Goal: Complete application form: Complete application form

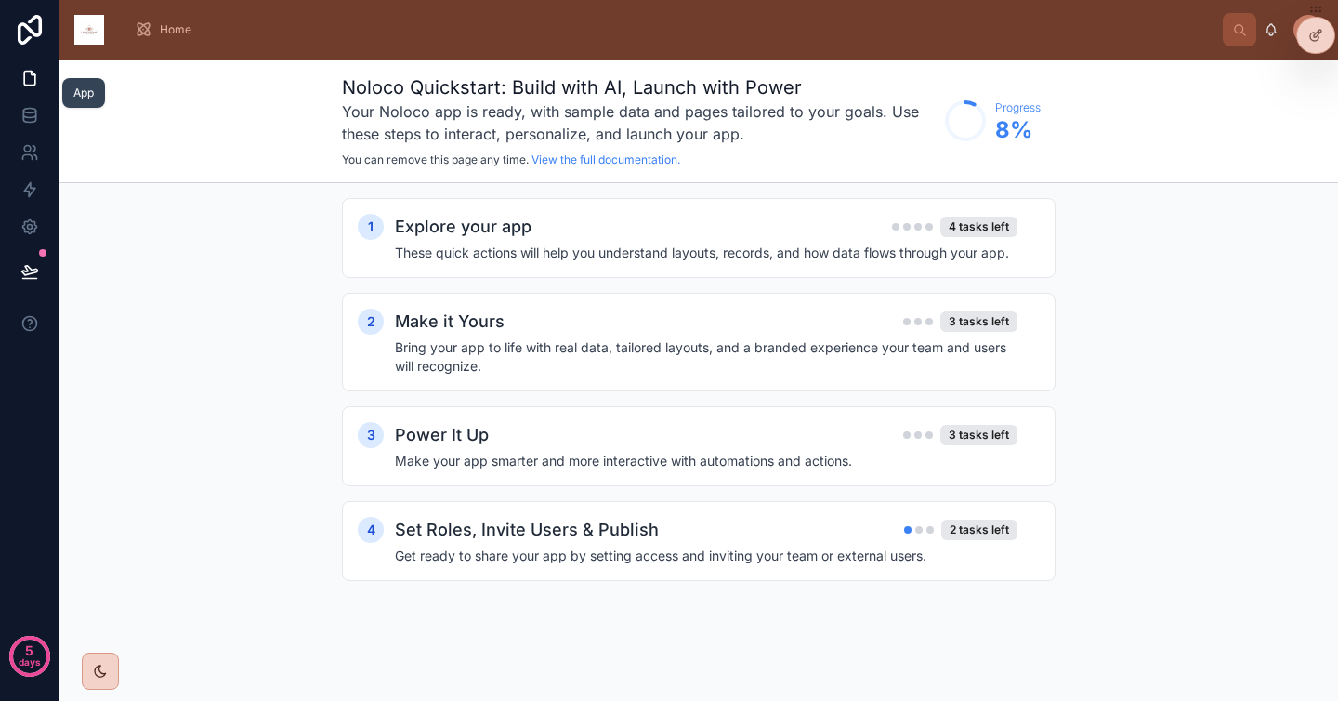
click at [30, 84] on icon at bounding box center [29, 78] width 19 height 19
click at [34, 72] on icon at bounding box center [29, 78] width 19 height 19
click at [1314, 38] on icon at bounding box center [1315, 35] width 15 height 15
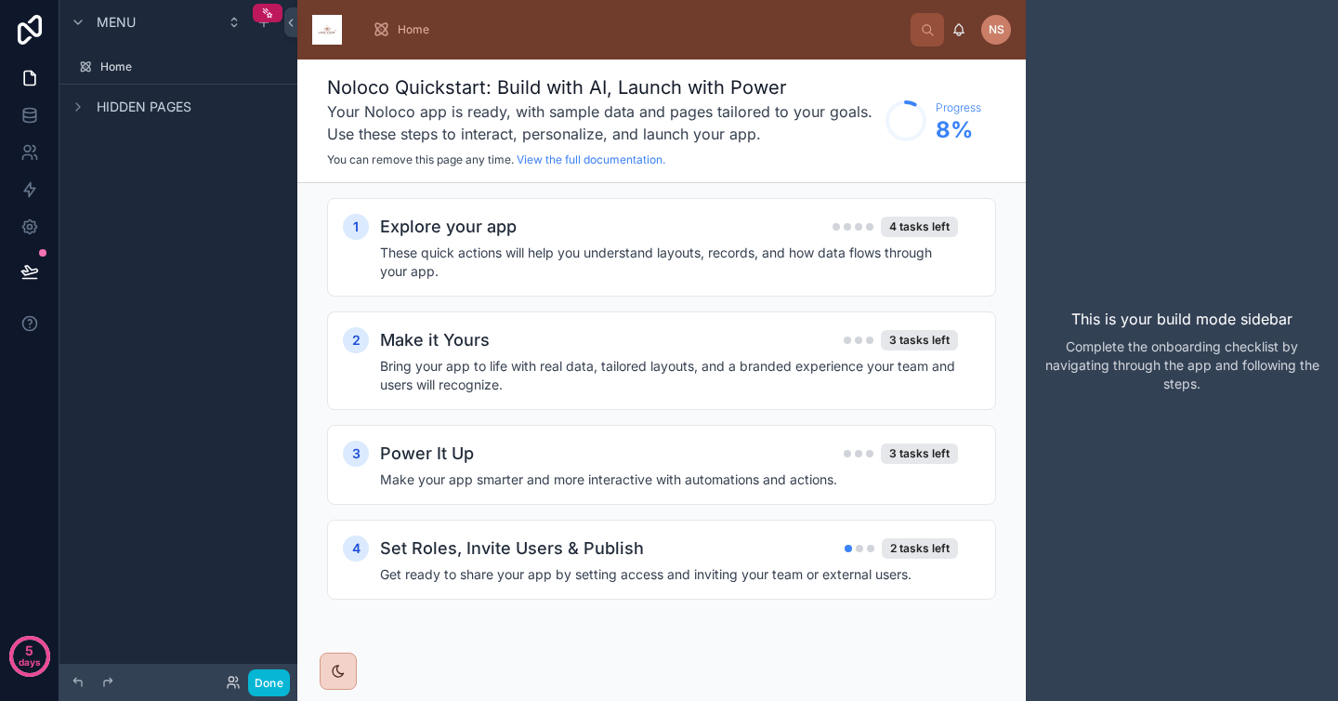
click at [183, 108] on span "Hidden pages" at bounding box center [144, 107] width 95 height 19
click at [180, 64] on label "Home" at bounding box center [174, 66] width 149 height 15
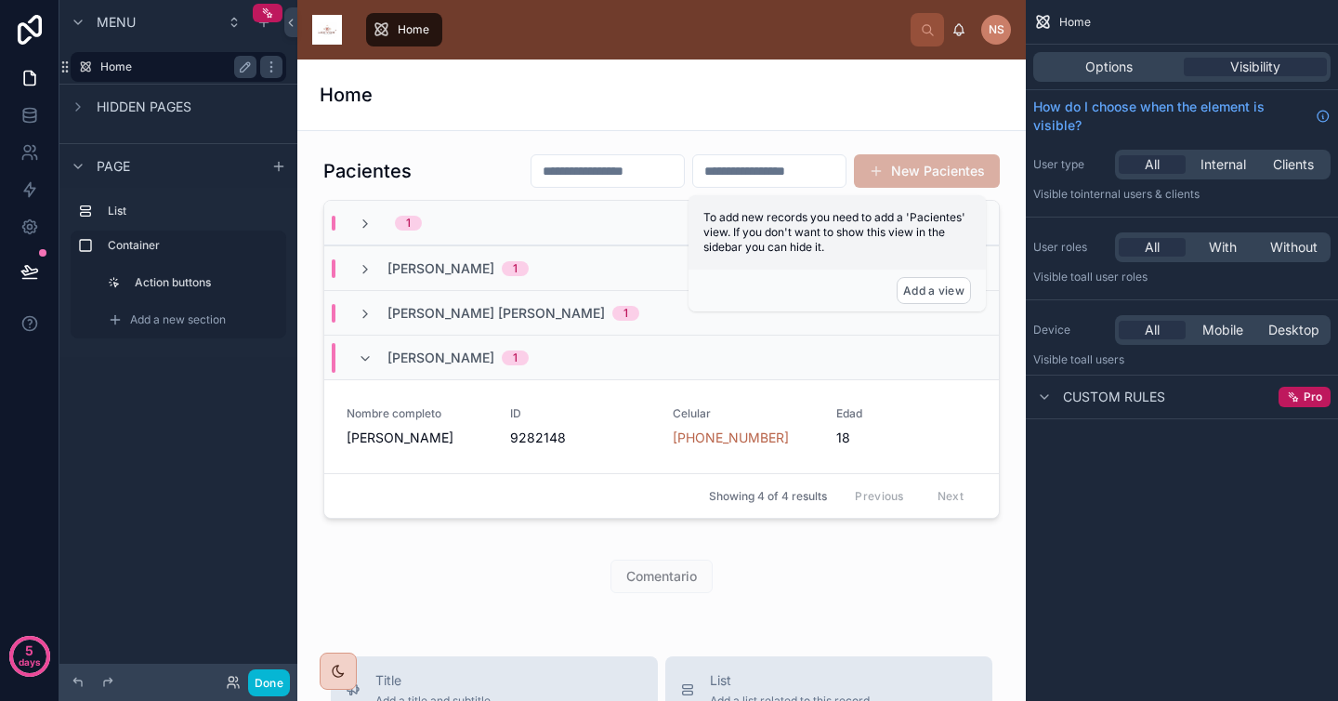
click at [180, 64] on label "Home" at bounding box center [174, 66] width 149 height 15
click at [266, 33] on div "Menu" at bounding box center [178, 22] width 238 height 45
click at [266, 23] on icon "scrollable content" at bounding box center [263, 22] width 15 height 15
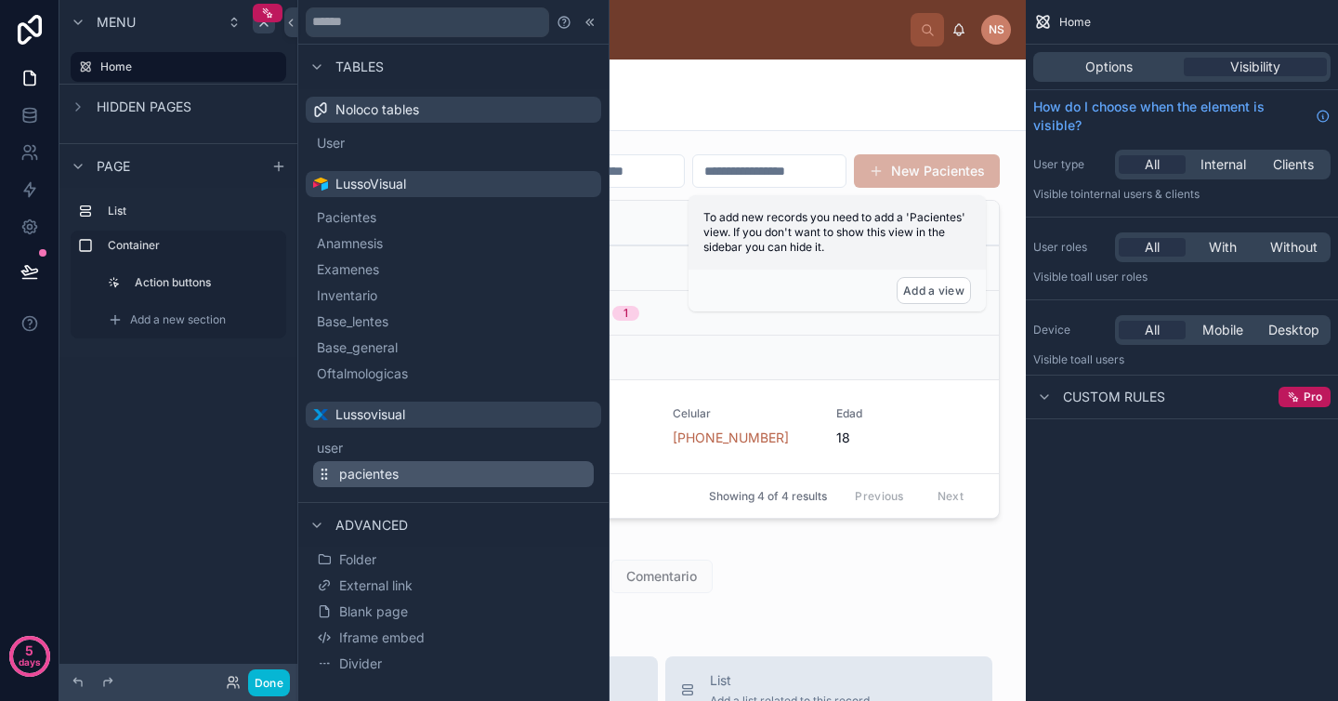
click at [382, 477] on span "pacientes" at bounding box center [368, 474] width 59 height 19
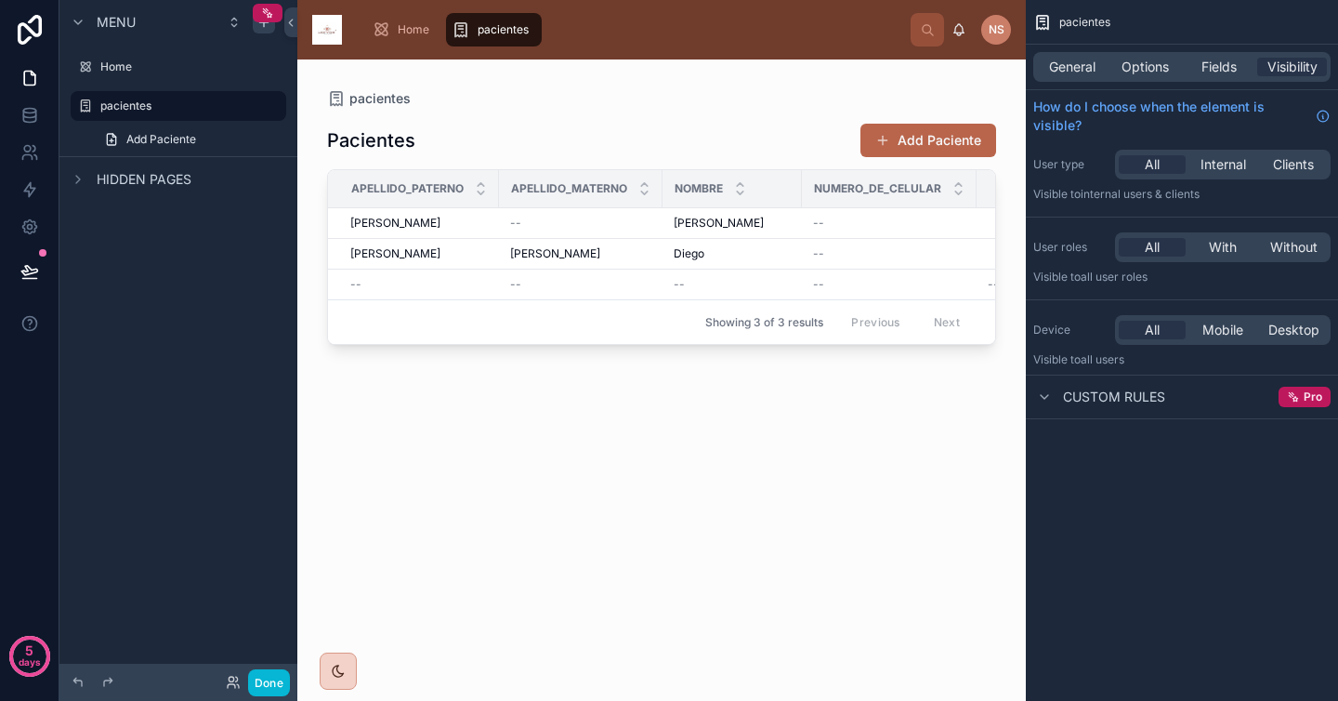
click at [674, 544] on div at bounding box center [661, 368] width 728 height 619
click at [276, 682] on button "Done" at bounding box center [269, 682] width 42 height 27
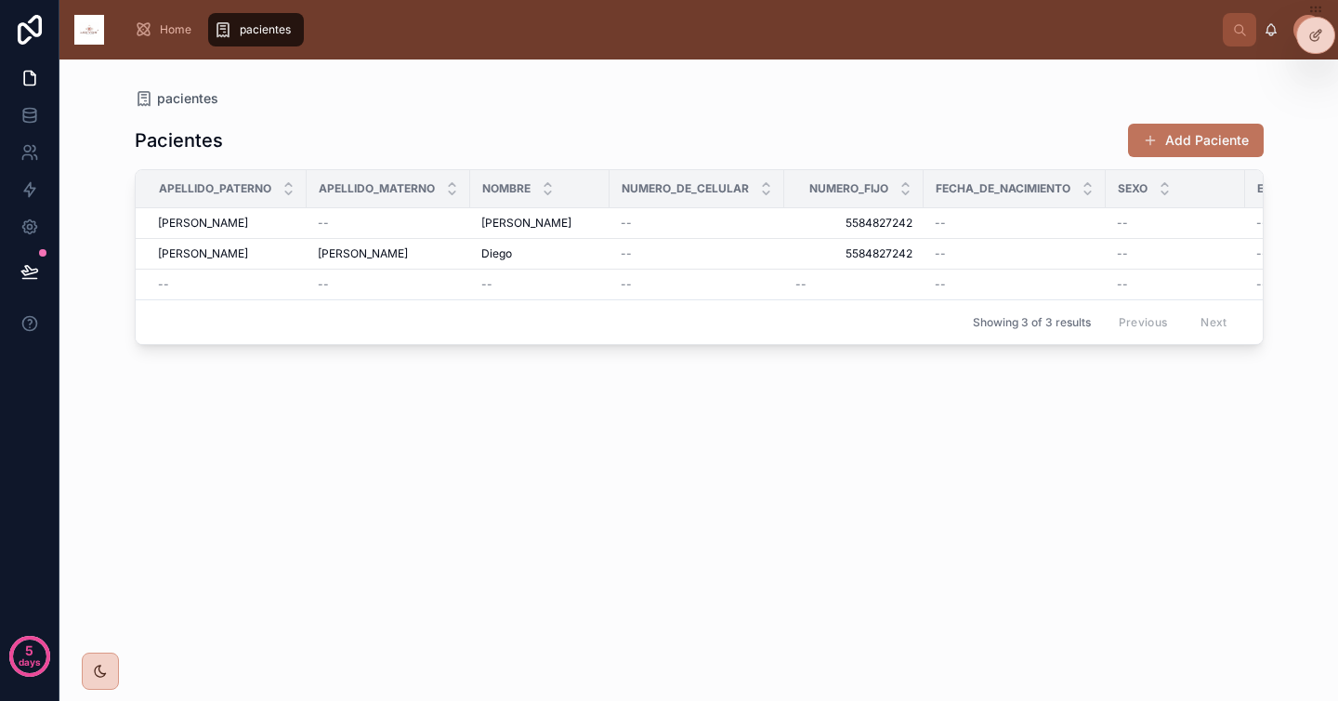
click at [1201, 129] on button "Add Paciente" at bounding box center [1196, 140] width 136 height 33
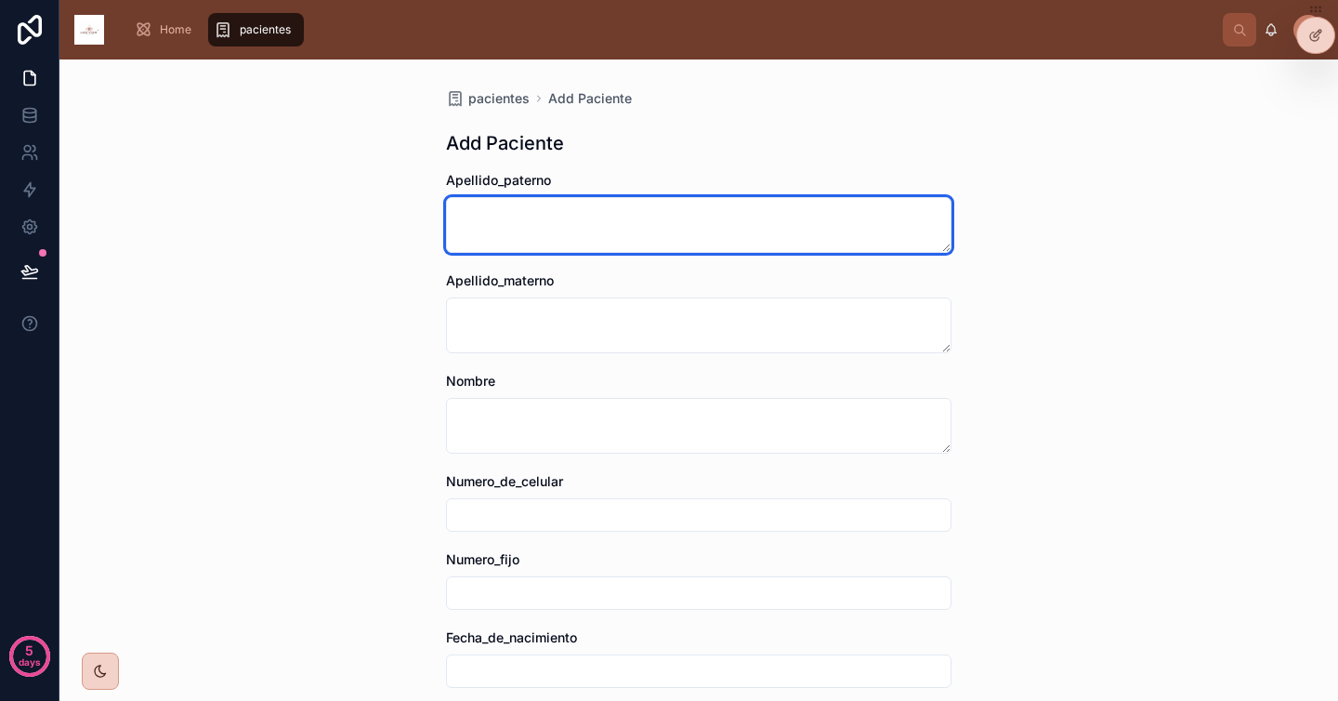
click at [682, 234] on textarea at bounding box center [698, 225] width 505 height 56
type textarea "*******"
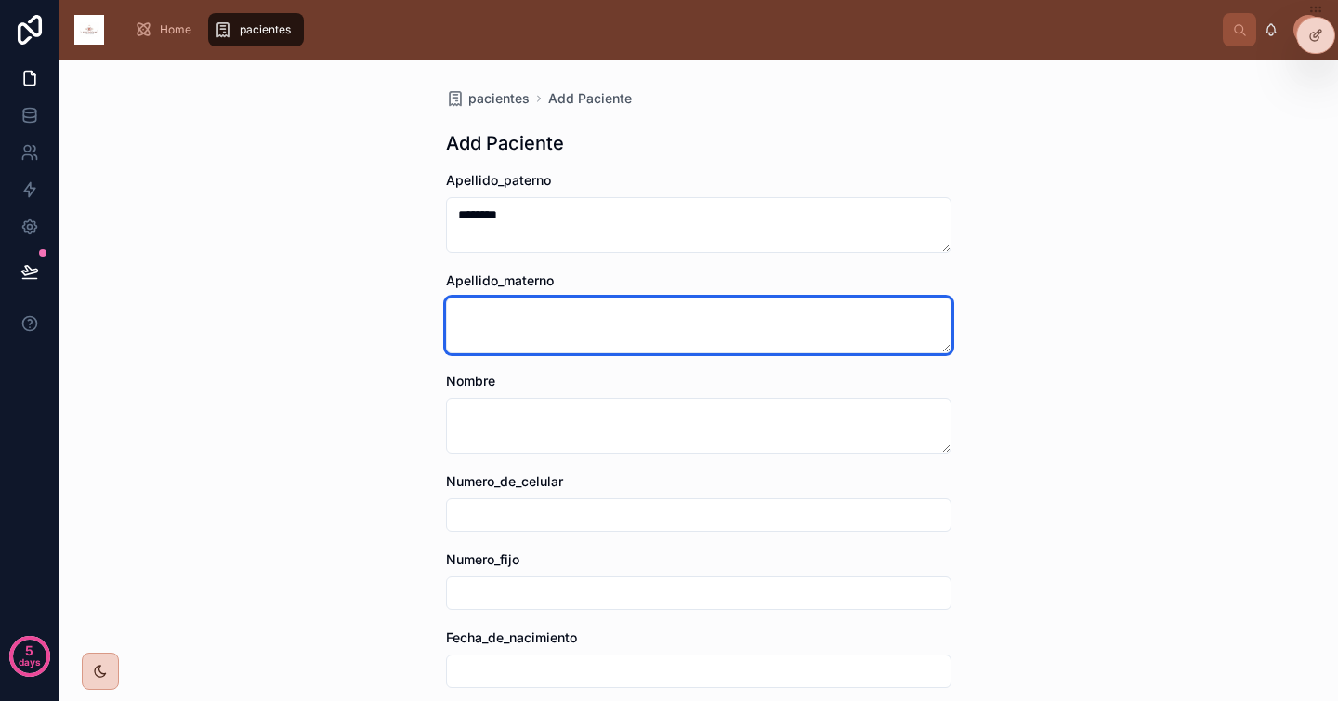
click at [606, 331] on textarea at bounding box center [698, 325] width 505 height 56
type textarea "*****"
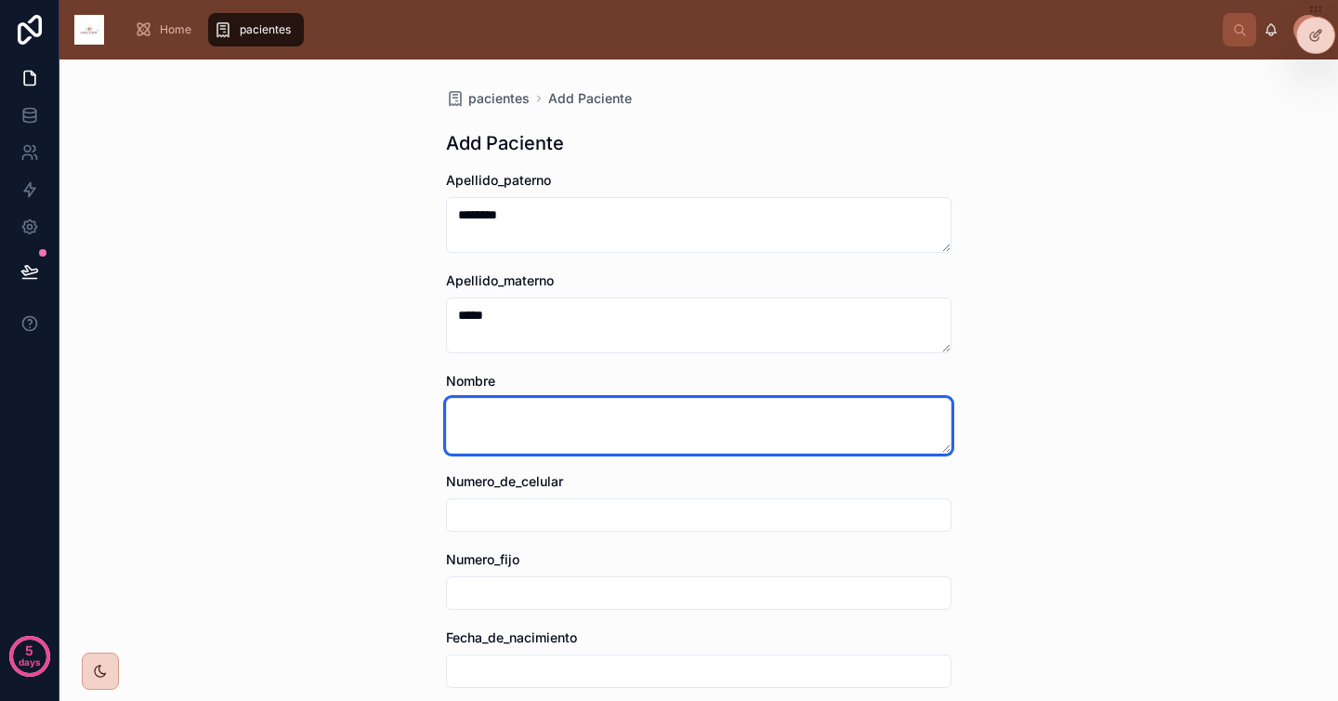
click at [572, 437] on textarea at bounding box center [698, 426] width 505 height 56
type textarea "********"
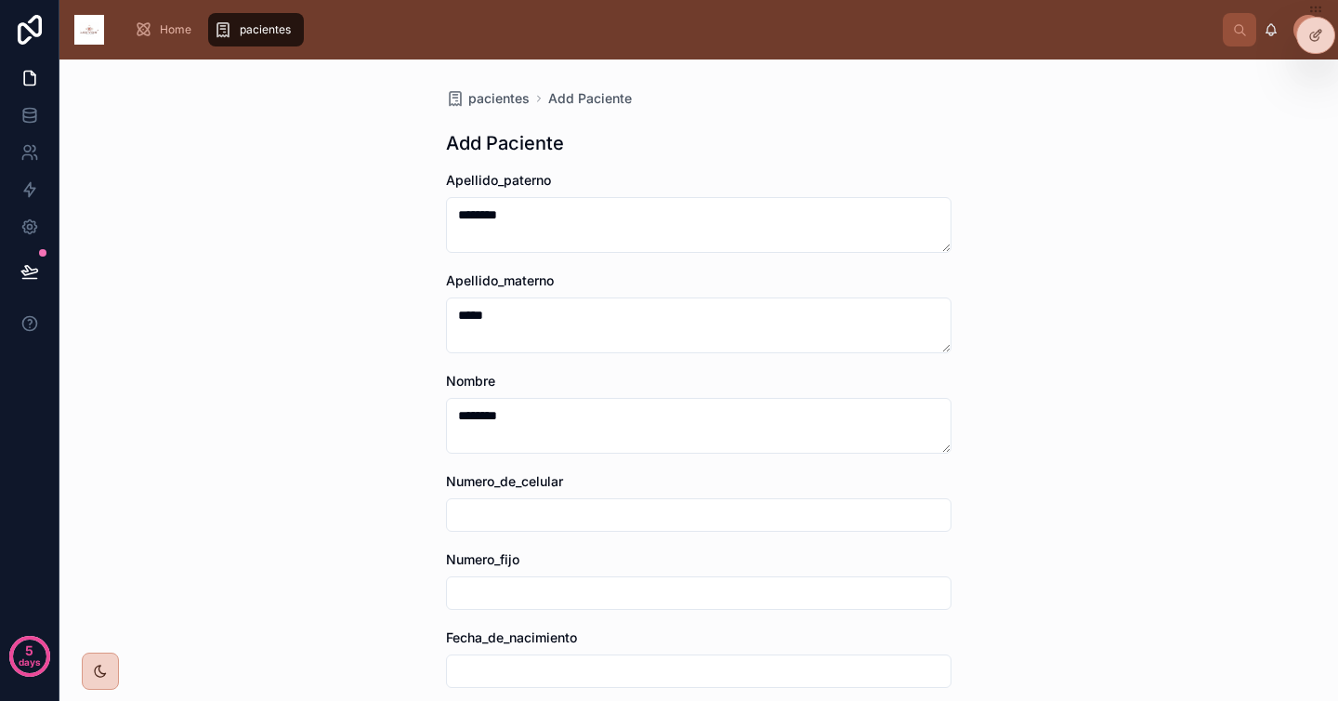
click at [570, 502] on input "text" at bounding box center [699, 515] width 504 height 26
type input "**********"
click at [403, 571] on div "**********" at bounding box center [698, 379] width 1278 height 641
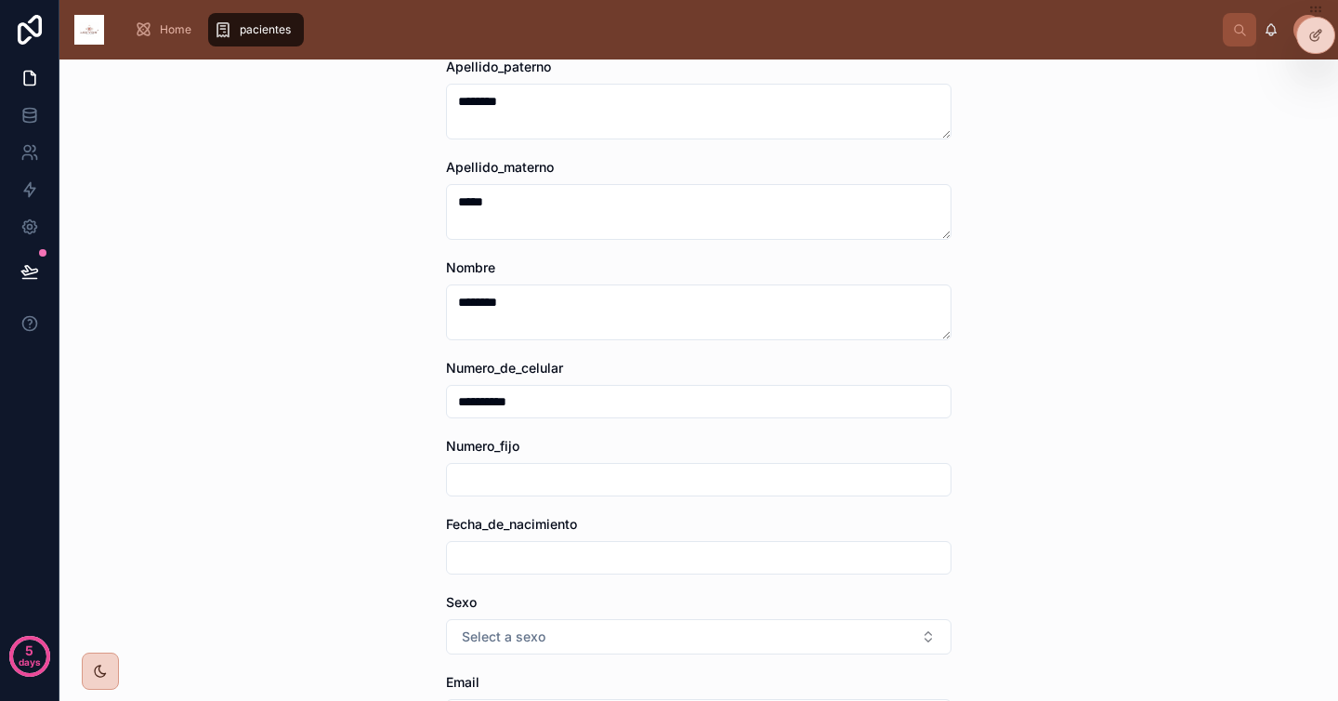
click at [550, 479] on input "text" at bounding box center [699, 479] width 504 height 26
click at [434, 520] on div "**********" at bounding box center [698, 530] width 535 height 1169
click at [477, 557] on input "text" at bounding box center [699, 557] width 504 height 26
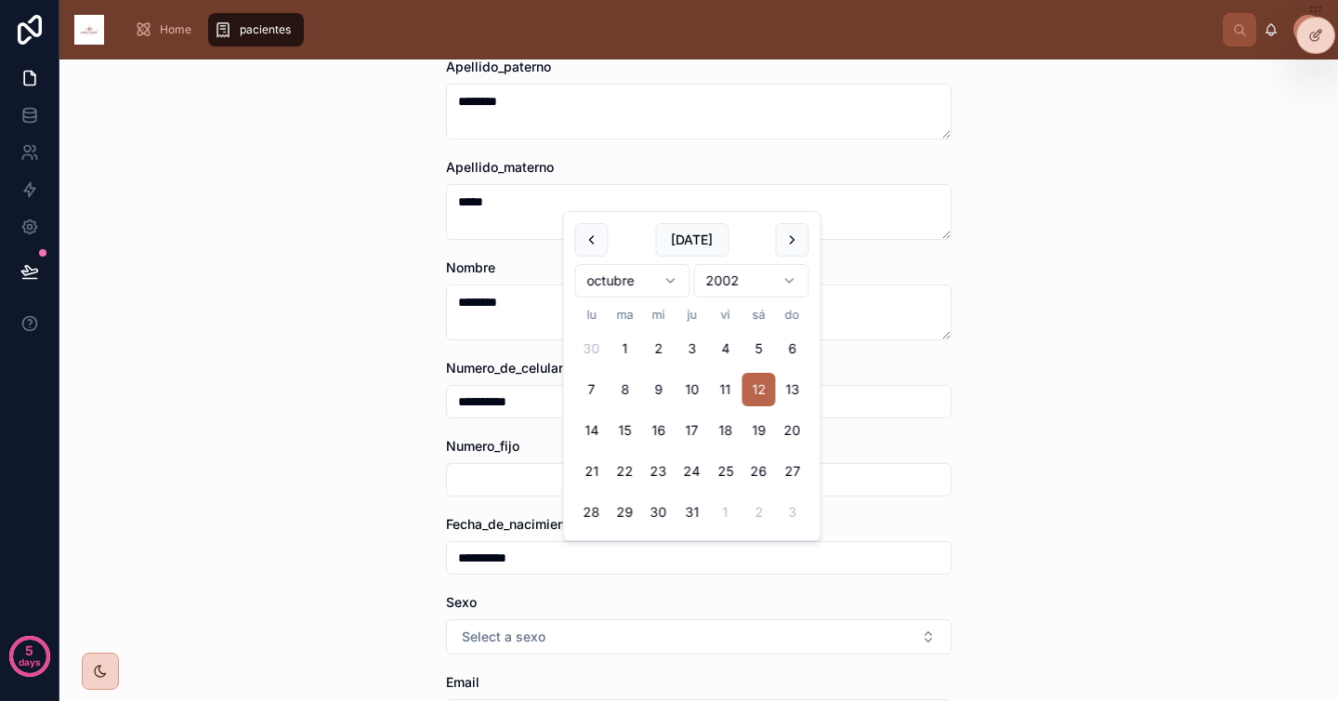
type input "**********"
click at [260, 521] on div "**********" at bounding box center [698, 379] width 1278 height 641
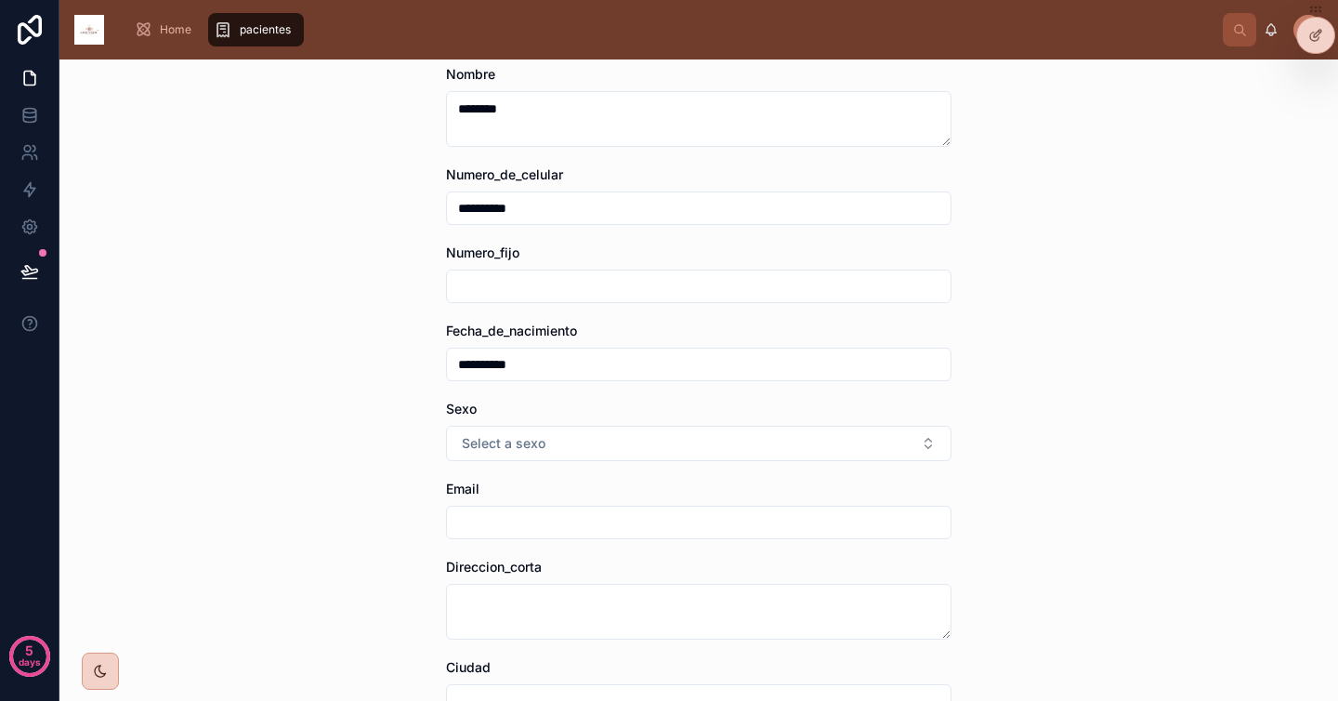
scroll to position [312, 0]
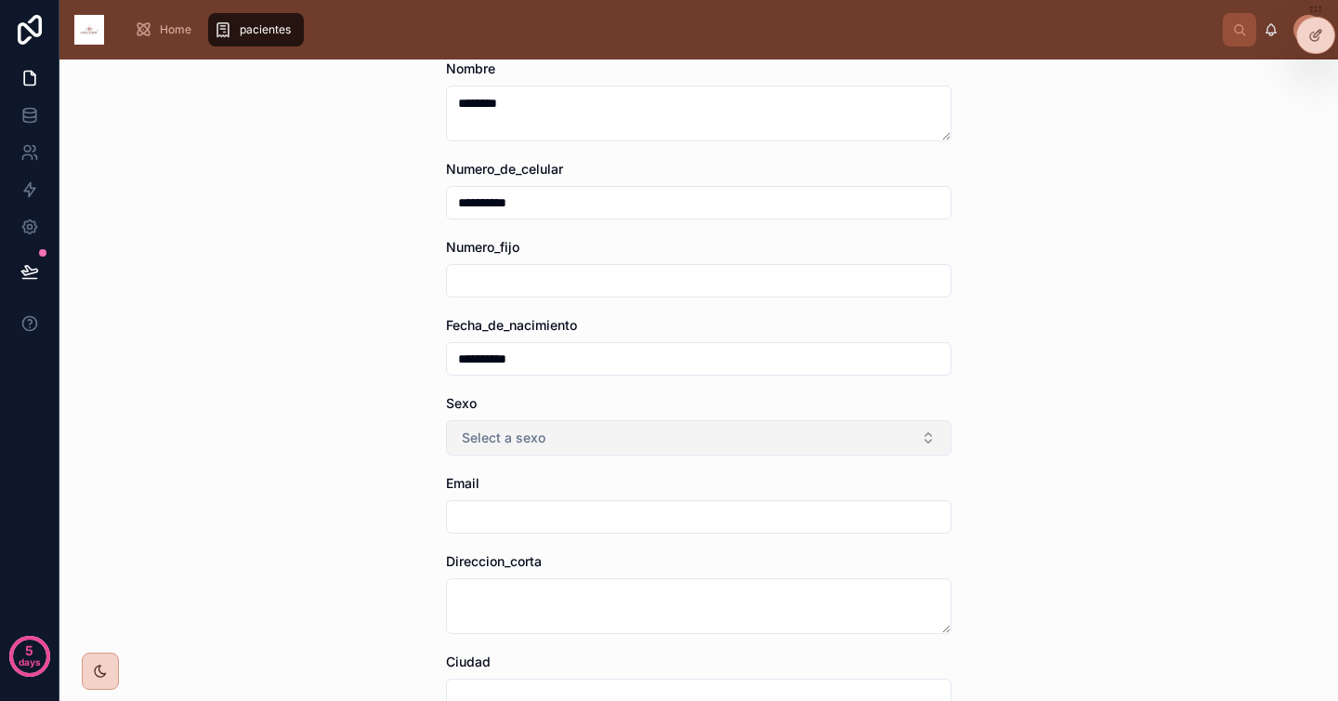
click at [546, 438] on button "Select a sexo" at bounding box center [698, 437] width 505 height 35
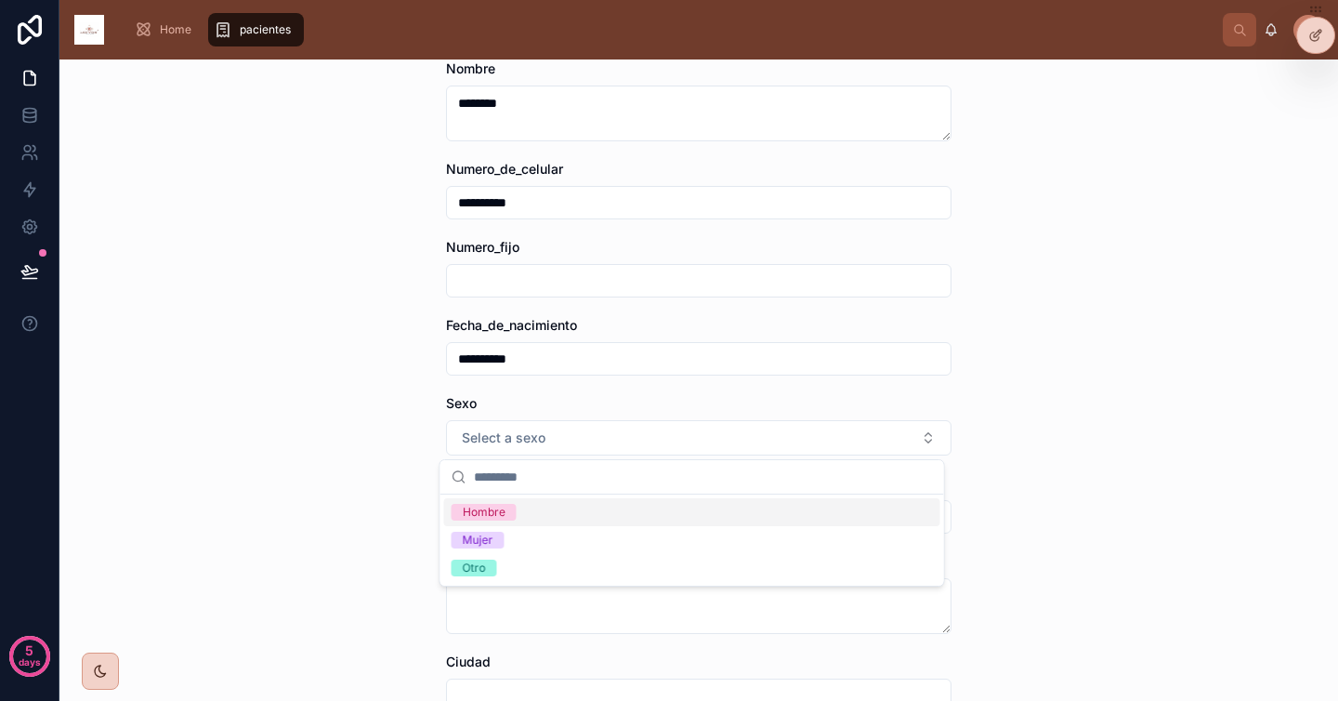
click at [573, 522] on div "Hombre" at bounding box center [692, 512] width 496 height 28
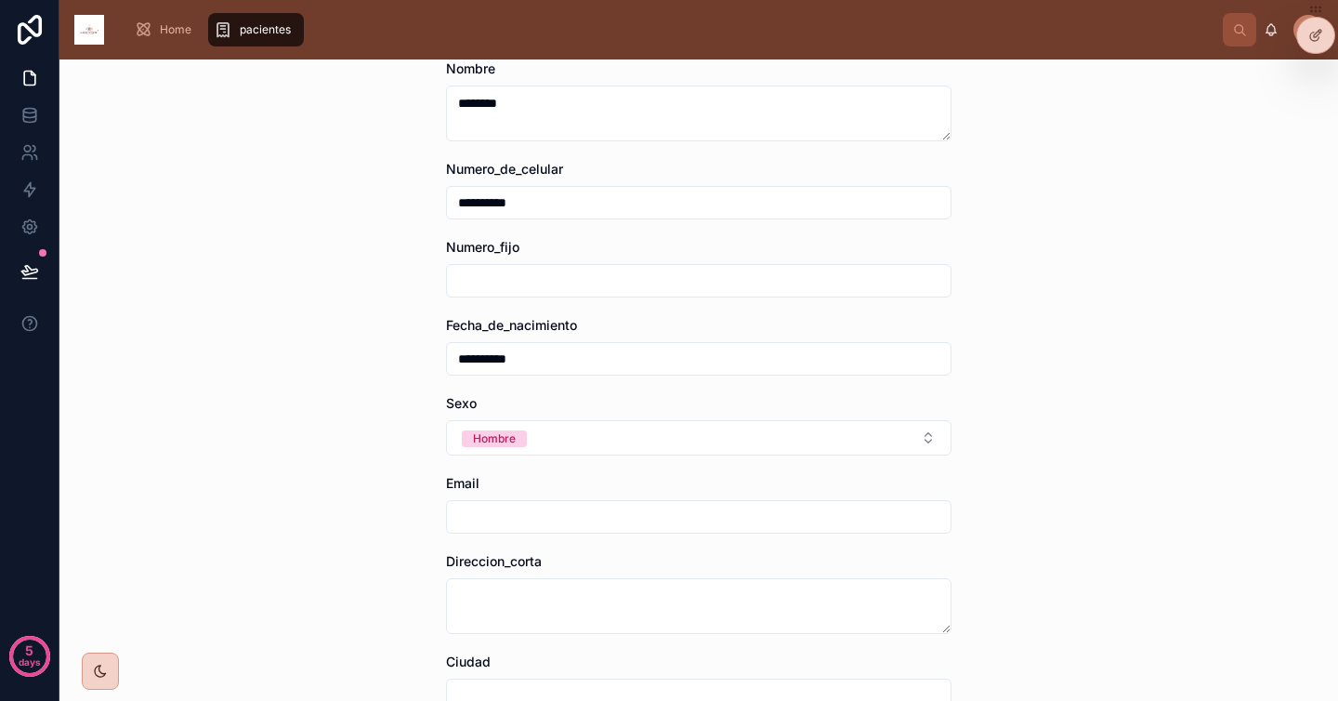
click at [565, 521] on input "text" at bounding box center [699, 517] width 504 height 26
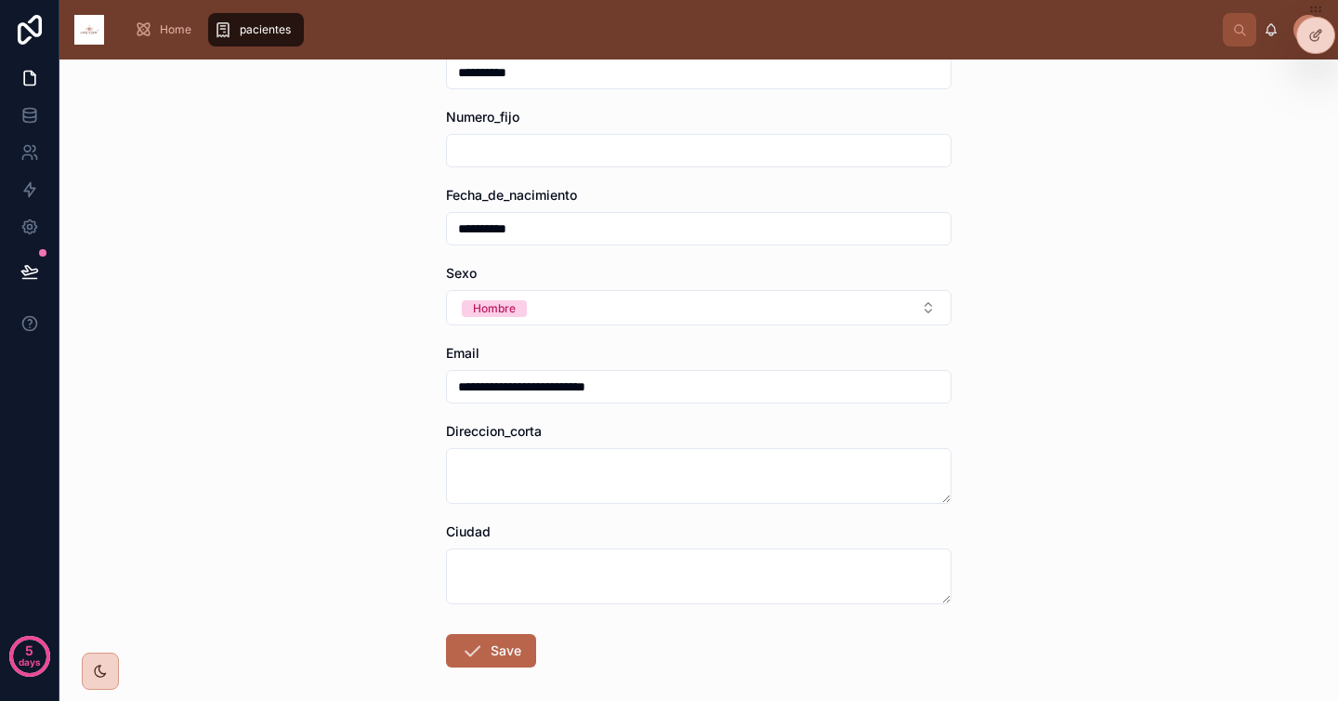
scroll to position [490, 0]
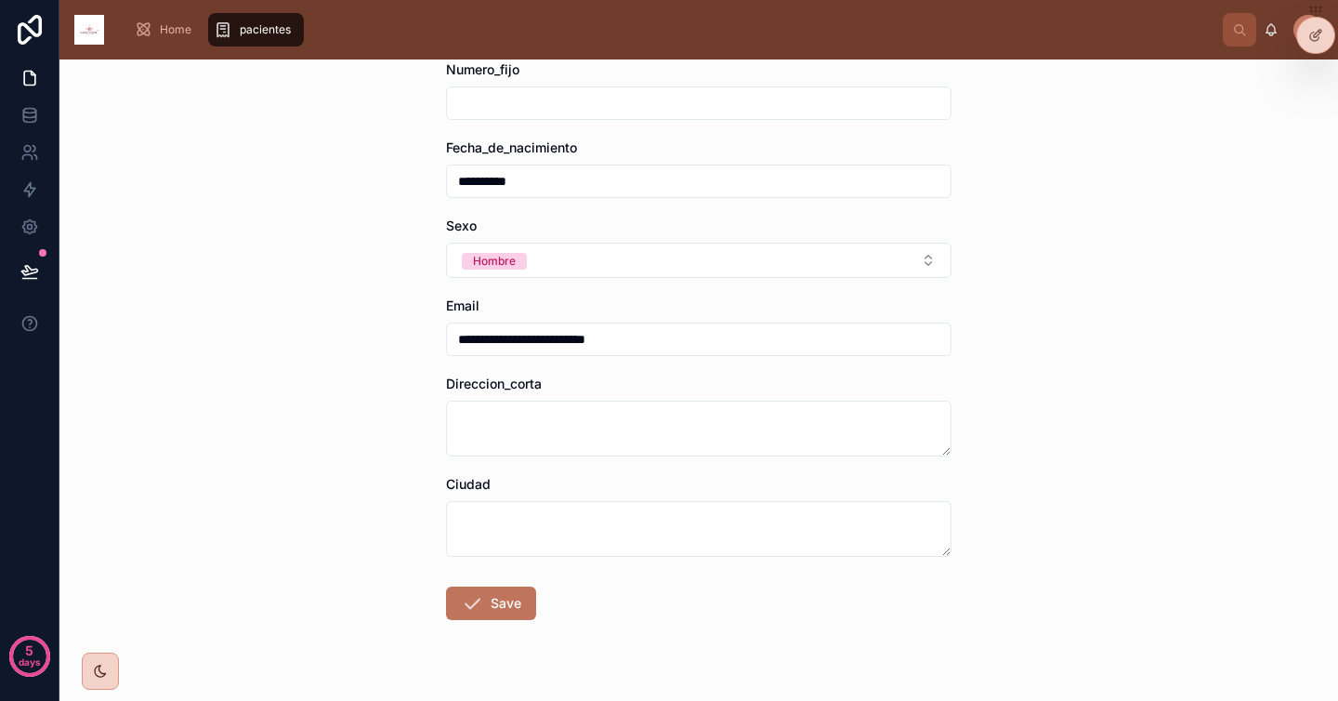
type input "**********"
click at [490, 609] on button "Save" at bounding box center [491, 602] width 90 height 33
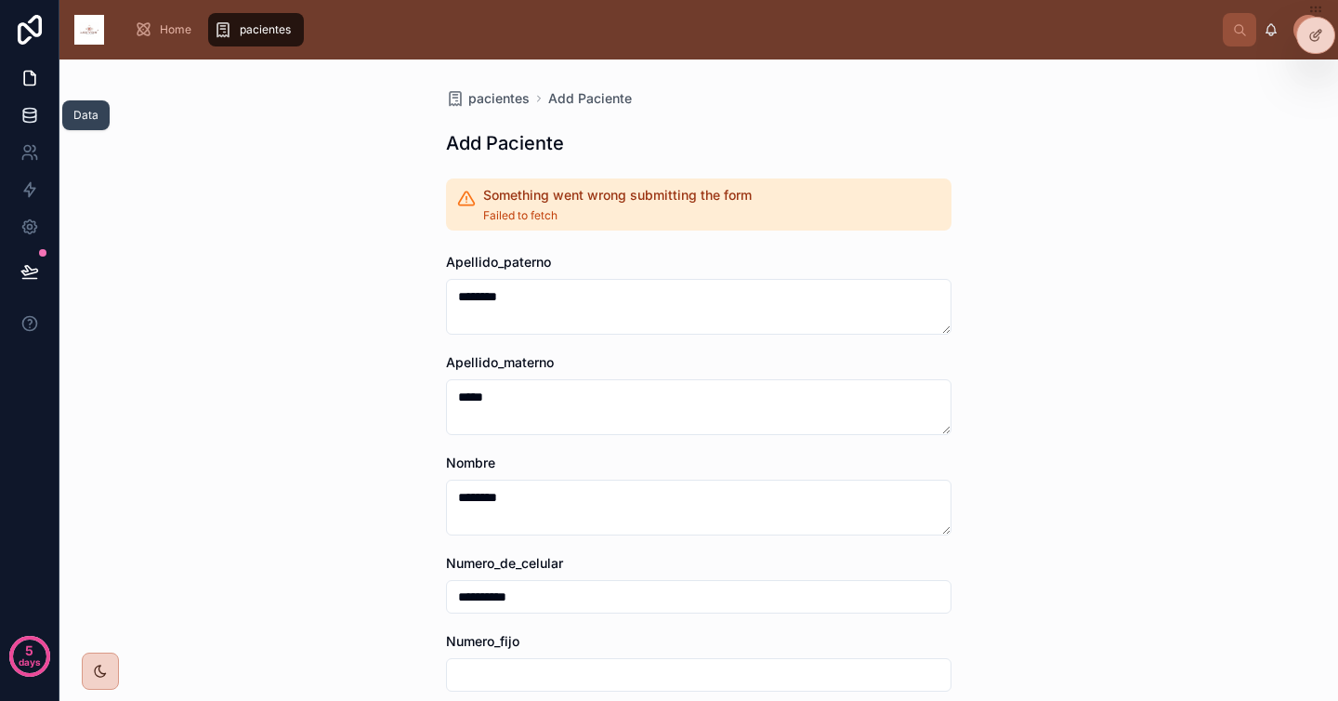
click at [31, 112] on icon at bounding box center [29, 111] width 12 height 5
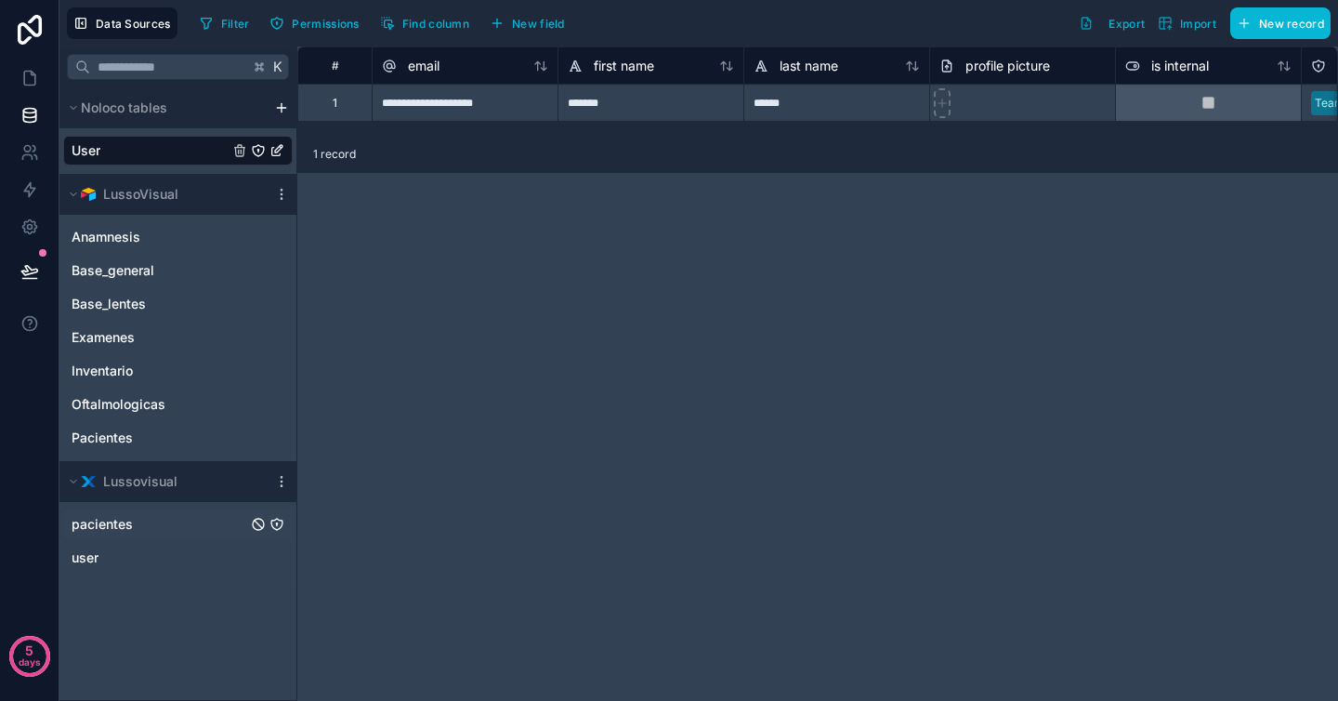
click at [173, 531] on link "pacientes" at bounding box center [160, 524] width 176 height 19
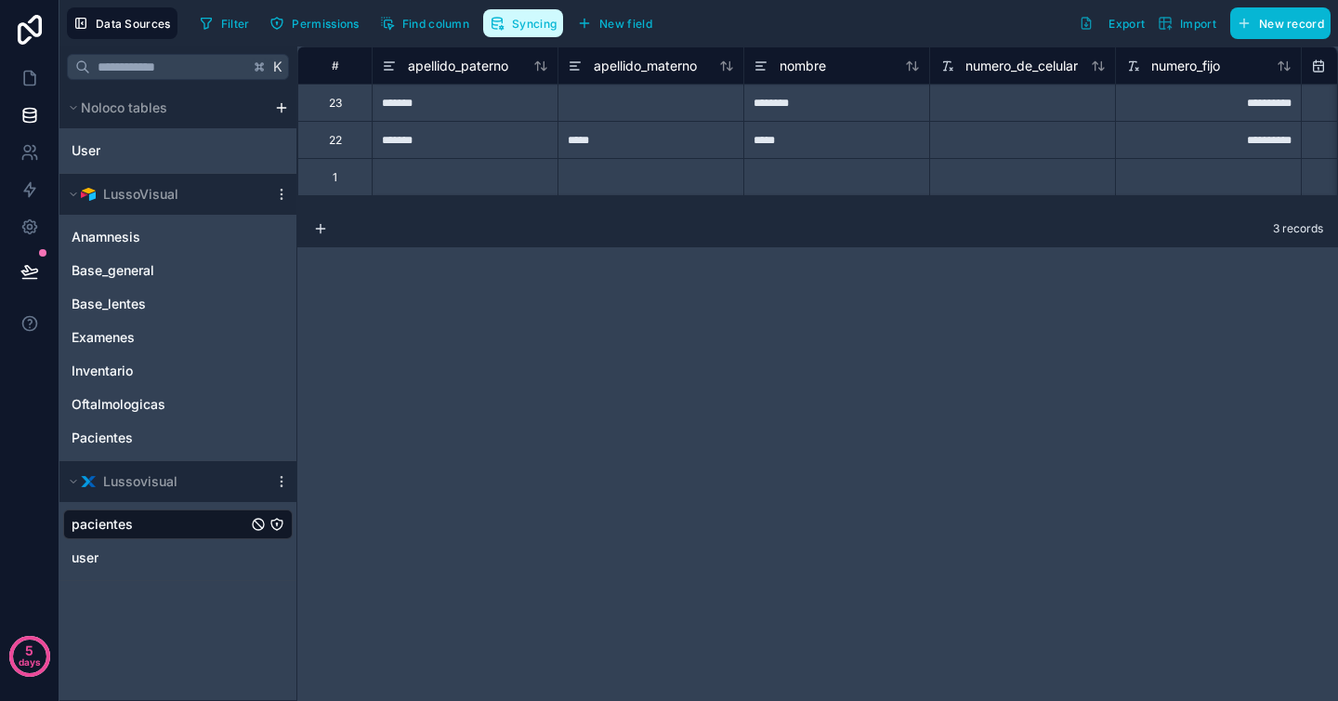
click at [520, 21] on span "Syncing" at bounding box center [534, 24] width 45 height 14
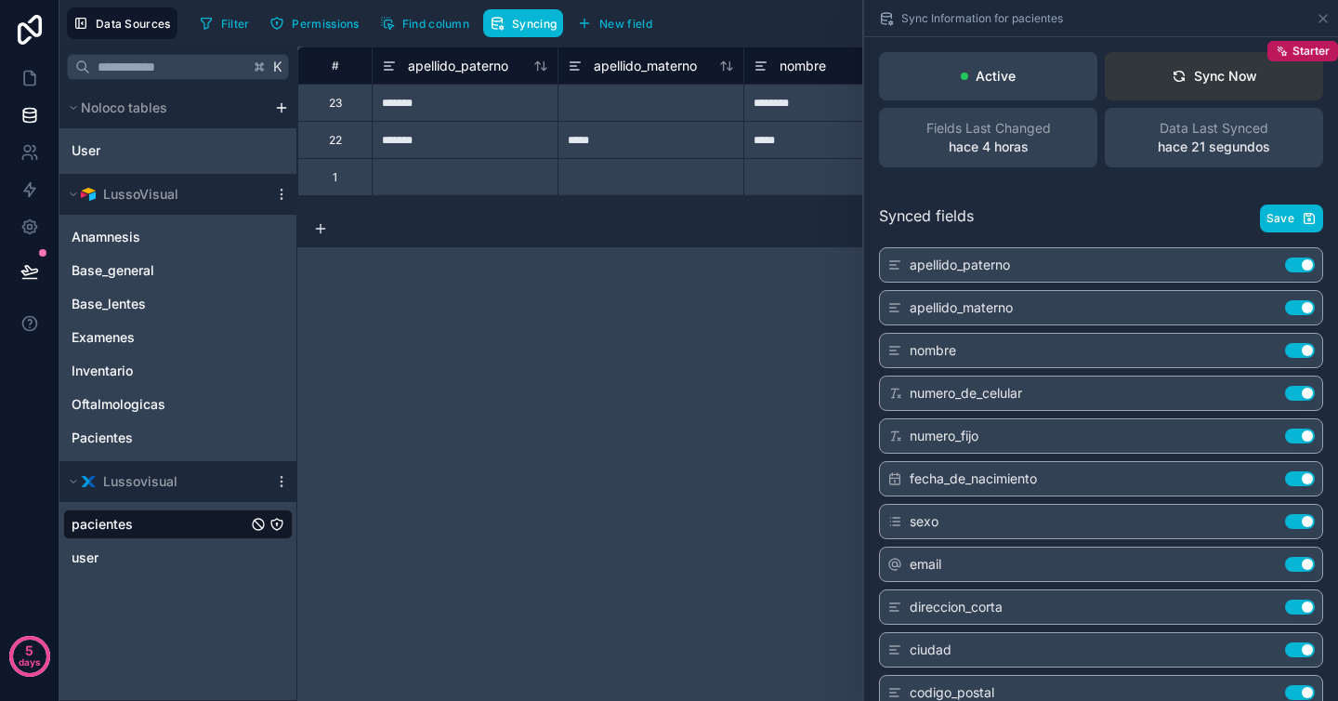
click at [1213, 77] on div "Sync Now" at bounding box center [1214, 76] width 85 height 19
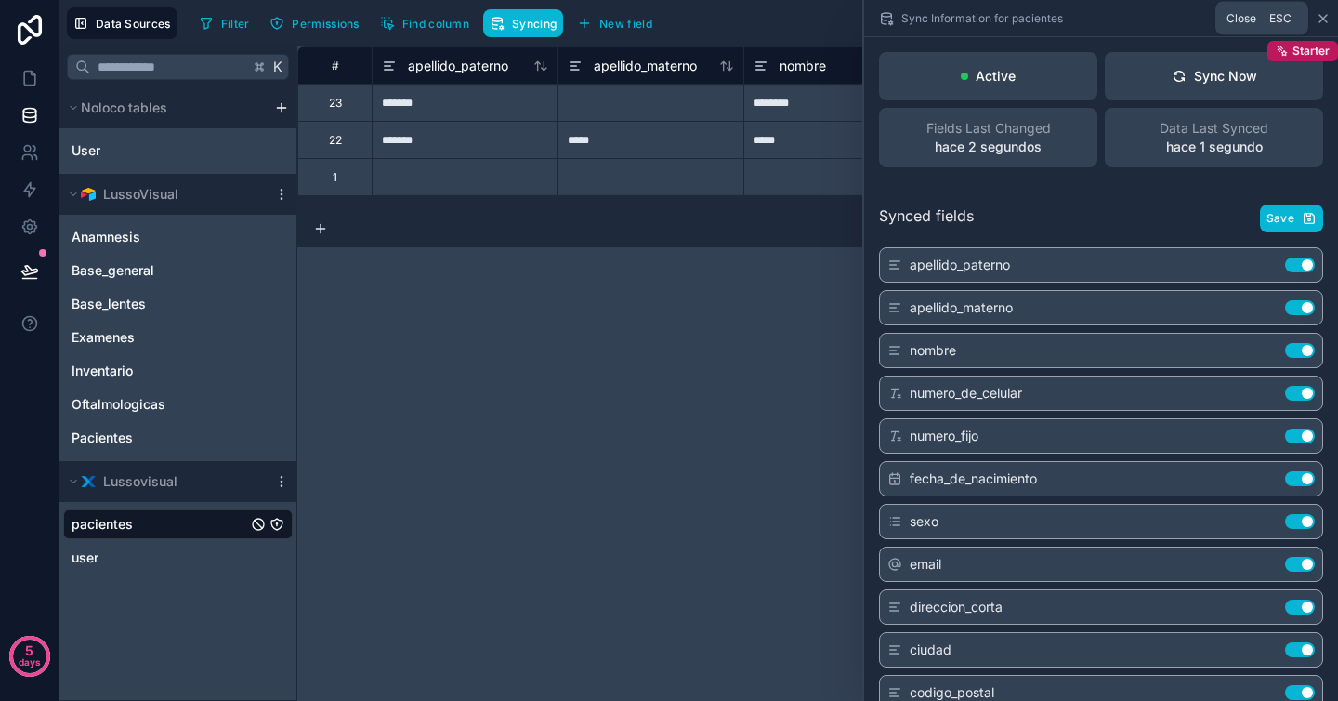
click at [1318, 17] on icon at bounding box center [1323, 18] width 15 height 15
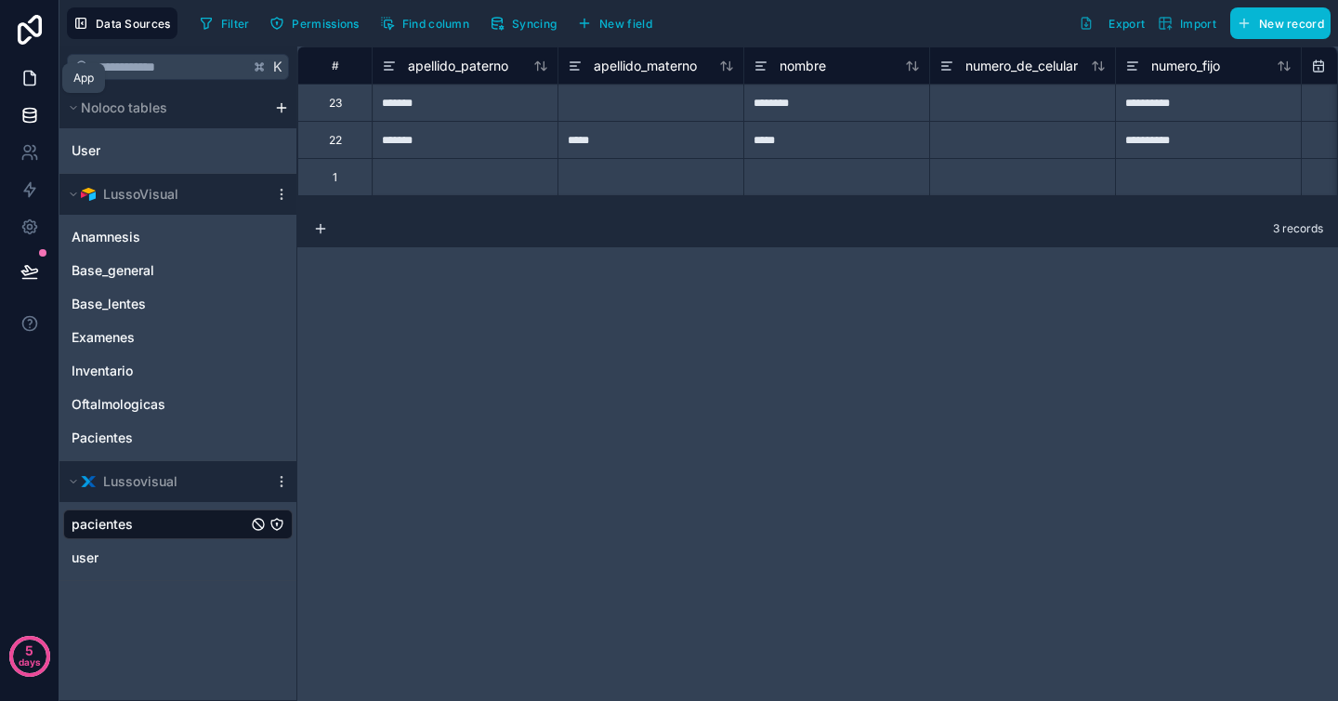
click at [27, 85] on icon at bounding box center [29, 79] width 11 height 14
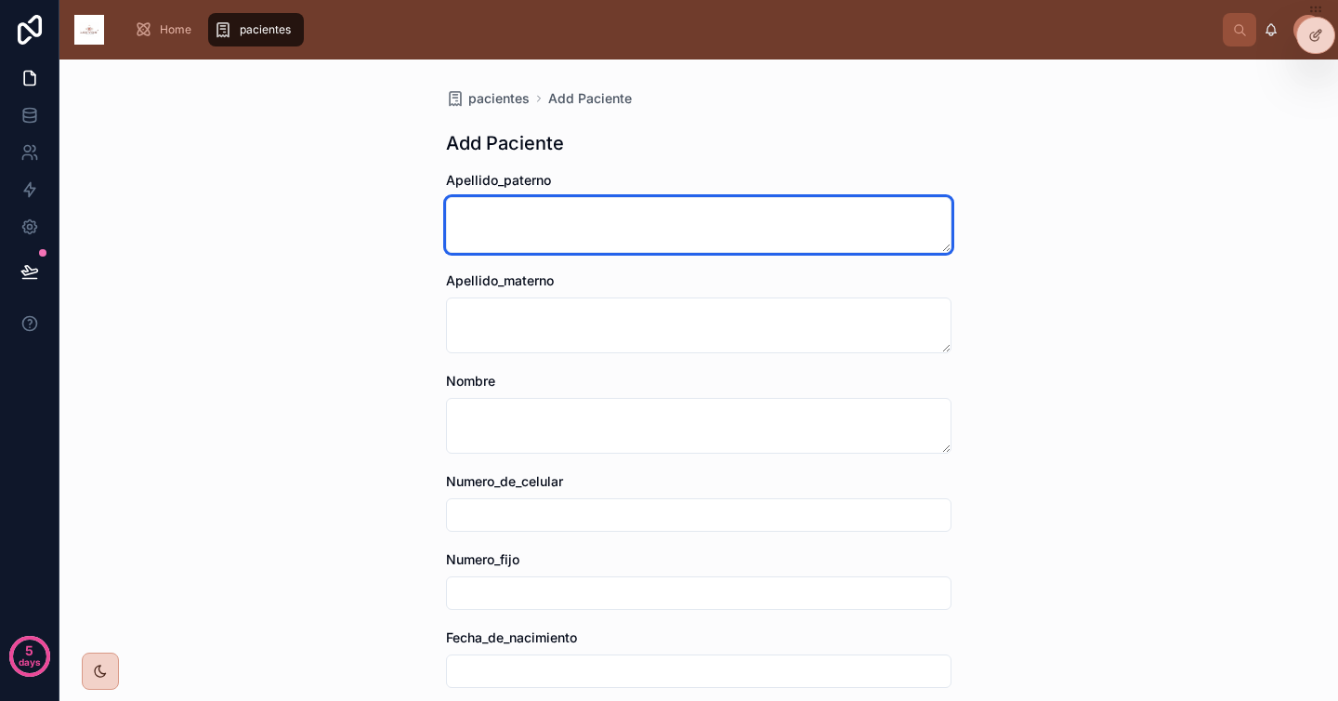
click at [536, 233] on textarea at bounding box center [698, 225] width 505 height 56
type textarea "*******"
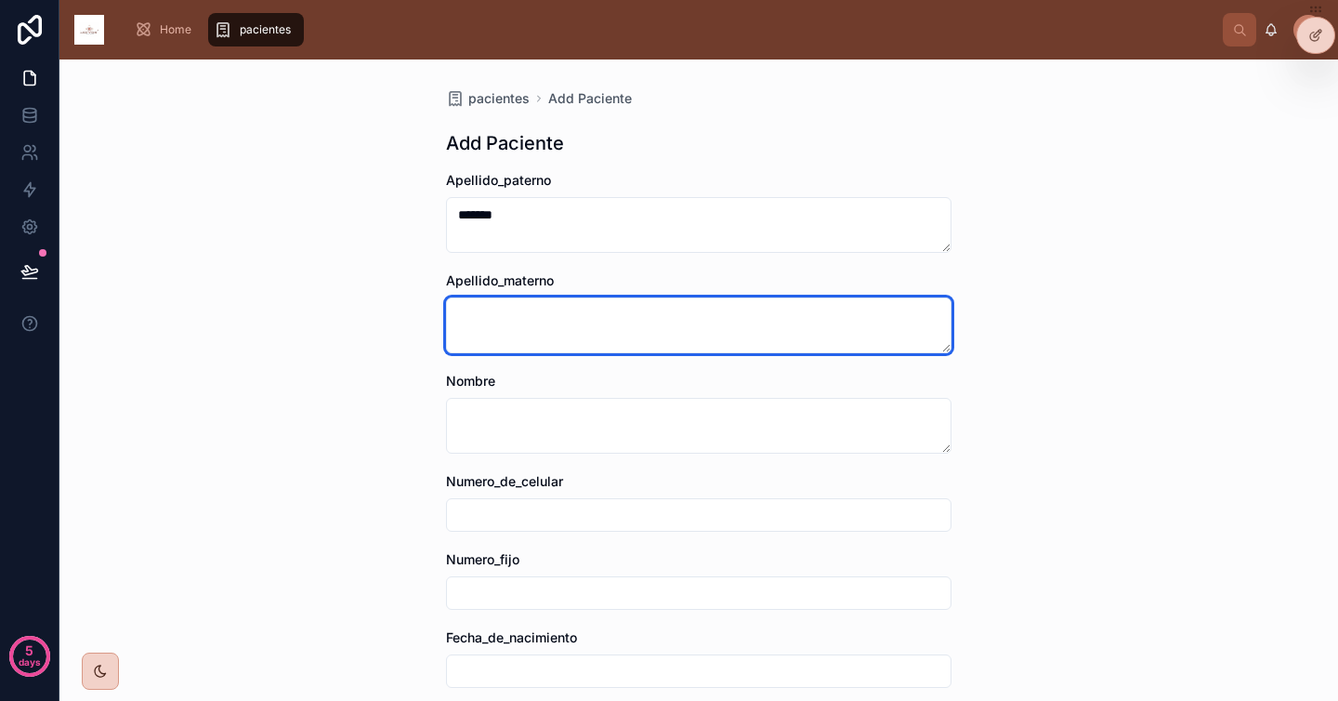
click at [525, 332] on textarea at bounding box center [698, 325] width 505 height 56
type textarea "*****"
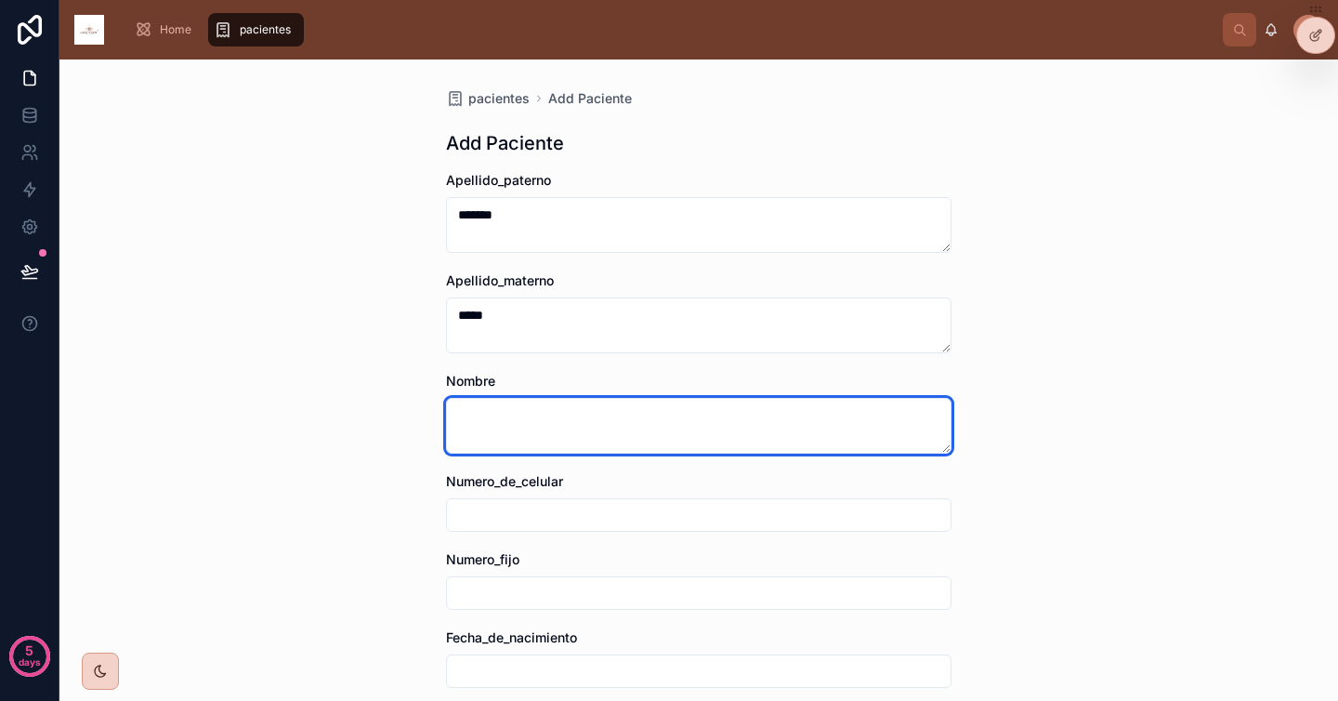
click at [508, 421] on textarea at bounding box center [698, 426] width 505 height 56
type textarea "********"
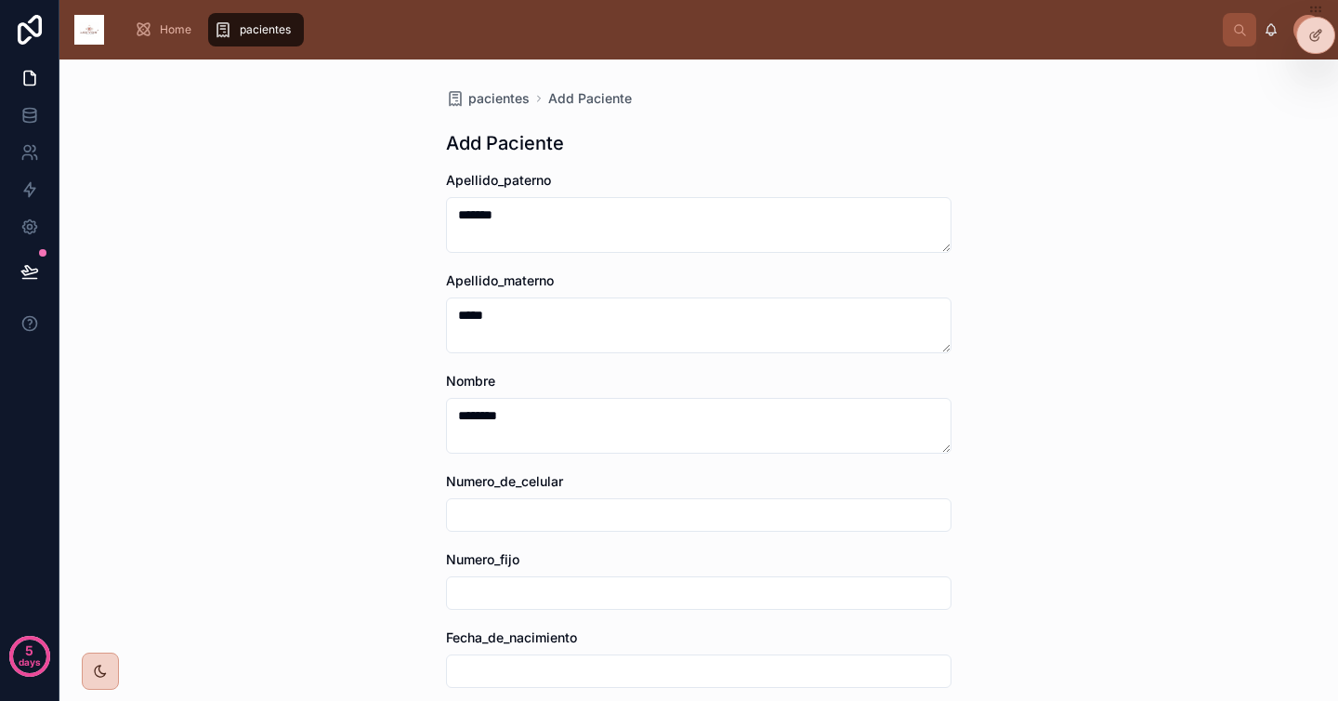
click at [523, 503] on input "text" at bounding box center [699, 515] width 504 height 26
type input "**********"
click at [403, 544] on div "**********" at bounding box center [698, 379] width 1278 height 641
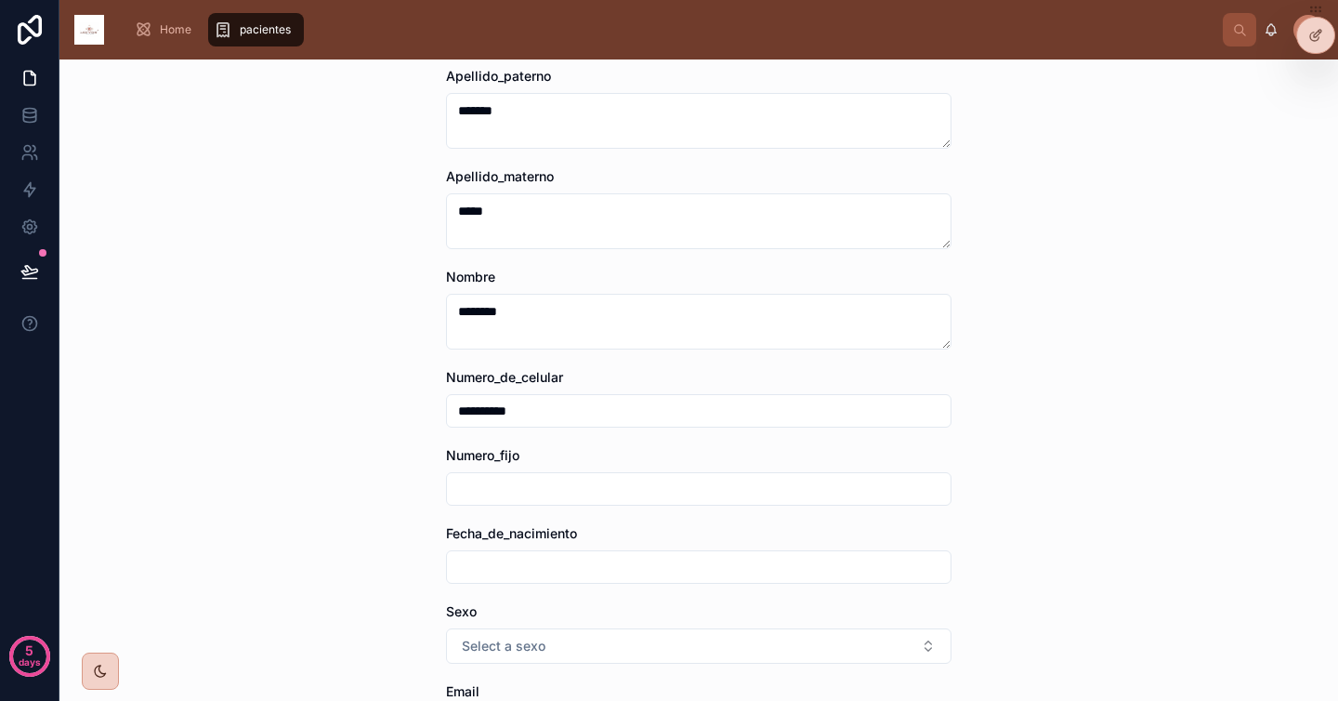
scroll to position [115, 0]
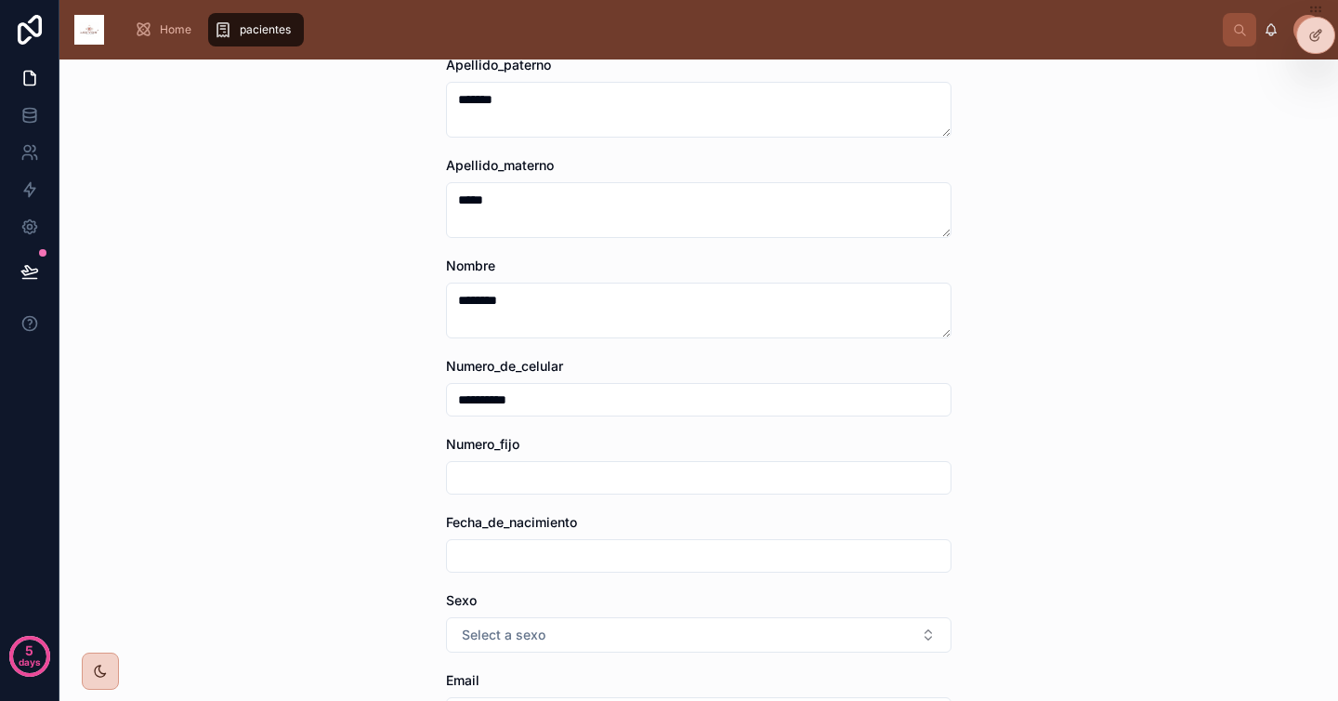
click at [520, 555] on input "text" at bounding box center [699, 556] width 504 height 26
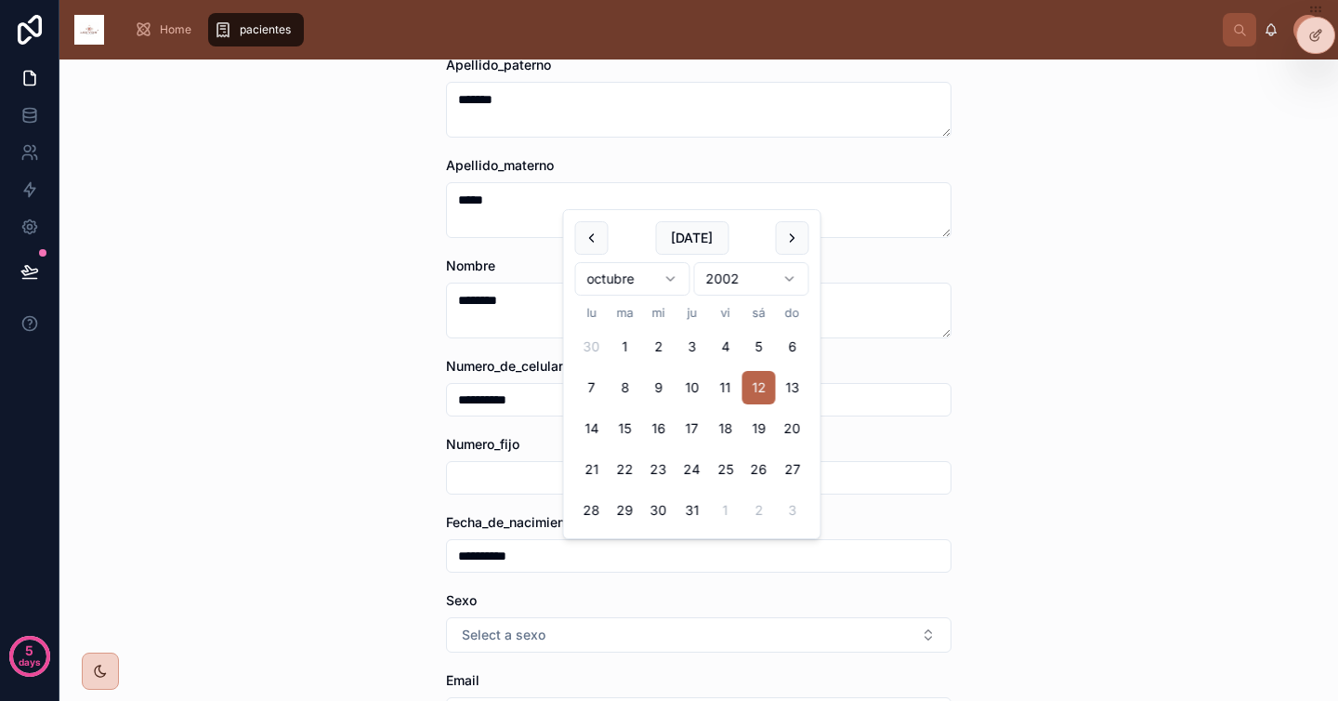
type input "**********"
click at [391, 549] on div "**********" at bounding box center [698, 379] width 1278 height 641
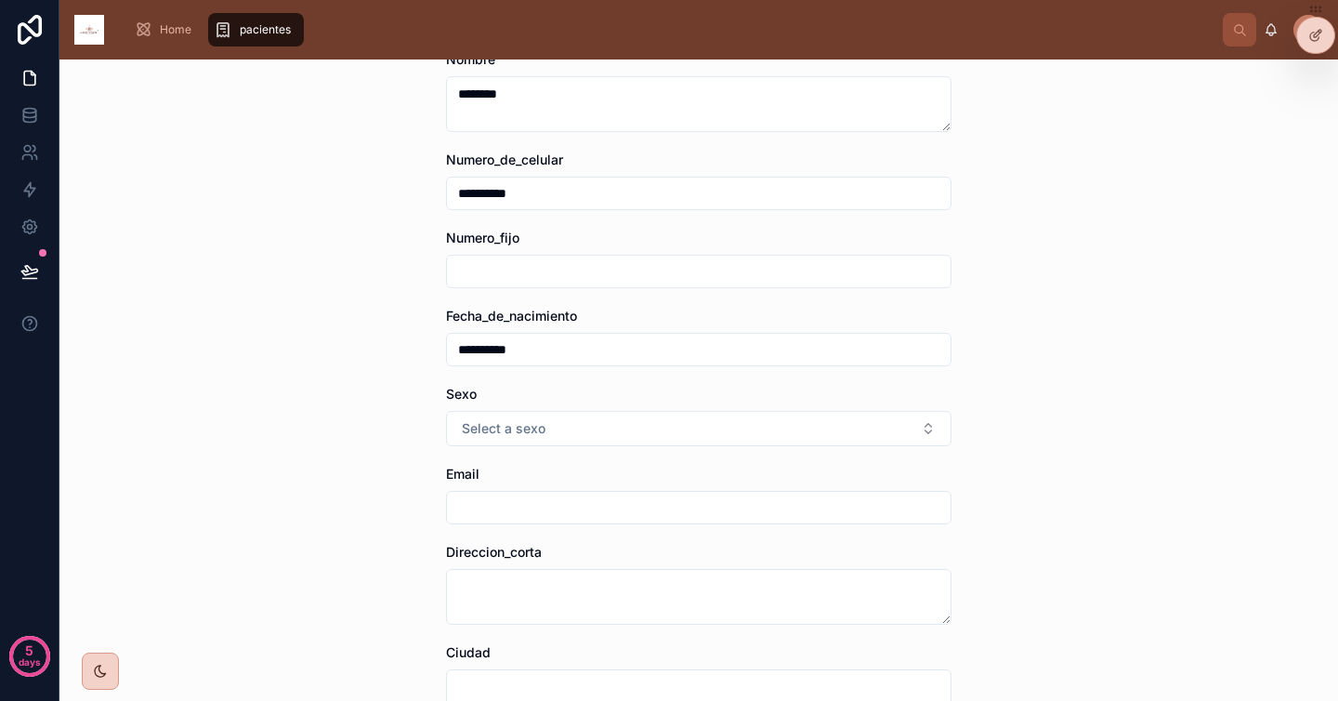
scroll to position [355, 0]
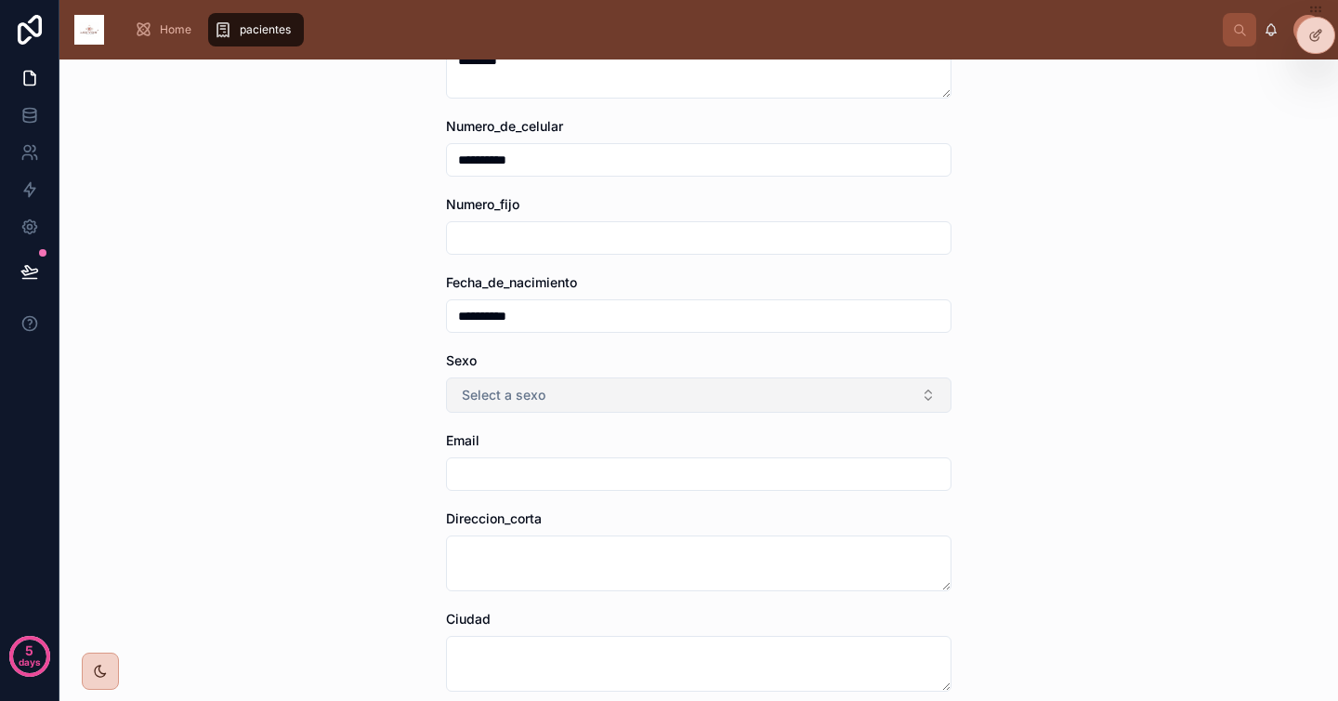
click at [558, 398] on button "Select a sexo" at bounding box center [698, 394] width 505 height 35
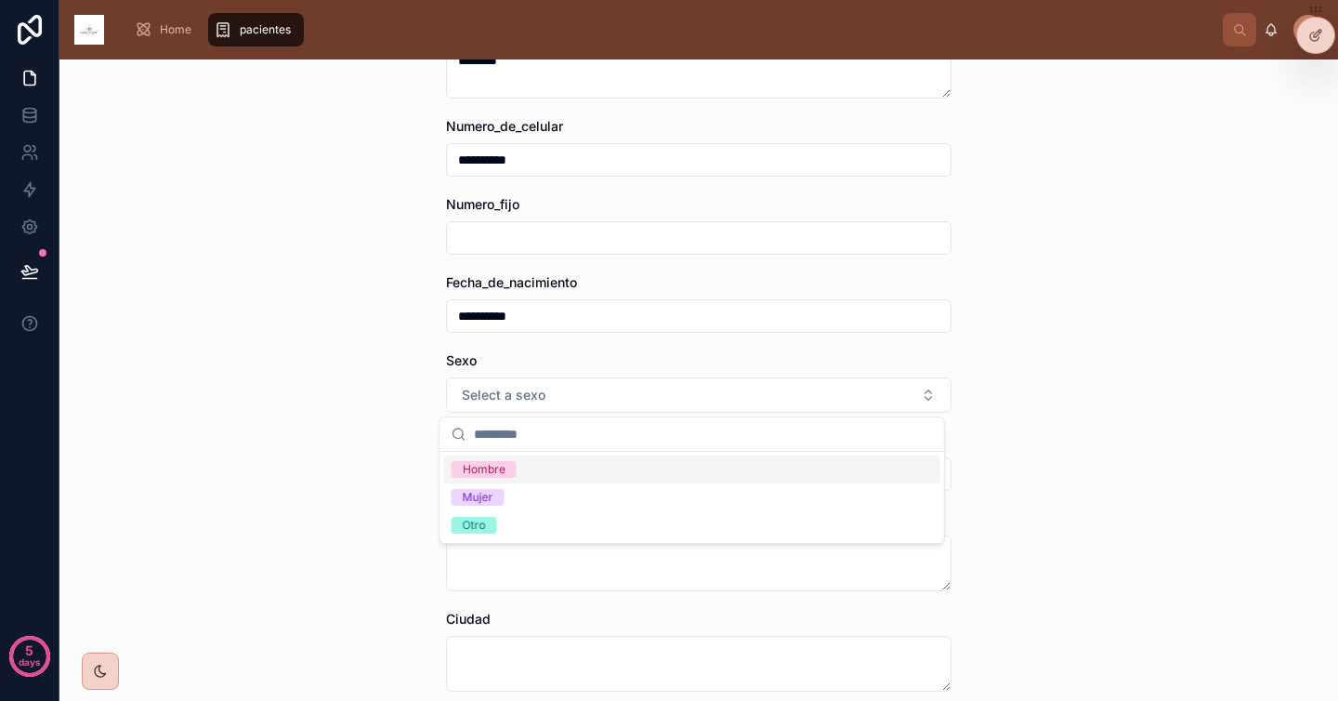
click at [545, 480] on div "Hombre" at bounding box center [692, 469] width 496 height 28
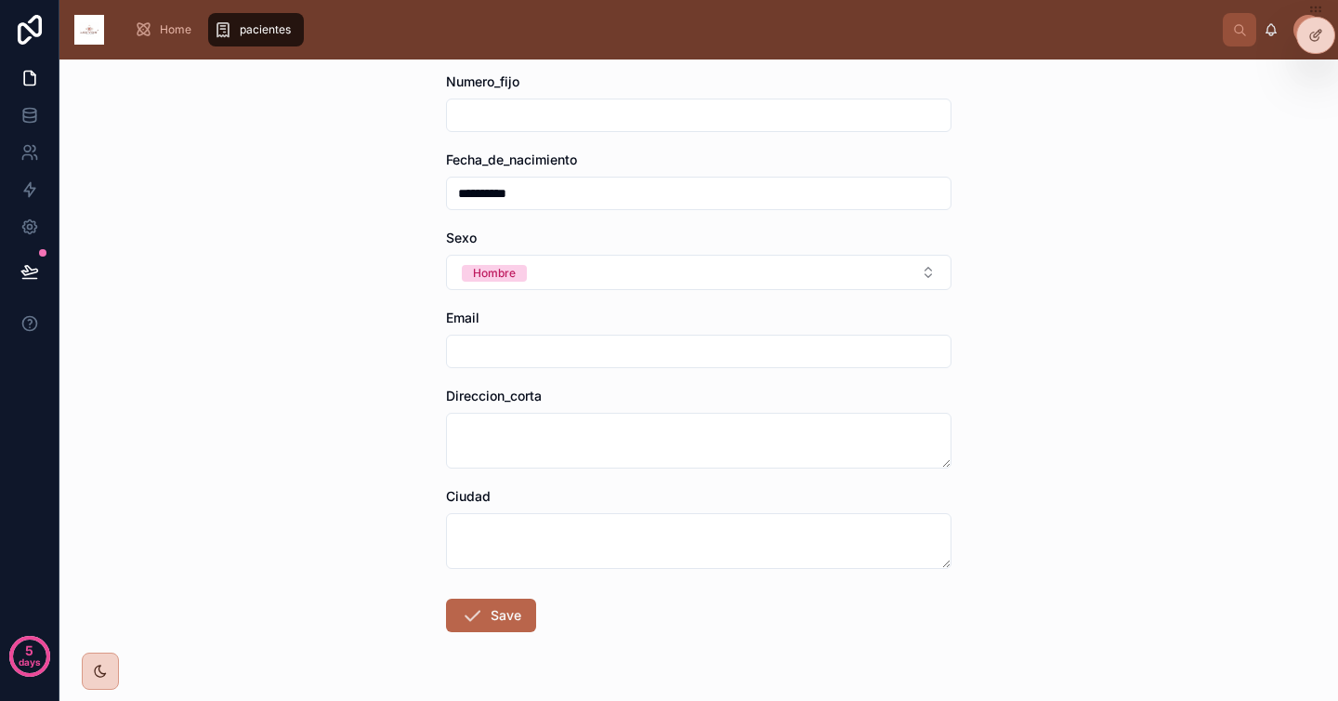
scroll to position [528, 0]
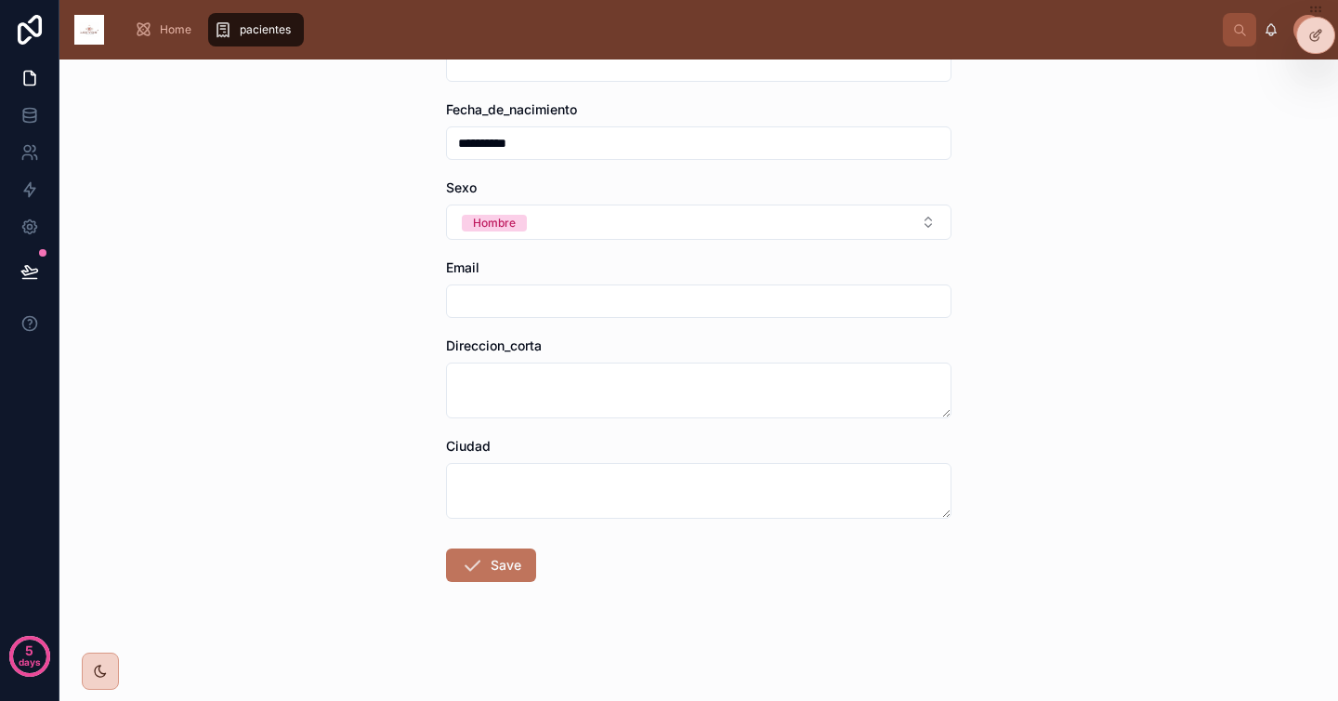
click at [502, 576] on button "Save" at bounding box center [491, 564] width 90 height 33
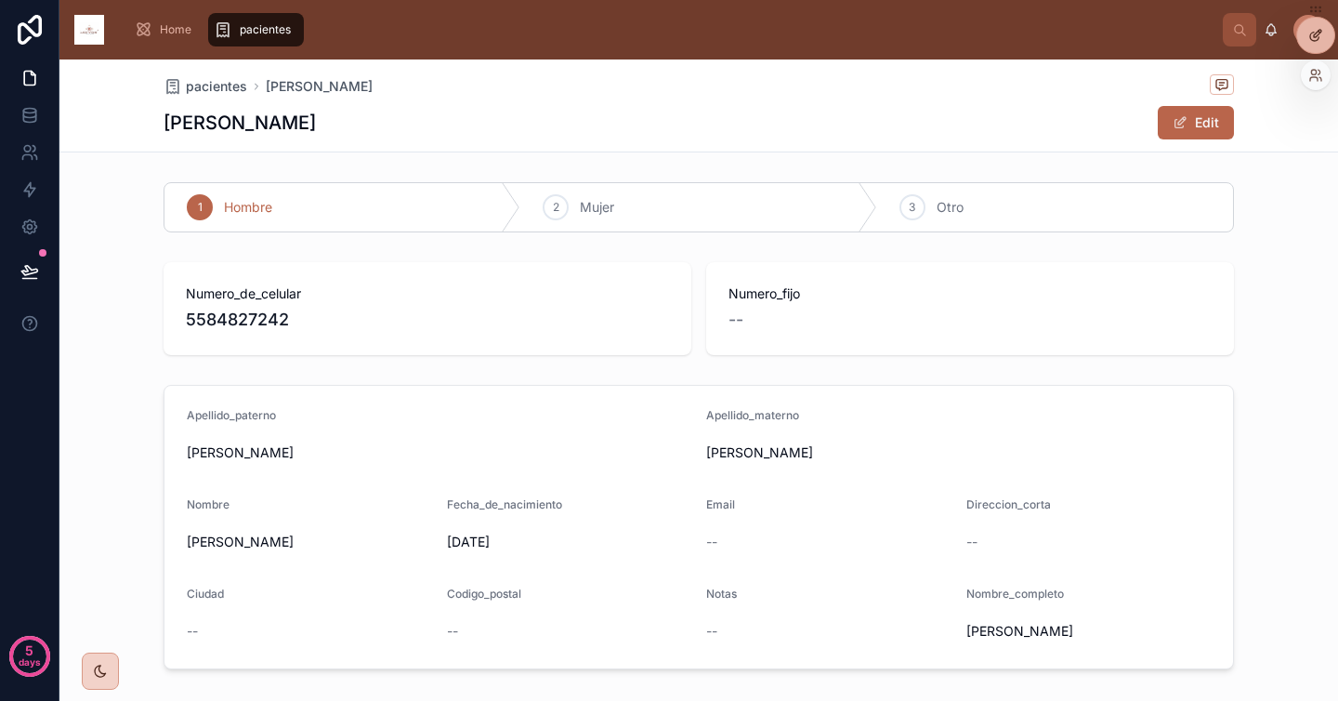
click at [1320, 45] on div at bounding box center [1315, 35] width 37 height 35
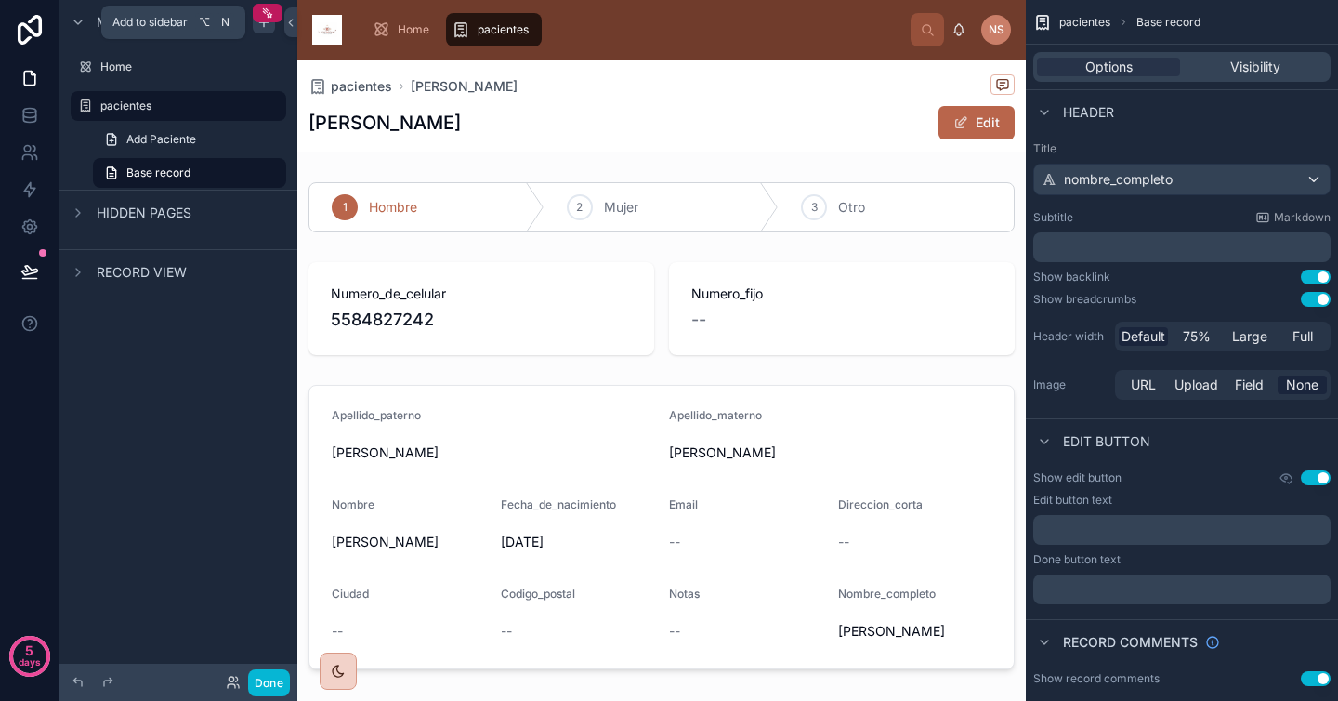
click at [266, 27] on icon "scrollable content" at bounding box center [263, 22] width 15 height 15
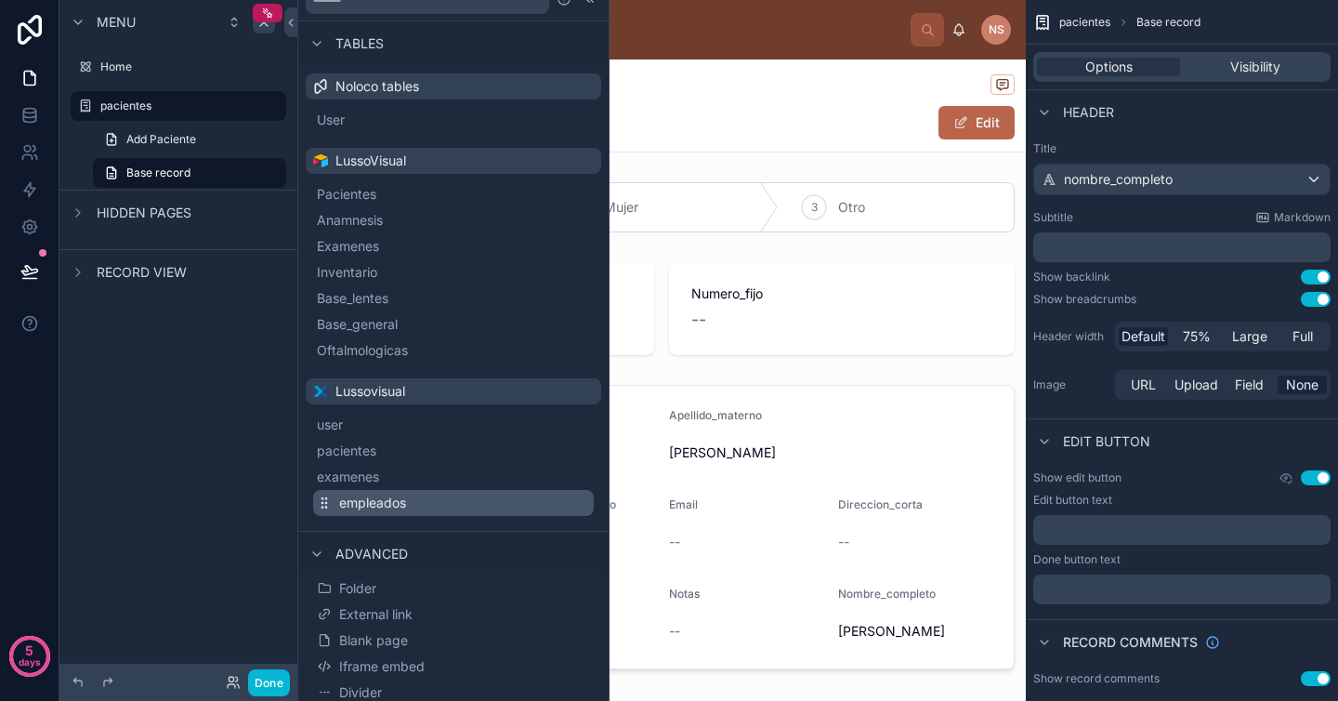
scroll to position [28, 0]
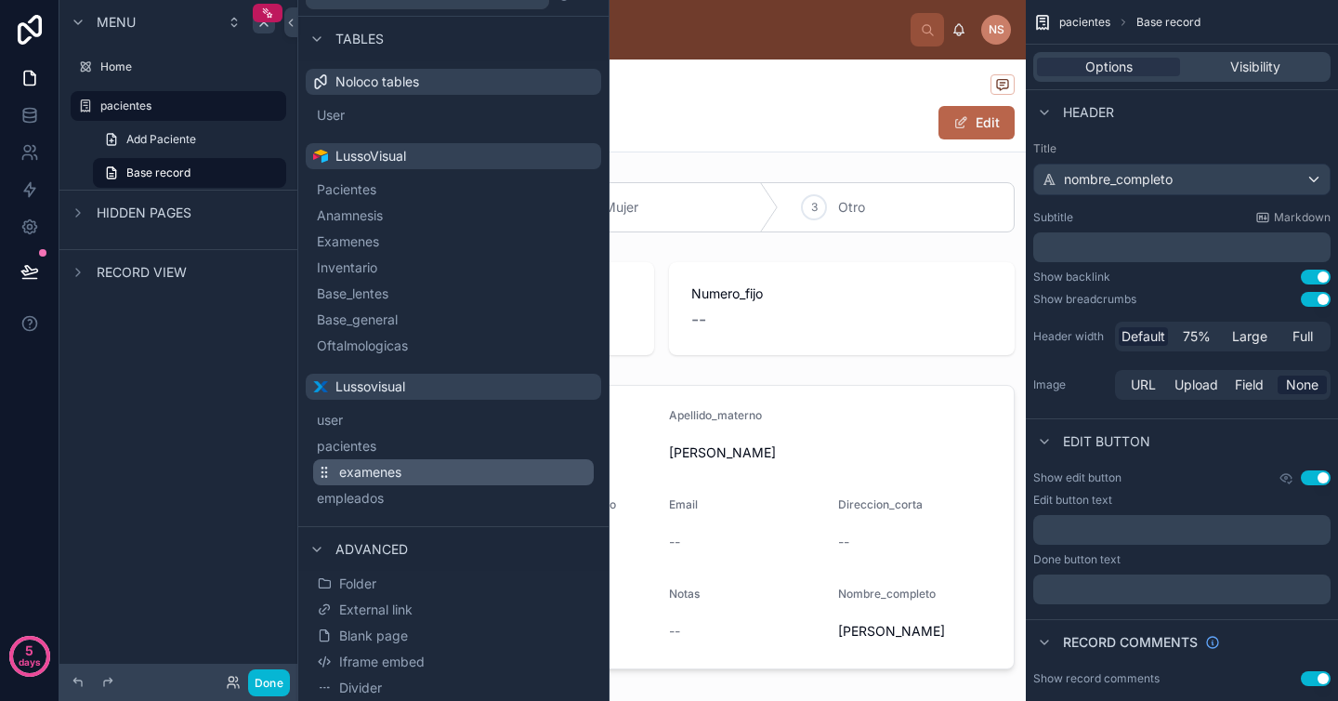
click at [419, 477] on button "examenes" at bounding box center [453, 472] width 281 height 26
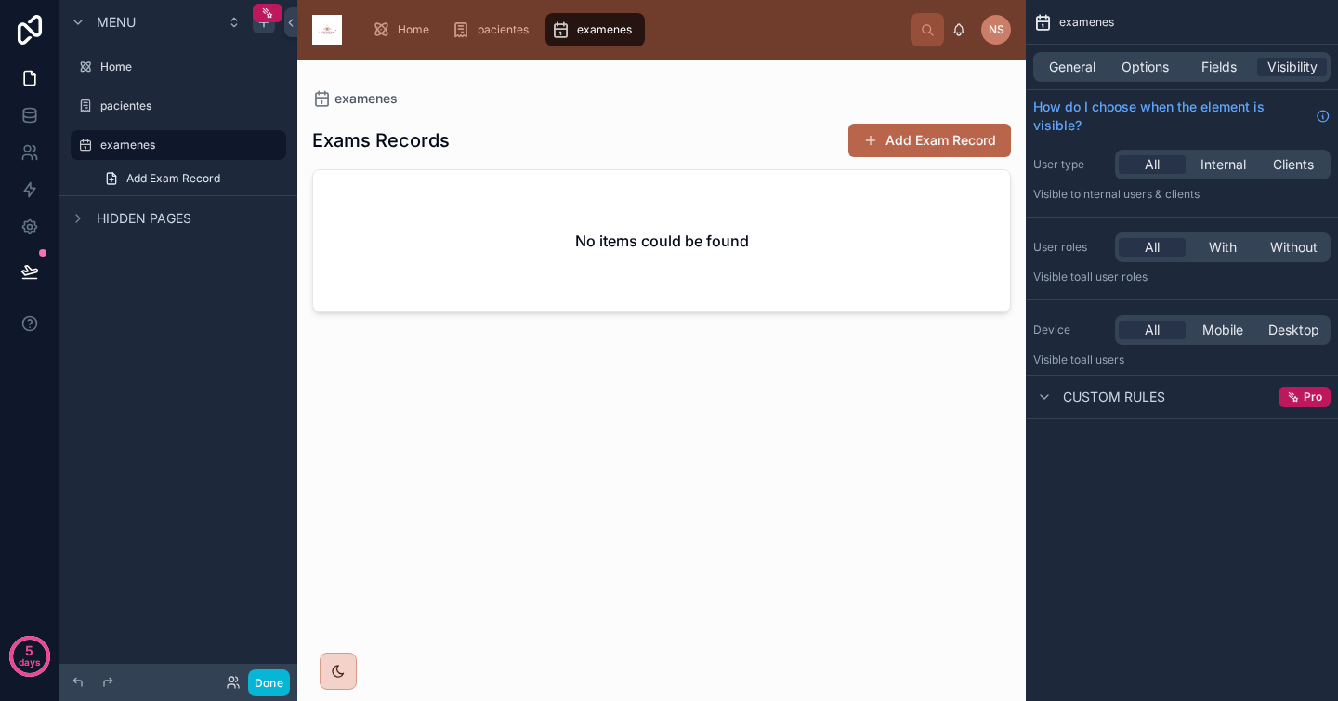
click at [942, 138] on div at bounding box center [661, 368] width 728 height 619
click at [964, 148] on button "Add Exam Record" at bounding box center [929, 140] width 163 height 33
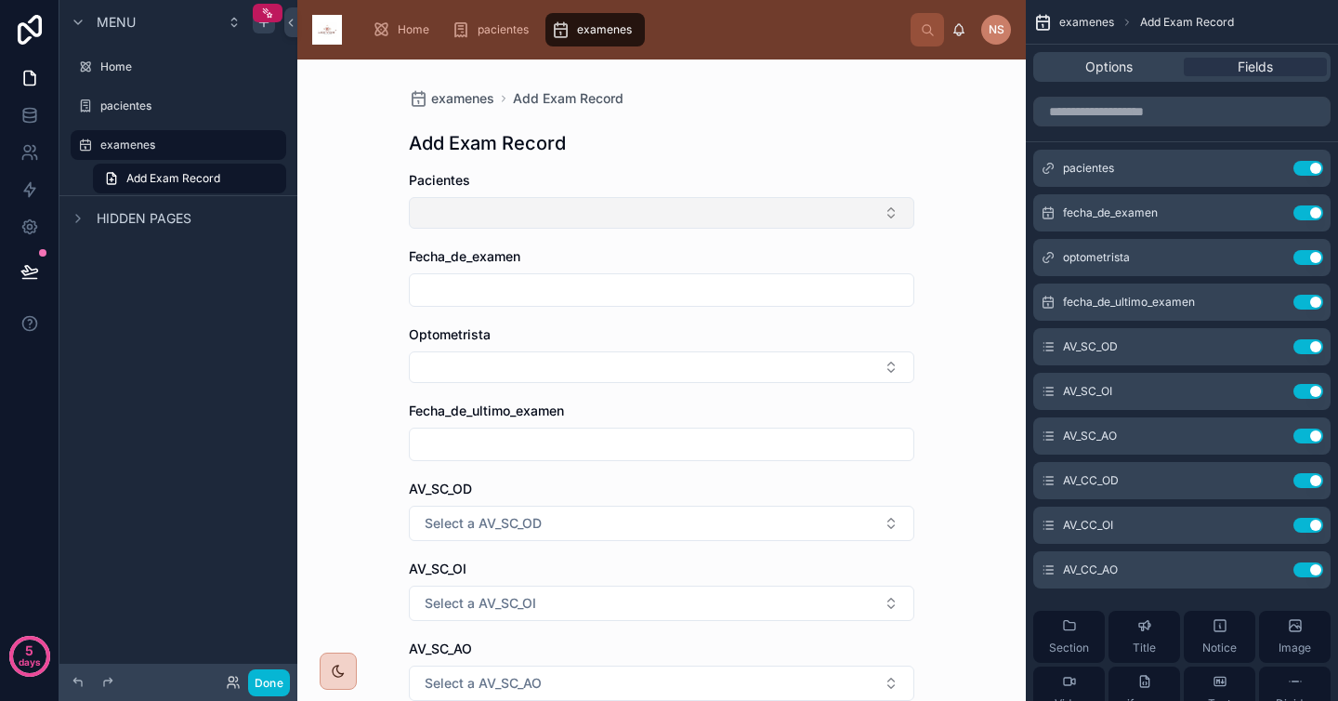
click at [758, 205] on button "Select Button" at bounding box center [661, 213] width 505 height 32
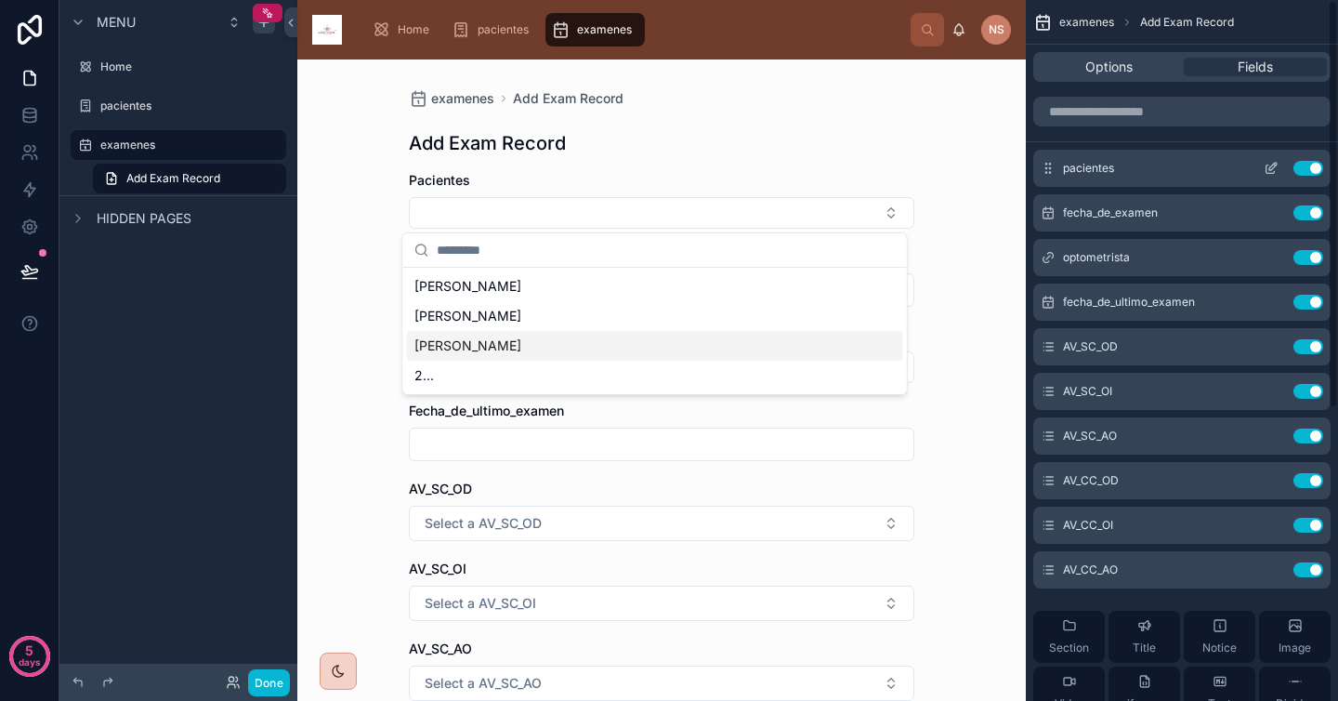
click at [1275, 167] on icon "scrollable content" at bounding box center [1271, 168] width 15 height 15
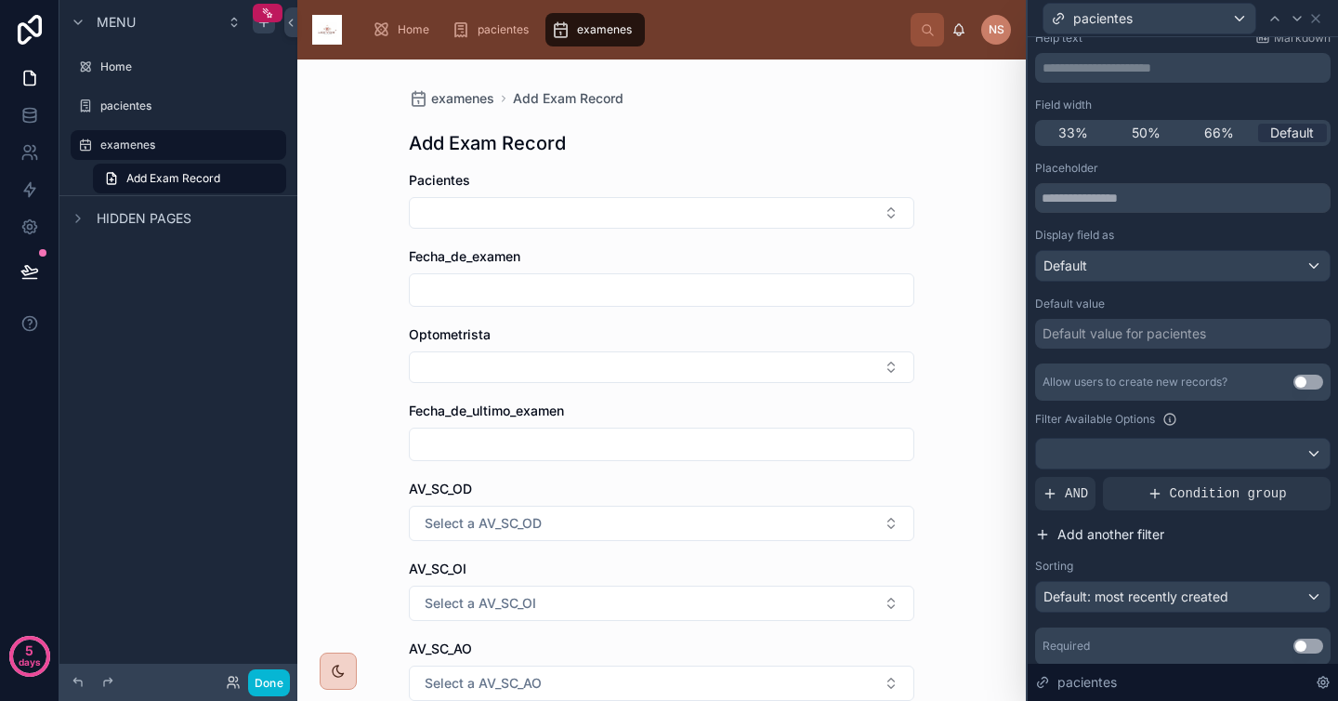
scroll to position [112, 0]
click at [1192, 458] on div at bounding box center [1183, 455] width 294 height 30
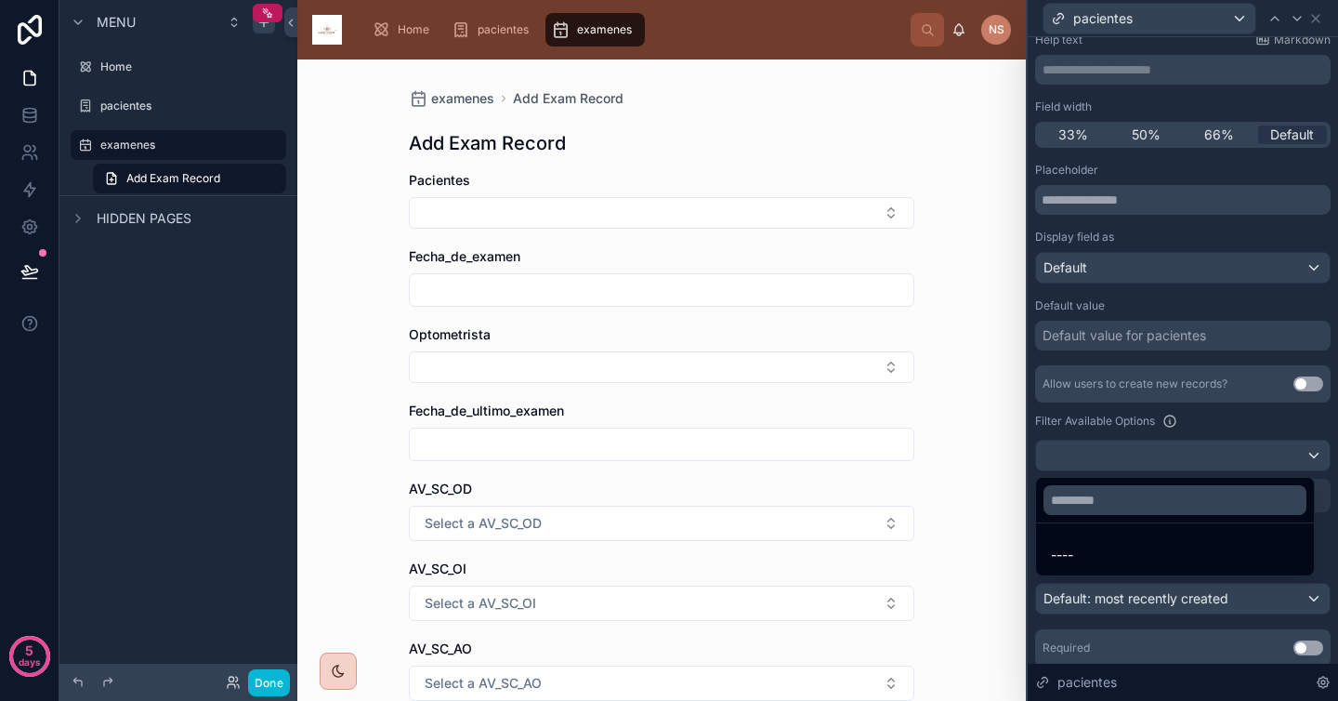
click at [1227, 405] on div at bounding box center [1183, 350] width 310 height 701
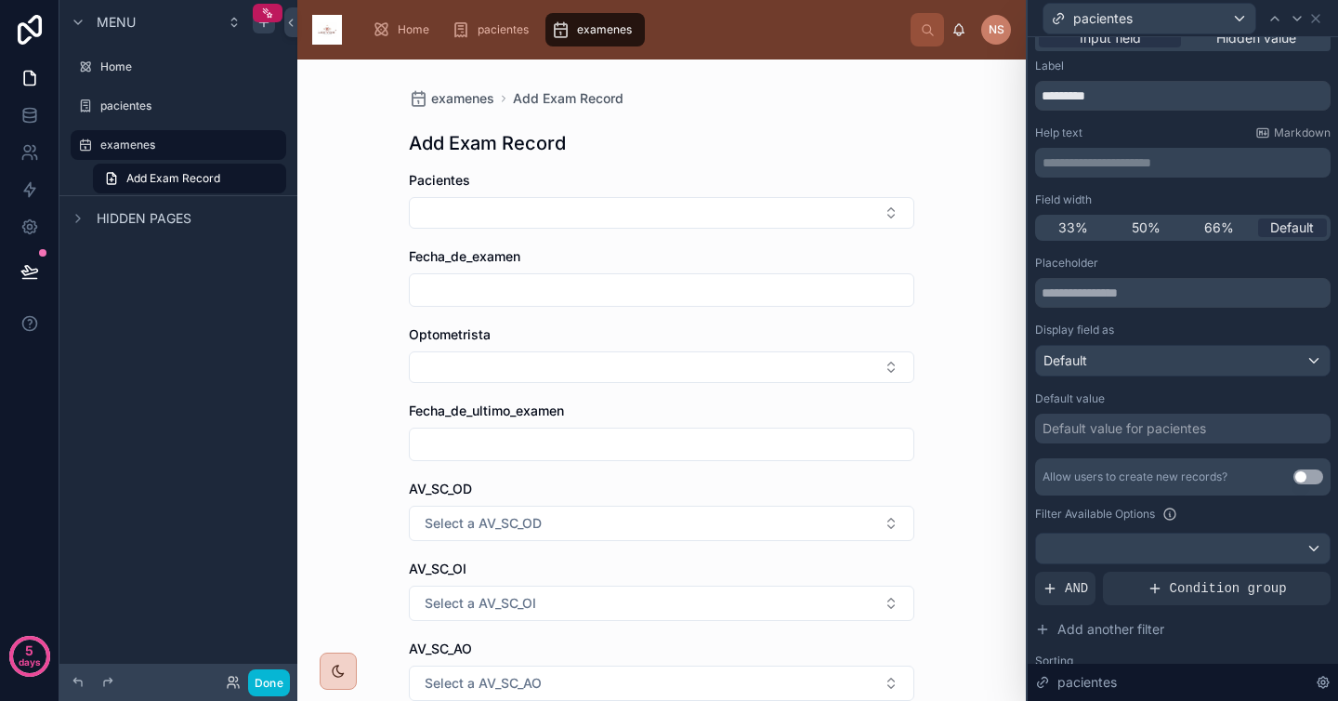
scroll to position [0, 0]
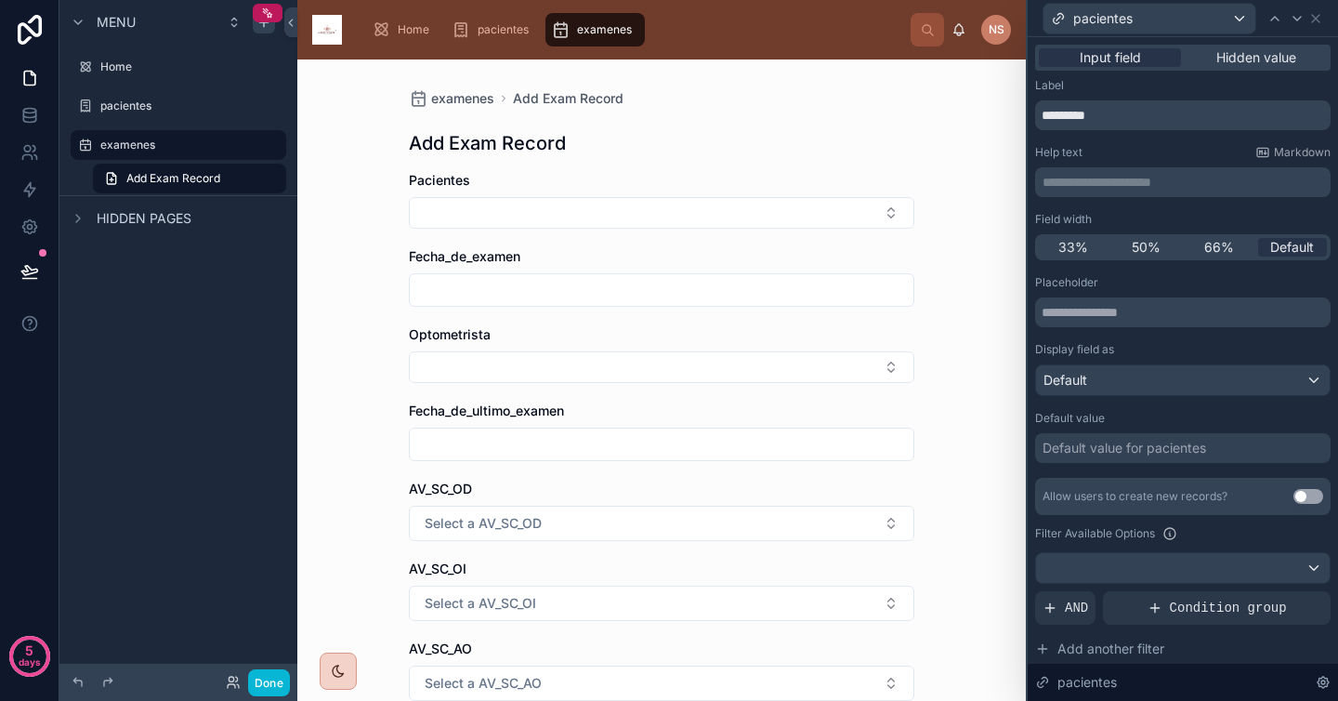
click at [1209, 328] on div "Placeholder Display field as Default" at bounding box center [1182, 335] width 295 height 121
click at [1177, 377] on div "Default" at bounding box center [1183, 380] width 294 height 30
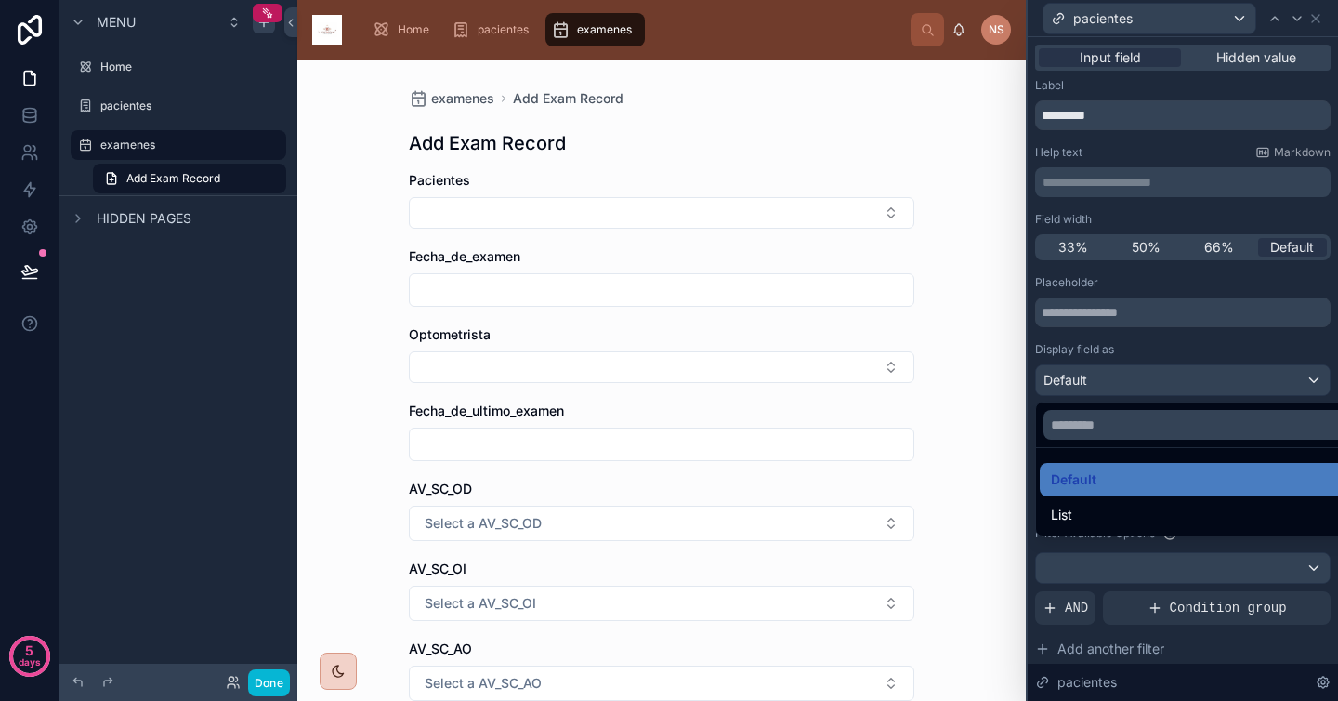
click at [1205, 360] on div at bounding box center [1183, 350] width 310 height 701
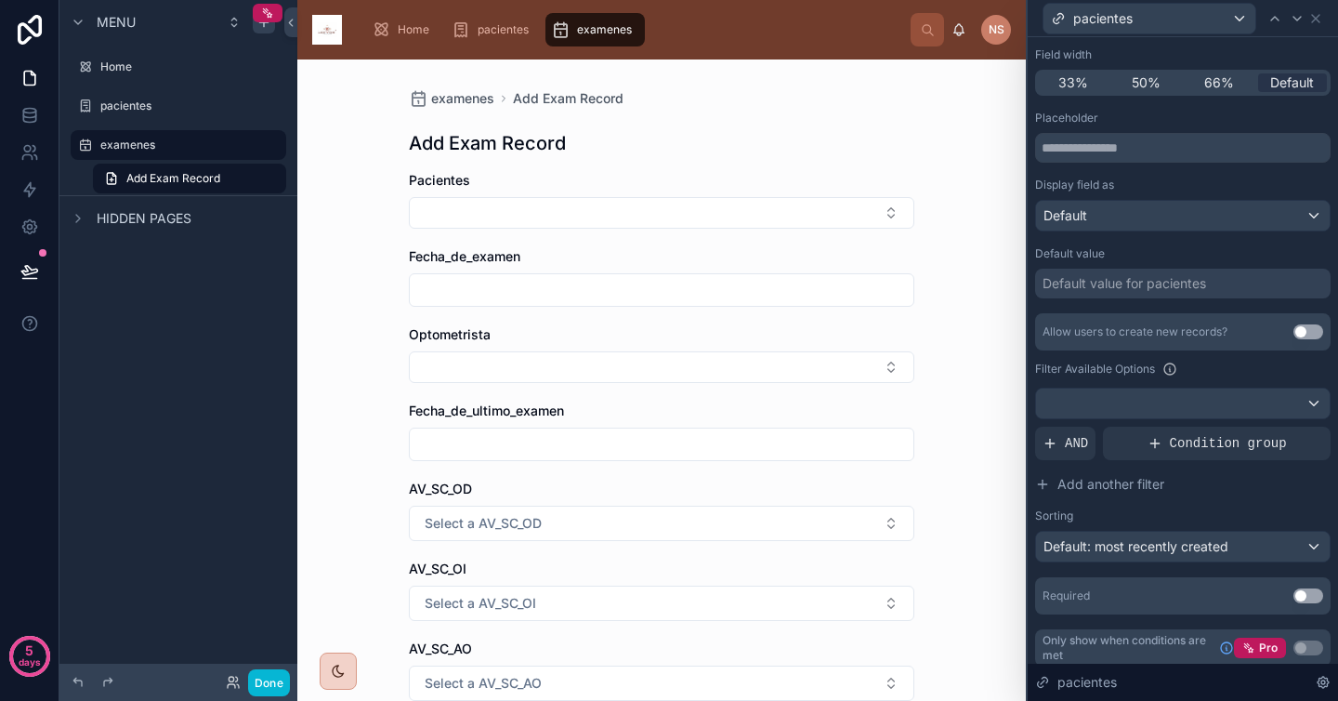
scroll to position [175, 0]
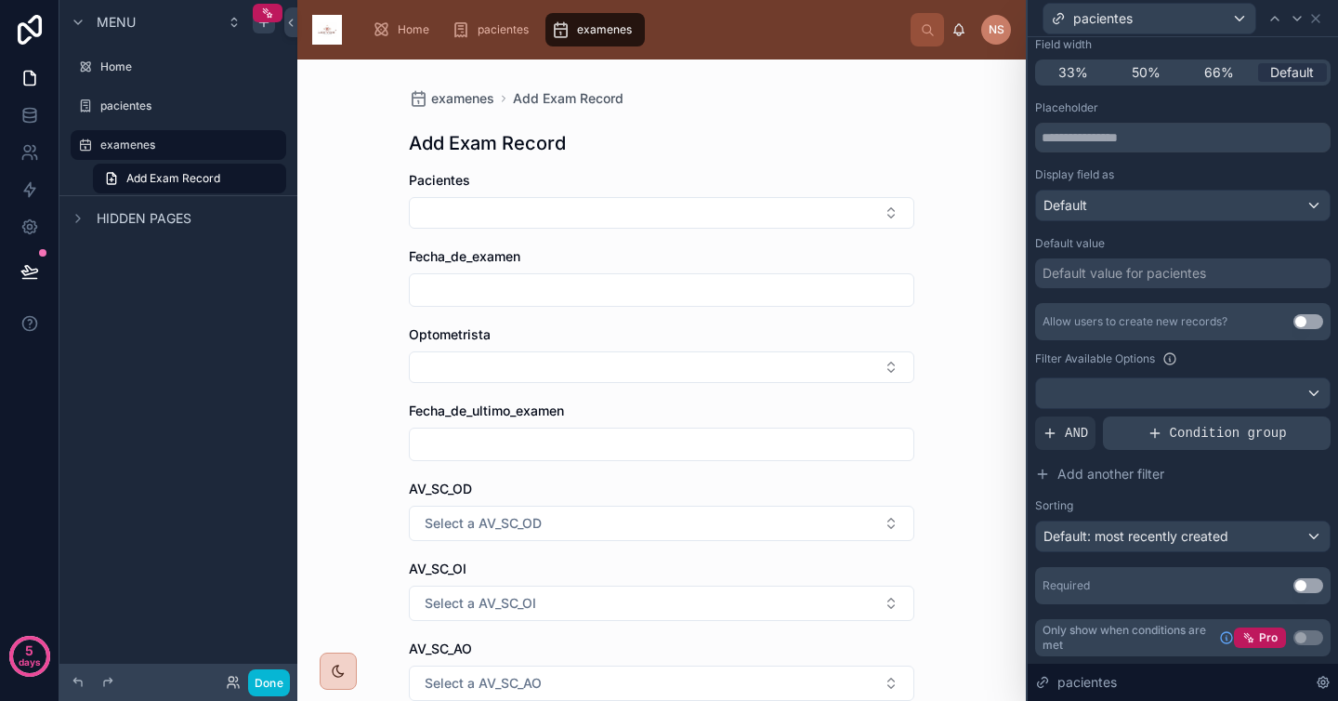
click at [1193, 431] on span "Condition group" at bounding box center [1228, 433] width 117 height 19
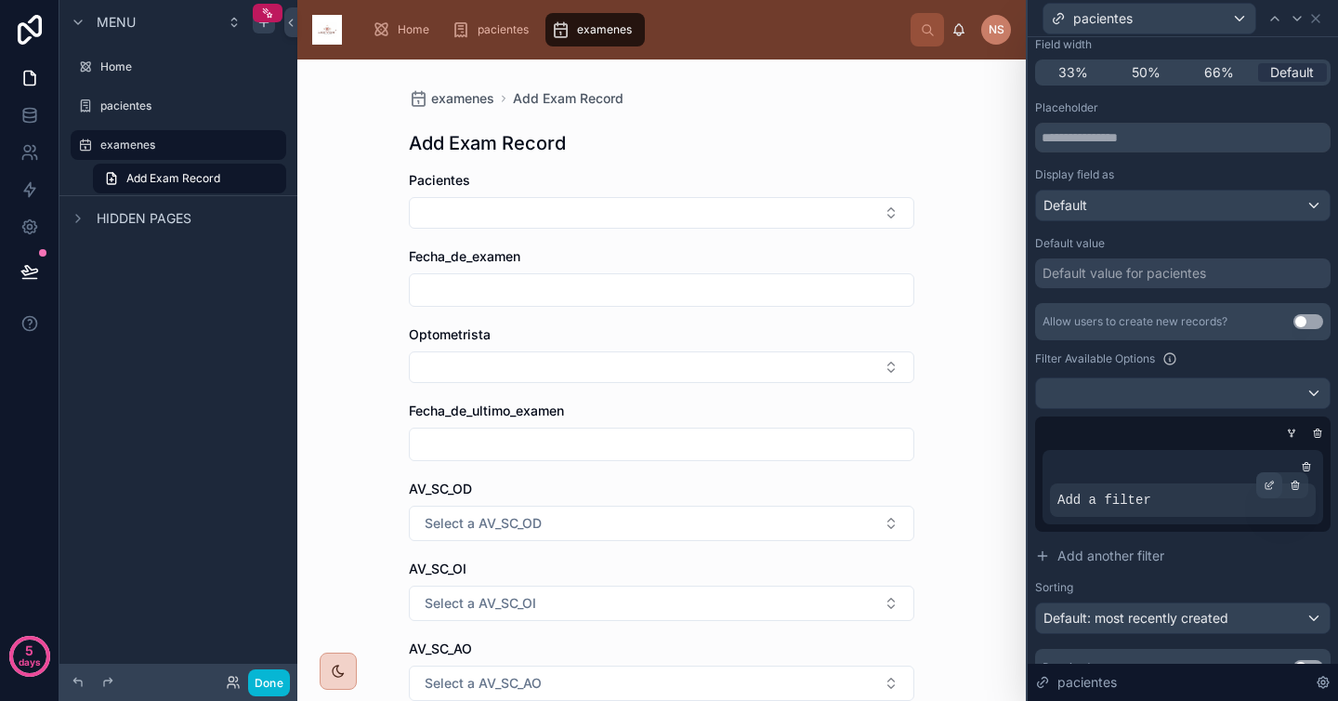
click at [1264, 490] on icon at bounding box center [1269, 484] width 11 height 11
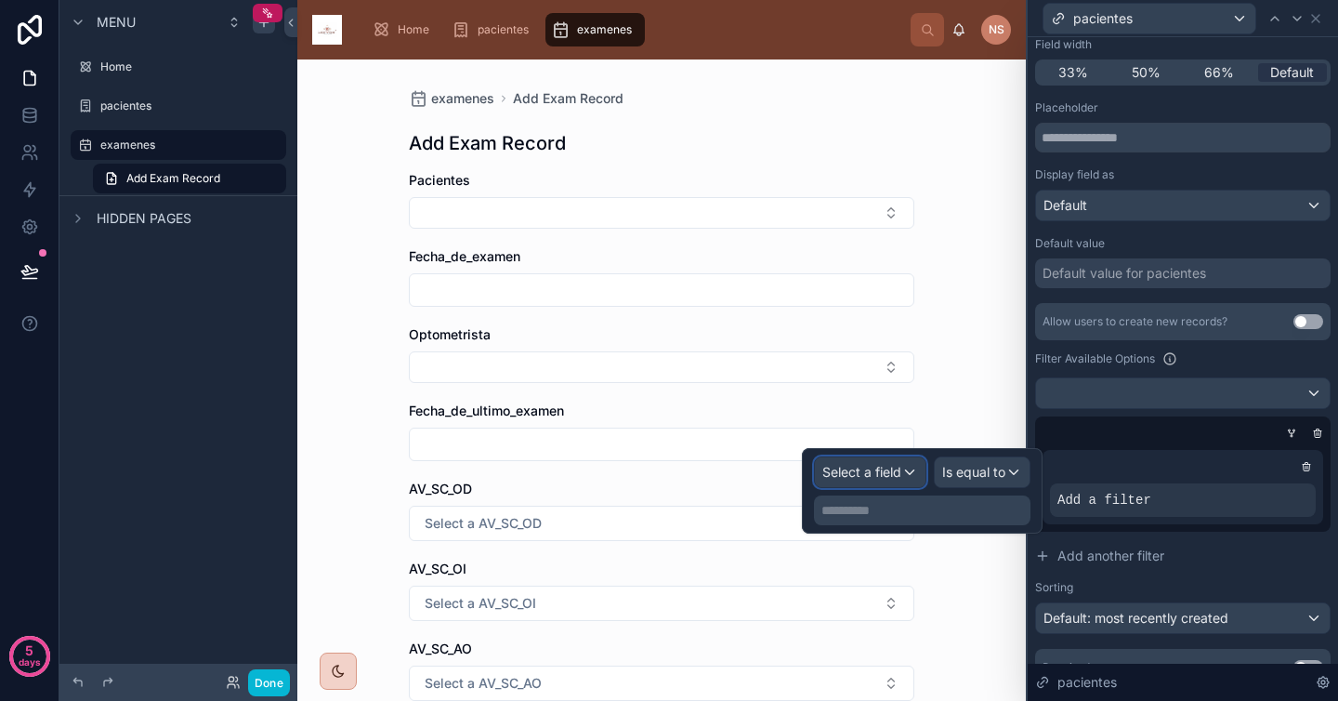
click at [893, 470] on span "Select a field" at bounding box center [861, 472] width 79 height 16
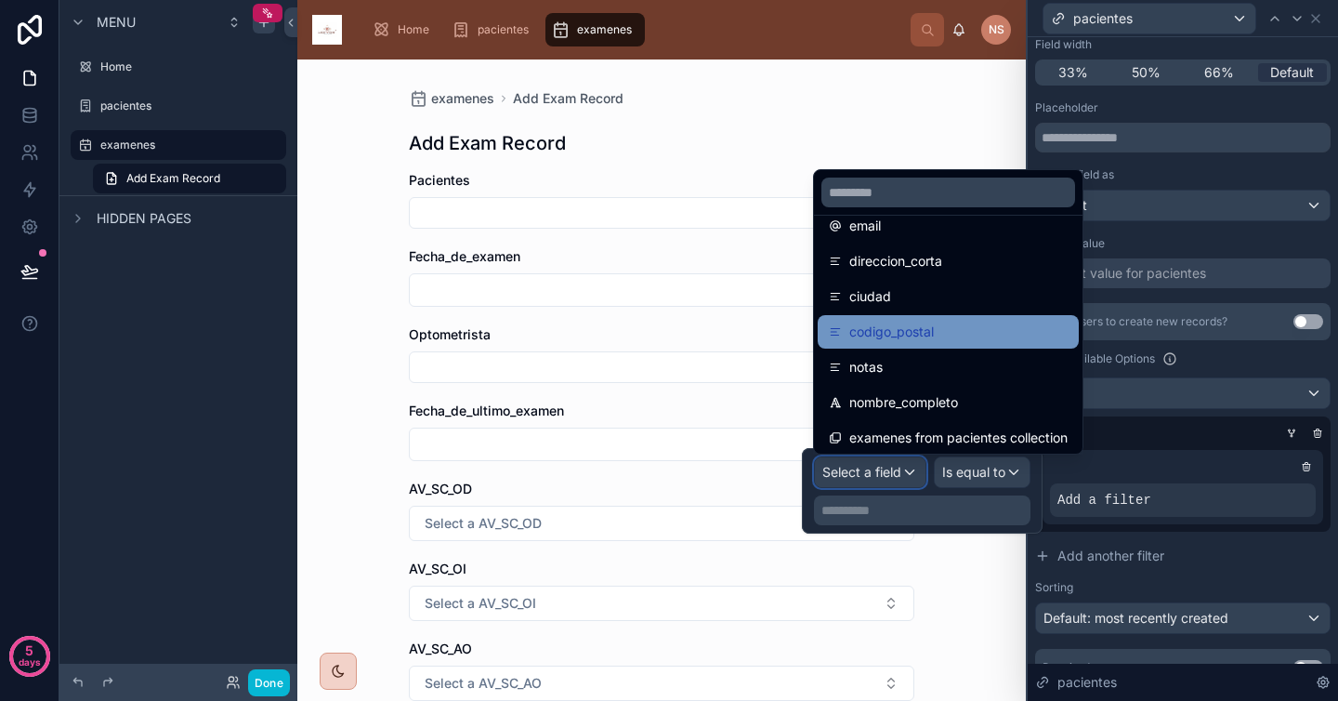
scroll to position [414, 0]
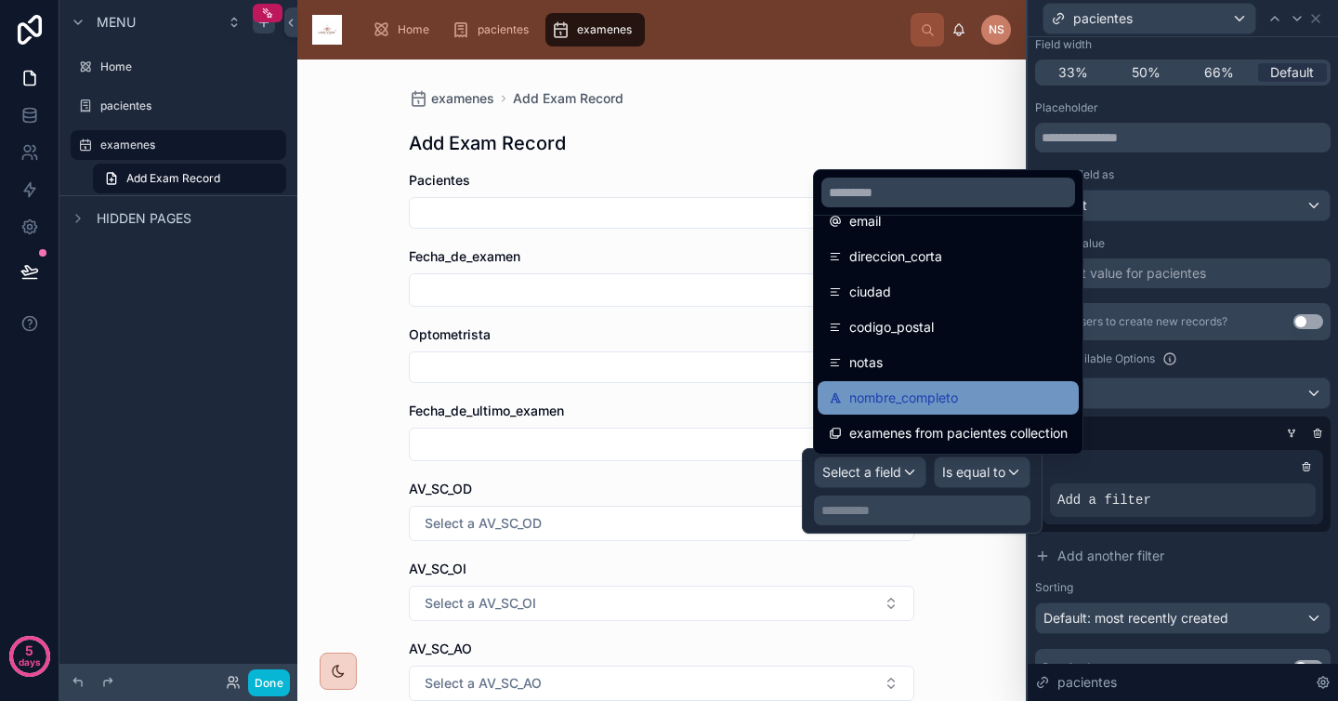
click at [988, 401] on div "nombre_completo" at bounding box center [948, 398] width 239 height 22
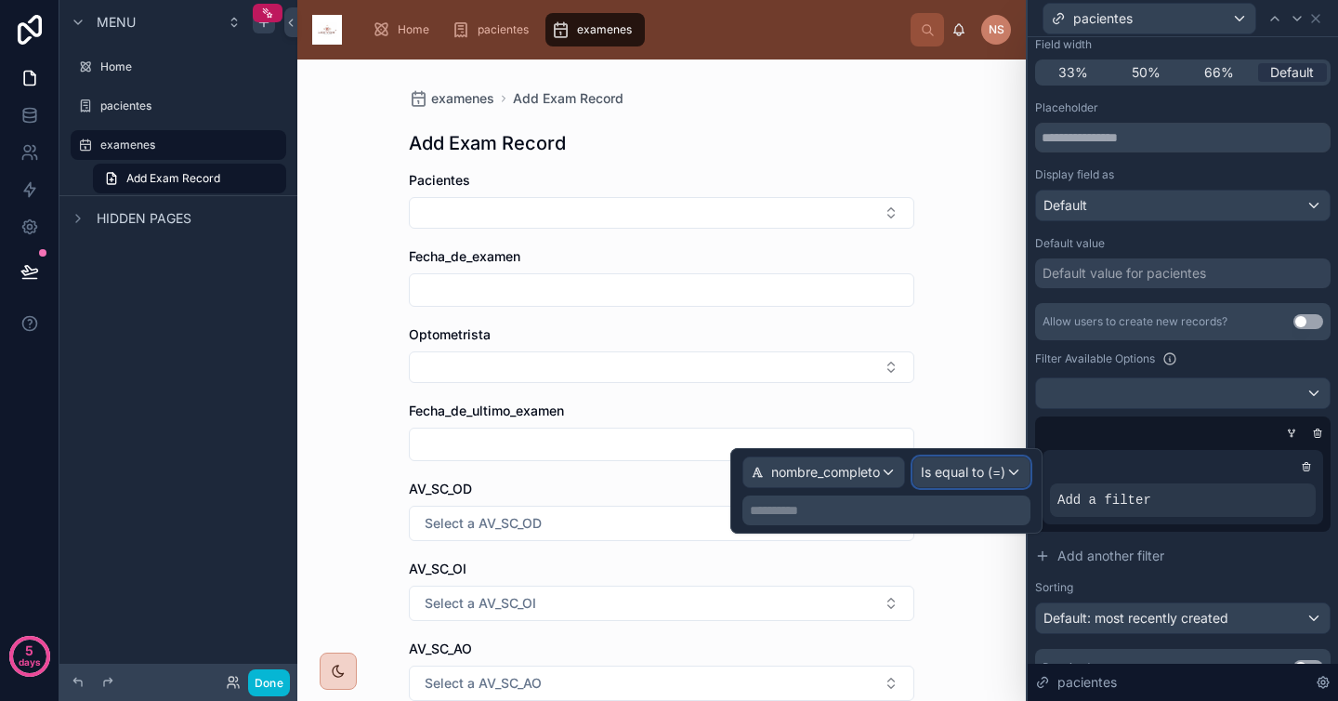
click at [973, 482] on div "Is equal to (=)" at bounding box center [971, 472] width 116 height 30
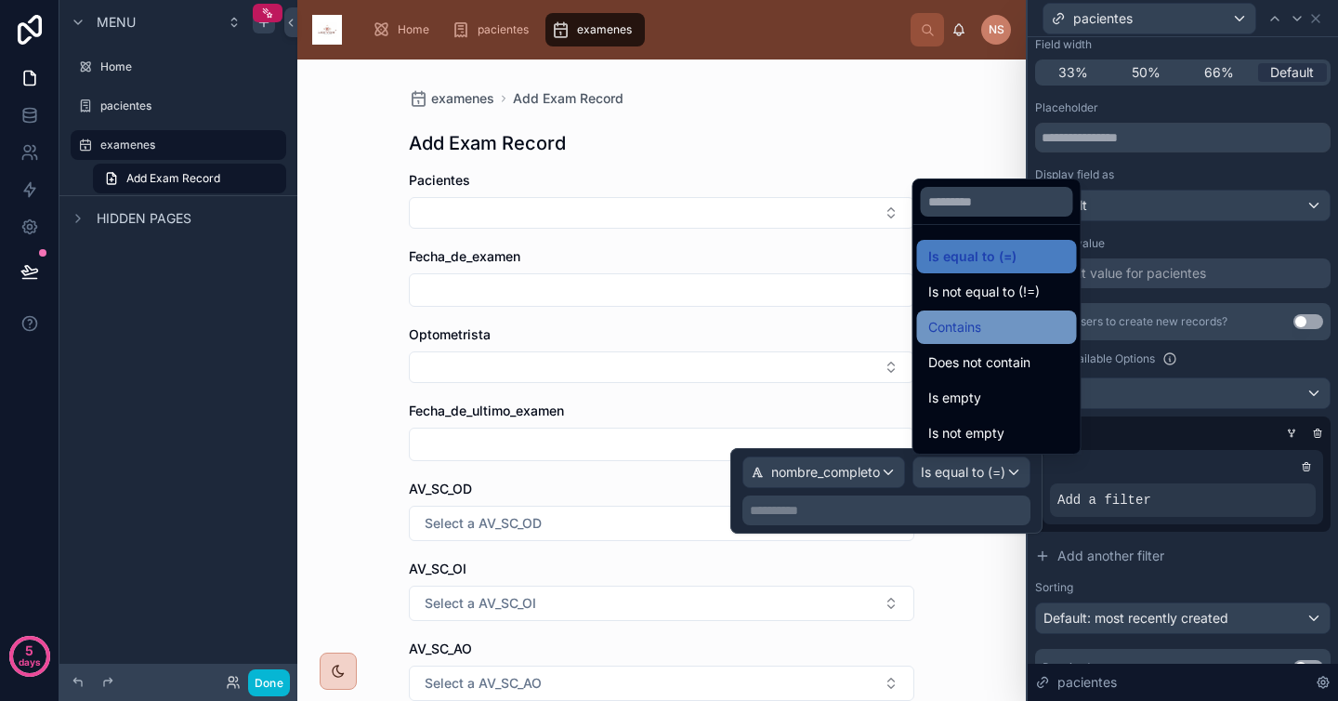
click at [1023, 329] on div "Contains" at bounding box center [997, 327] width 138 height 22
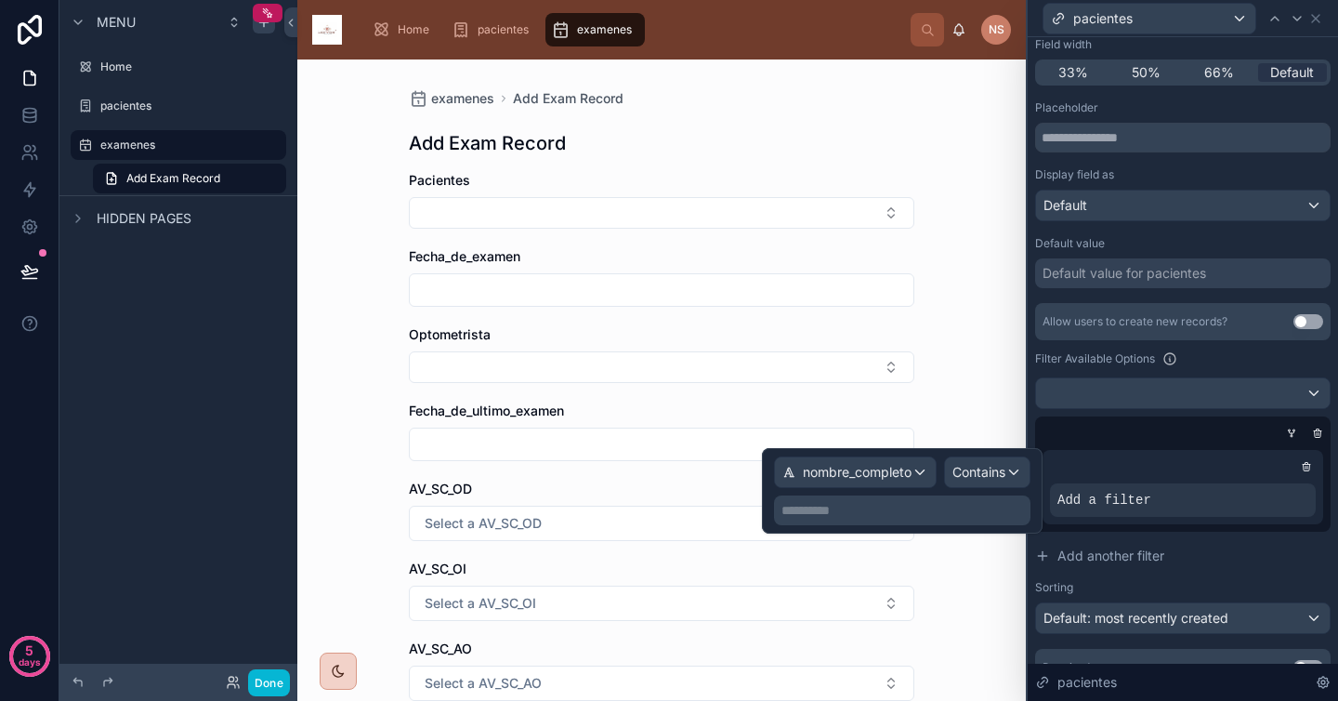
click at [1190, 535] on div "Allow users to create new records? Use setting Filter Available Options Add a f…" at bounding box center [1182, 468] width 295 height 331
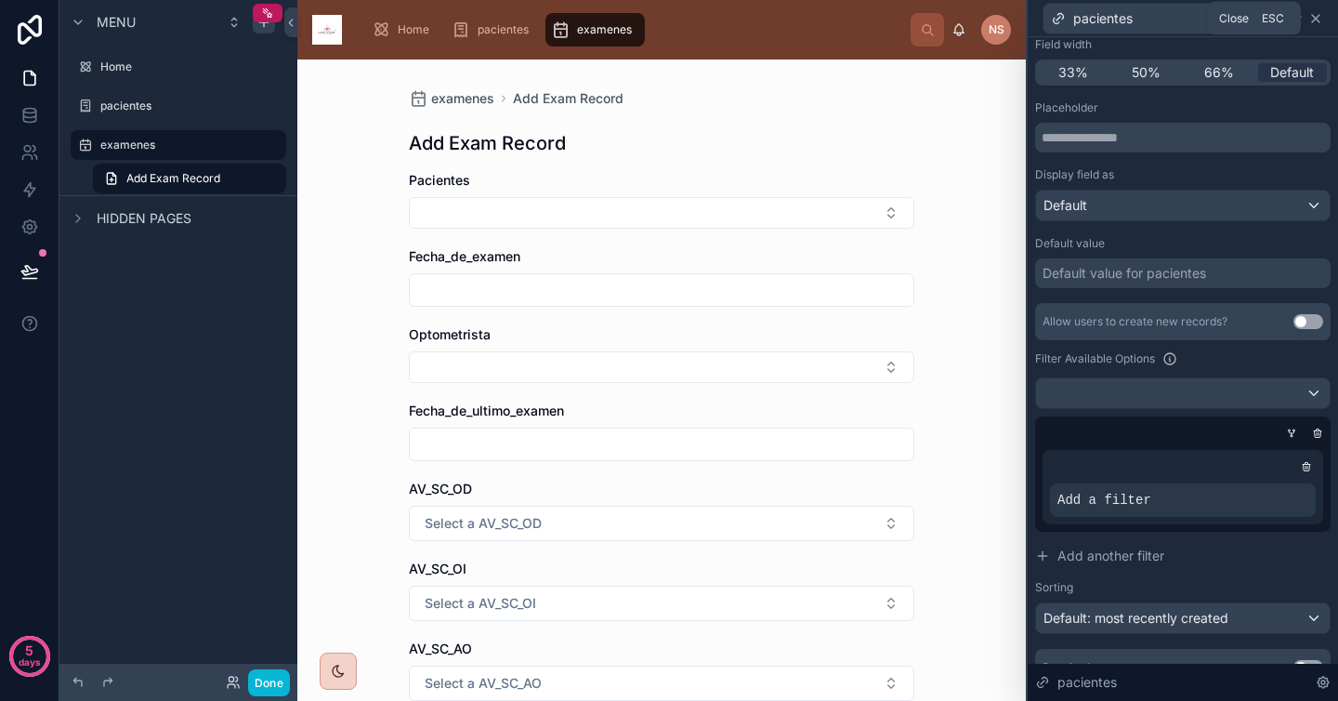
click at [1318, 18] on icon at bounding box center [1315, 18] width 15 height 15
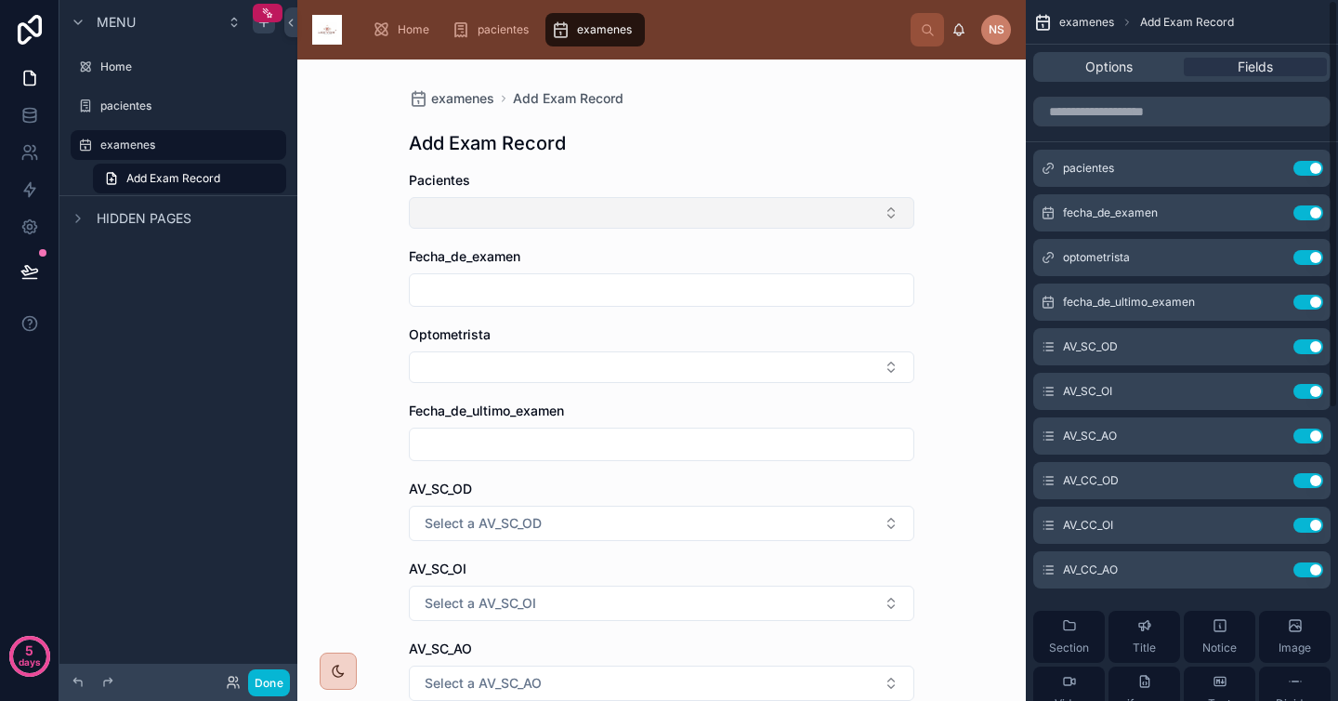
click at [838, 216] on button "Select Button" at bounding box center [661, 213] width 505 height 32
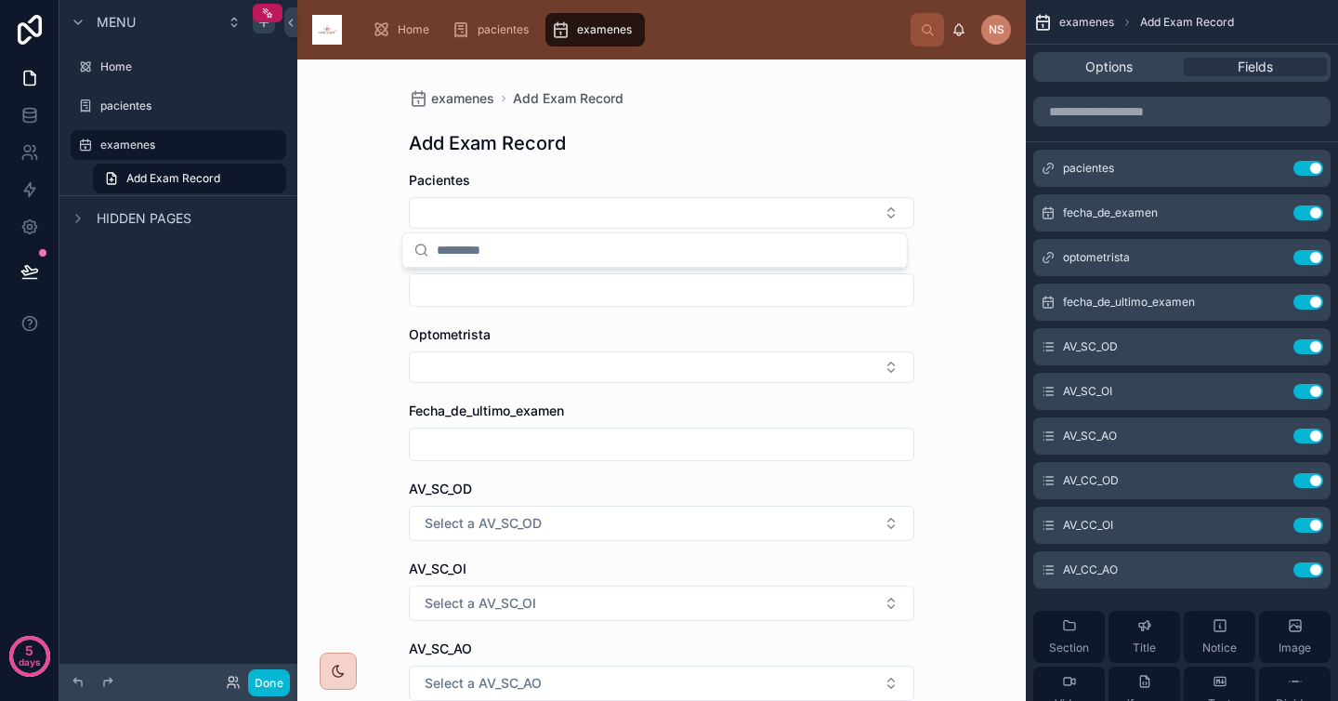
click at [945, 258] on div "examenes Add Exam Record Add Exam Record Pacientes Fecha_de_examen Optometrista…" at bounding box center [661, 379] width 728 height 641
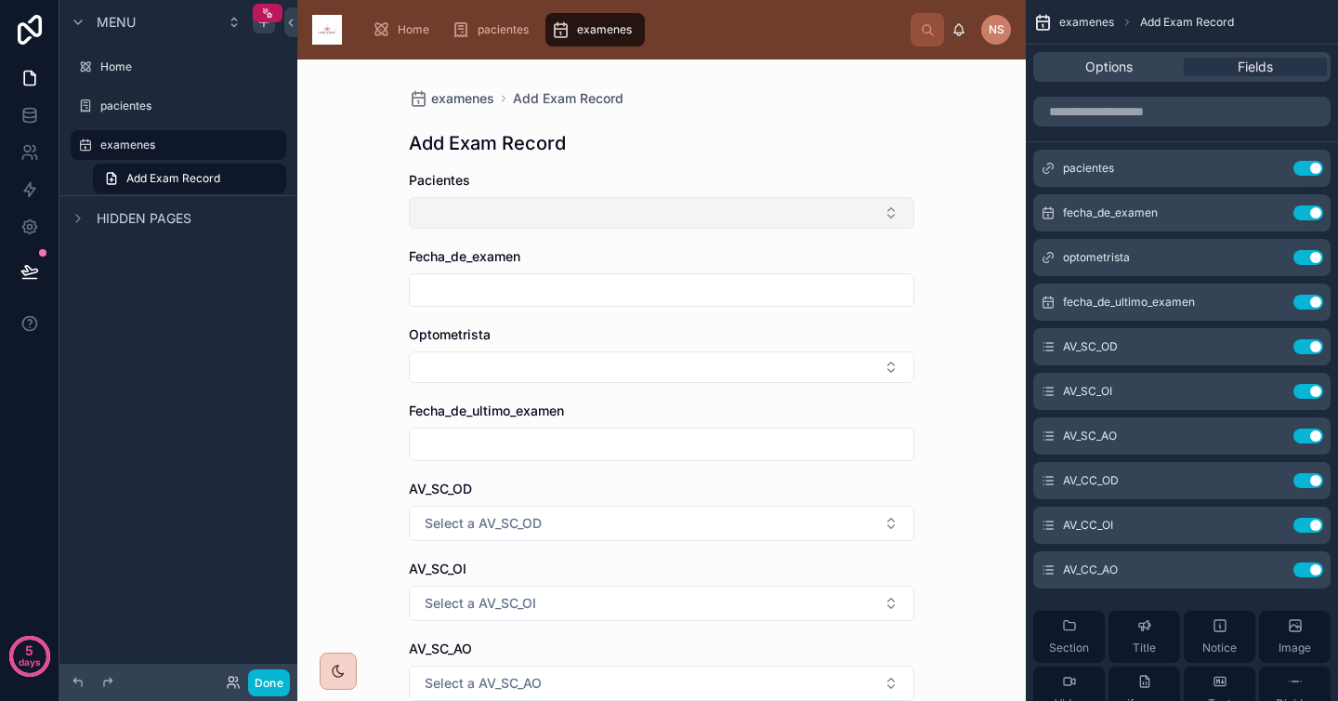
click at [852, 209] on button "Select Button" at bounding box center [661, 213] width 505 height 32
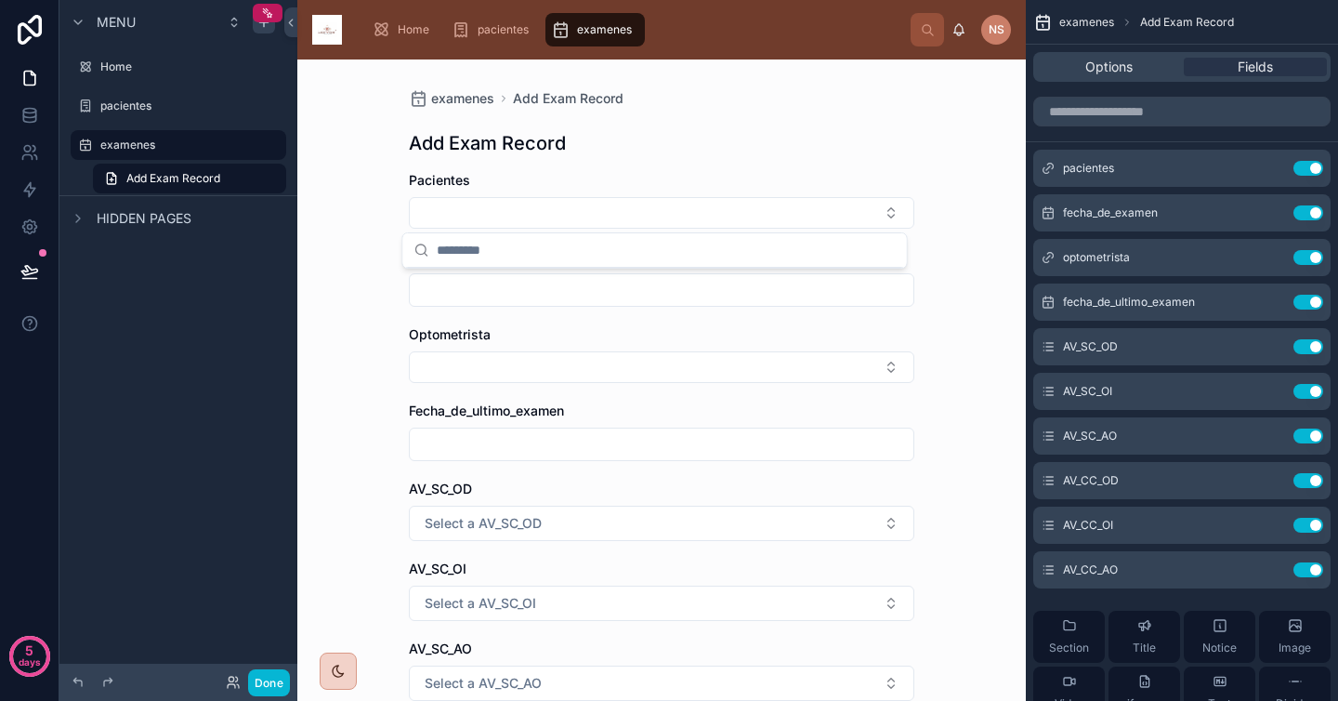
click at [923, 198] on div "examenes Add Exam Record Add Exam Record Pacientes Fecha_de_examen Optometrista…" at bounding box center [661, 379] width 728 height 641
click at [41, 115] on link at bounding box center [29, 115] width 59 height 37
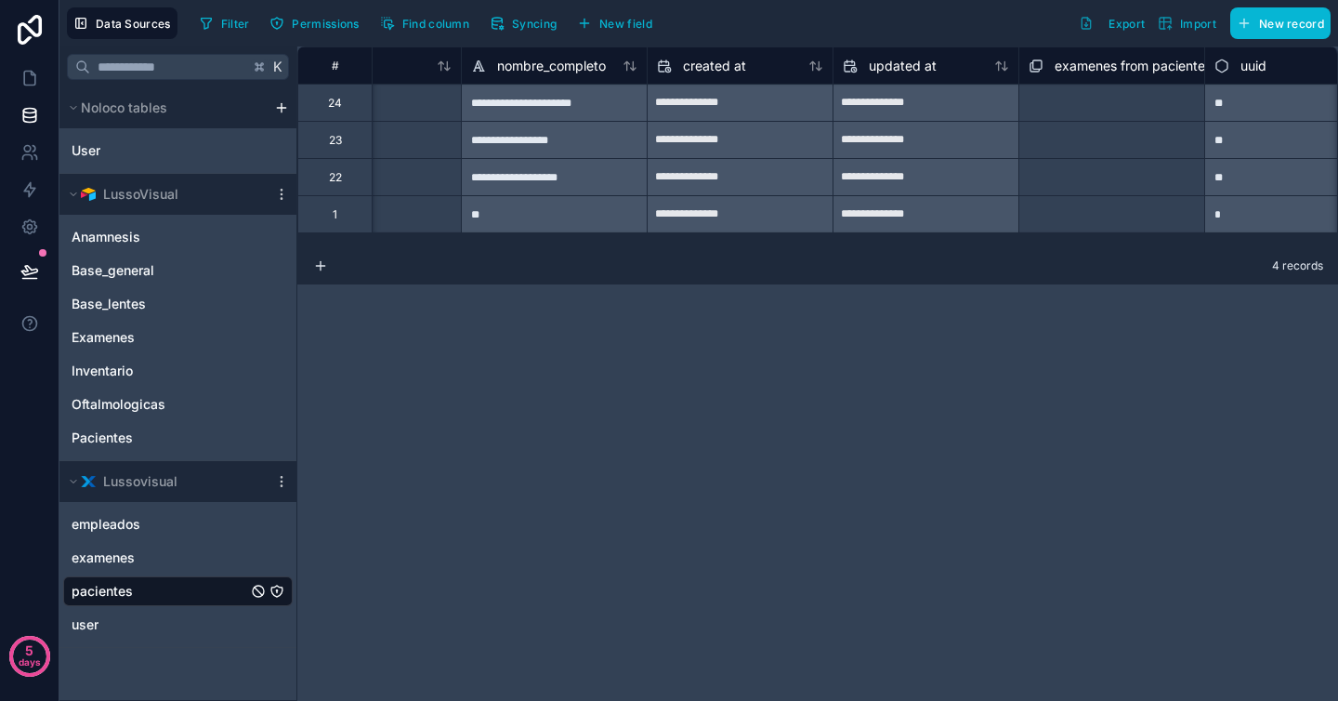
scroll to position [0, 2139]
click at [25, 73] on icon at bounding box center [29, 78] width 19 height 19
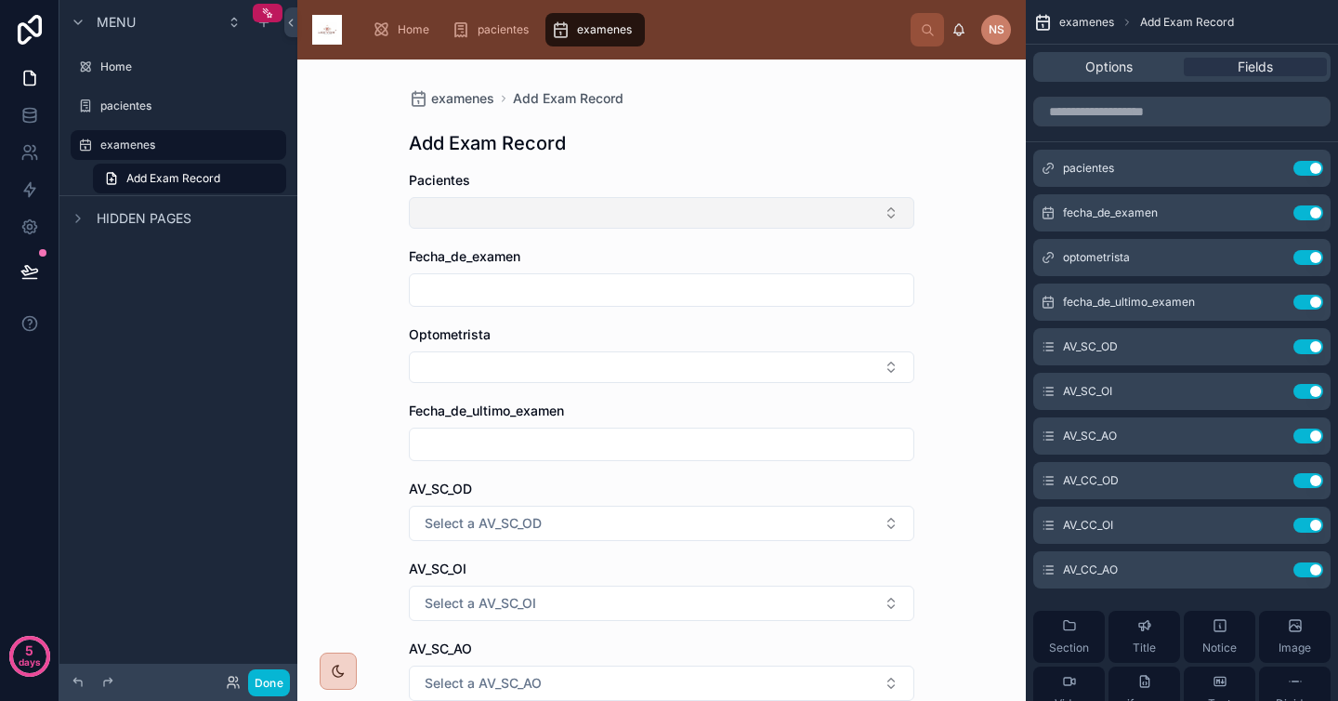
click at [797, 208] on button "Select Button" at bounding box center [661, 213] width 505 height 32
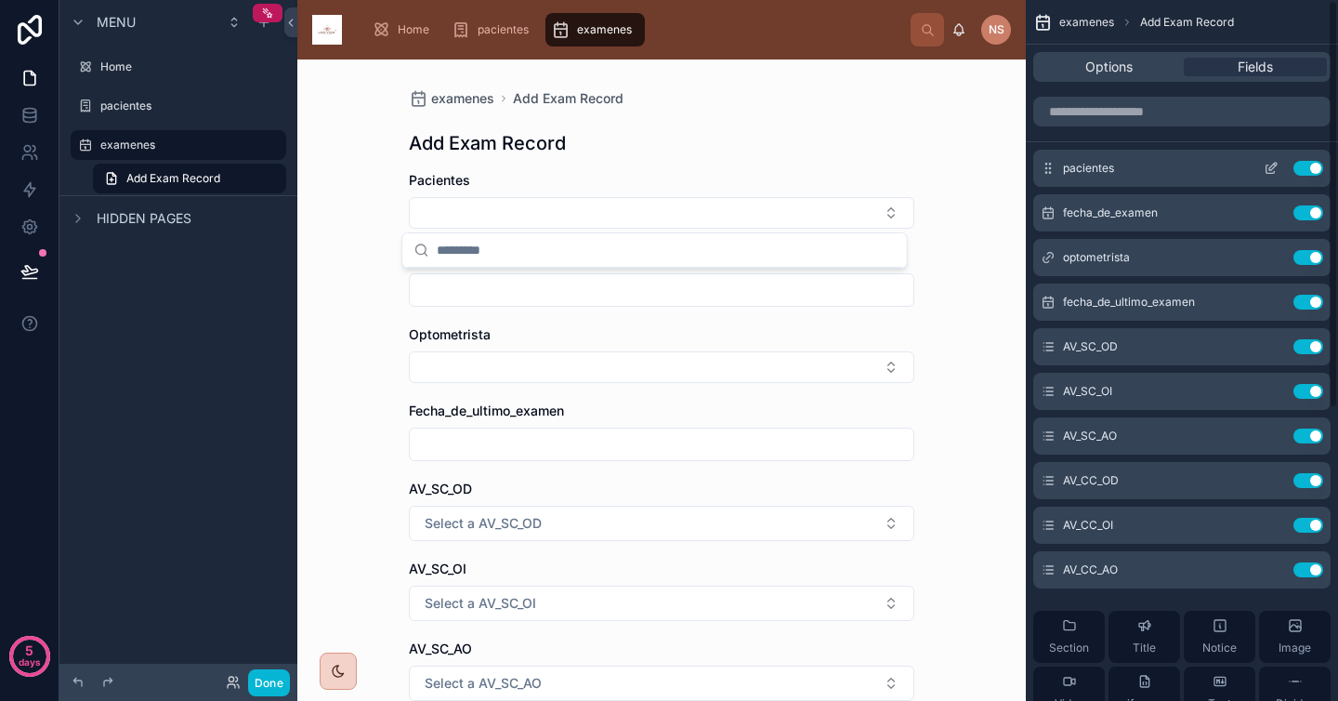
click at [1274, 171] on icon "scrollable content" at bounding box center [1270, 169] width 8 height 8
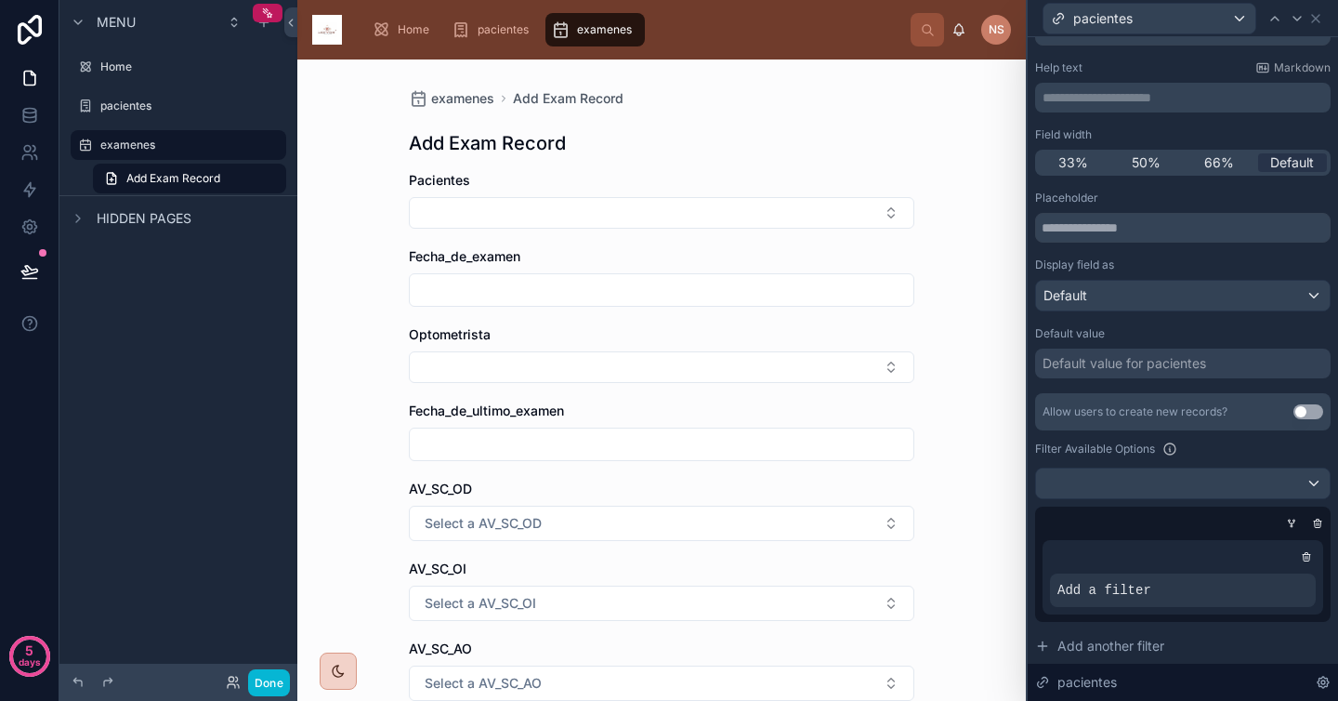
scroll to position [98, 0]
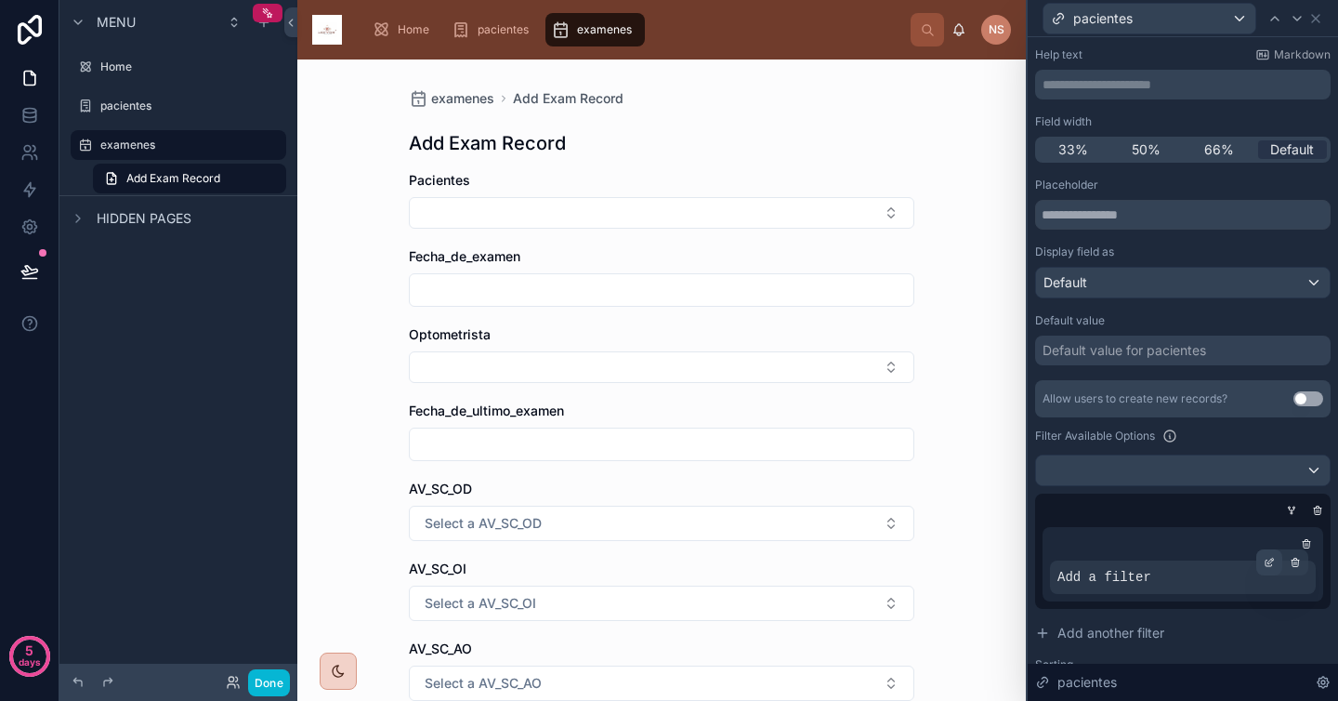
click at [1268, 562] on icon at bounding box center [1271, 560] width 6 height 6
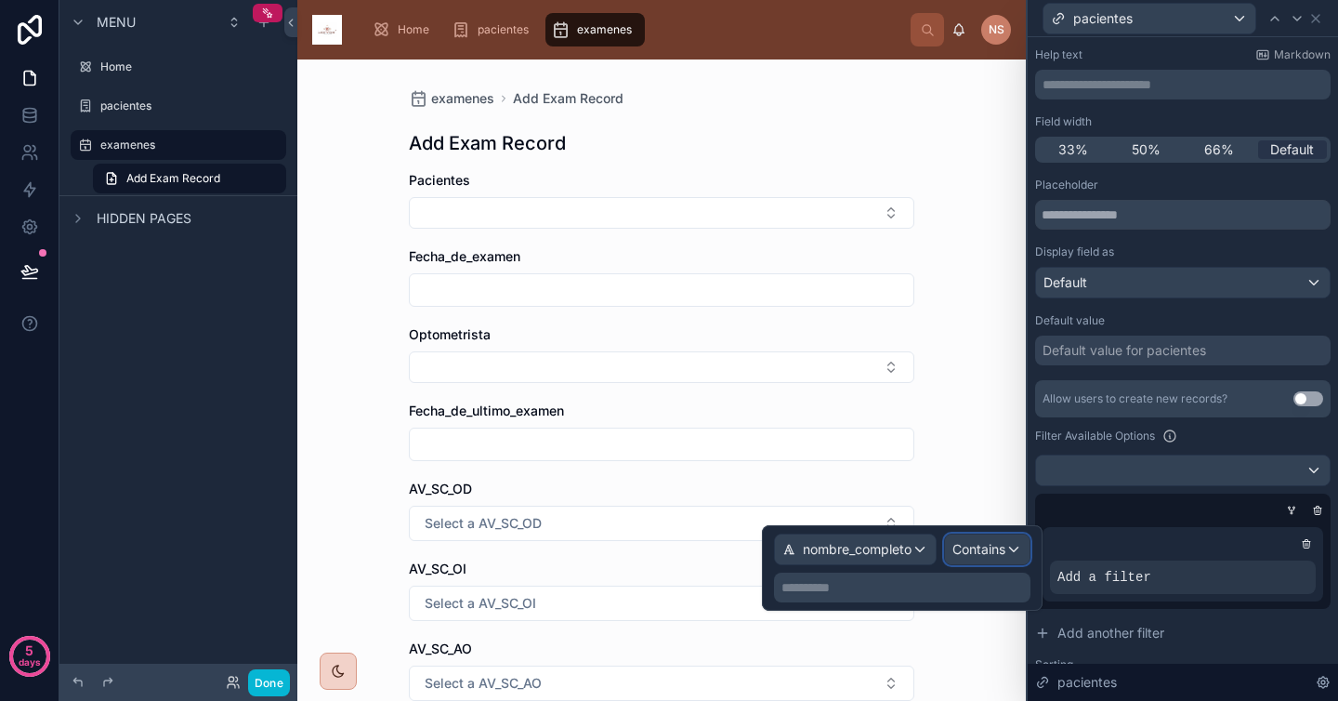
click at [952, 548] on span "Contains" at bounding box center [978, 549] width 53 height 19
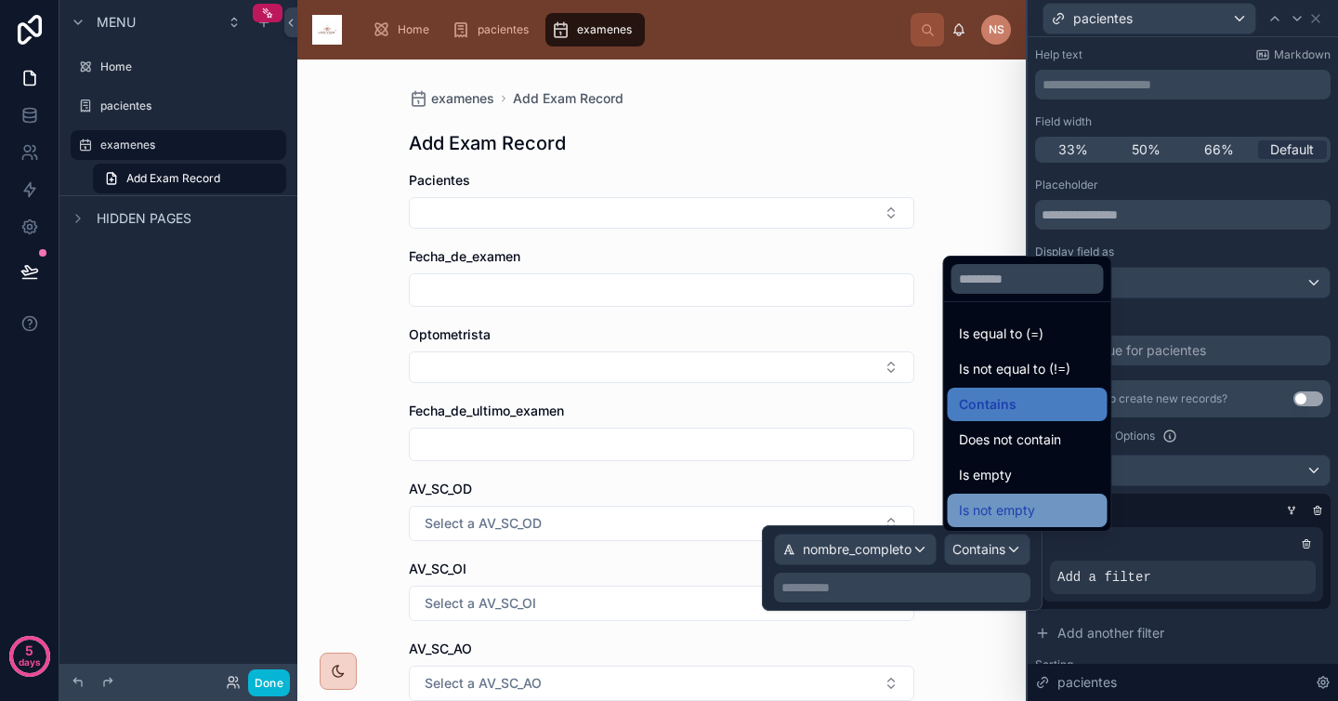
click at [985, 517] on span "Is not empty" at bounding box center [997, 510] width 76 height 22
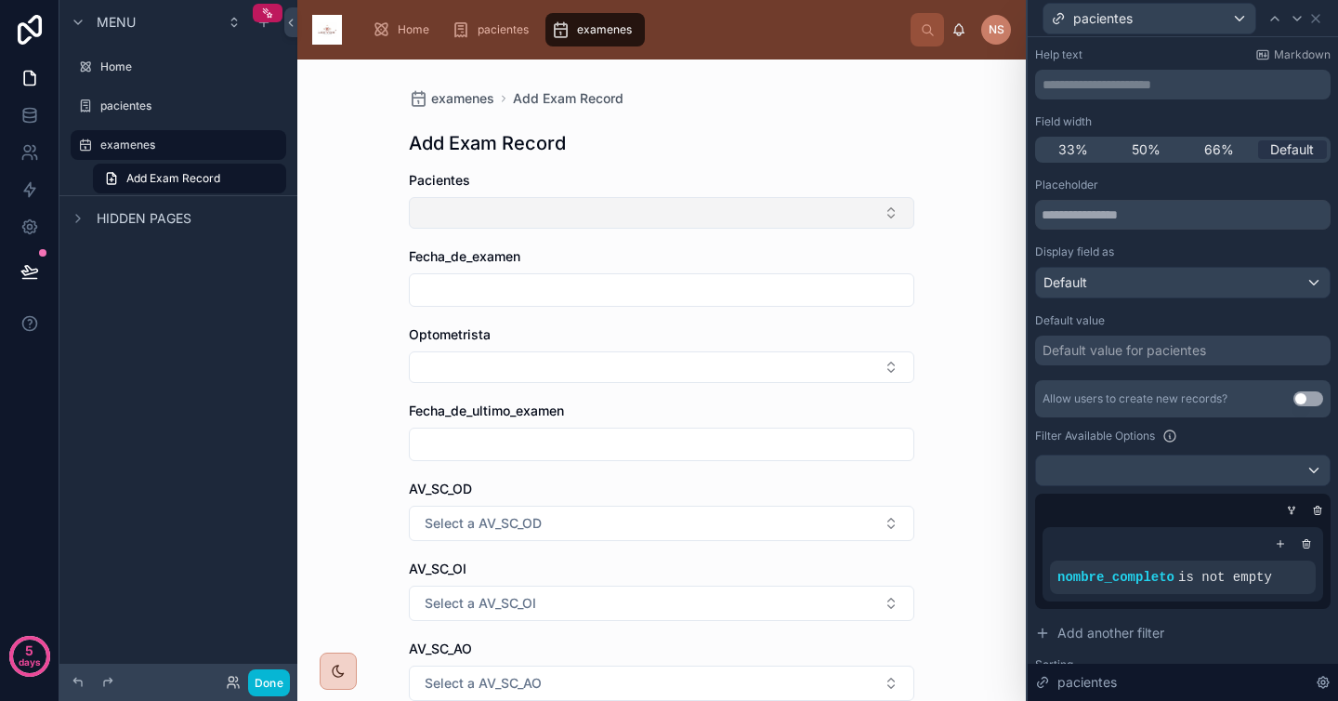
click at [613, 217] on button "Select Button" at bounding box center [661, 213] width 505 height 32
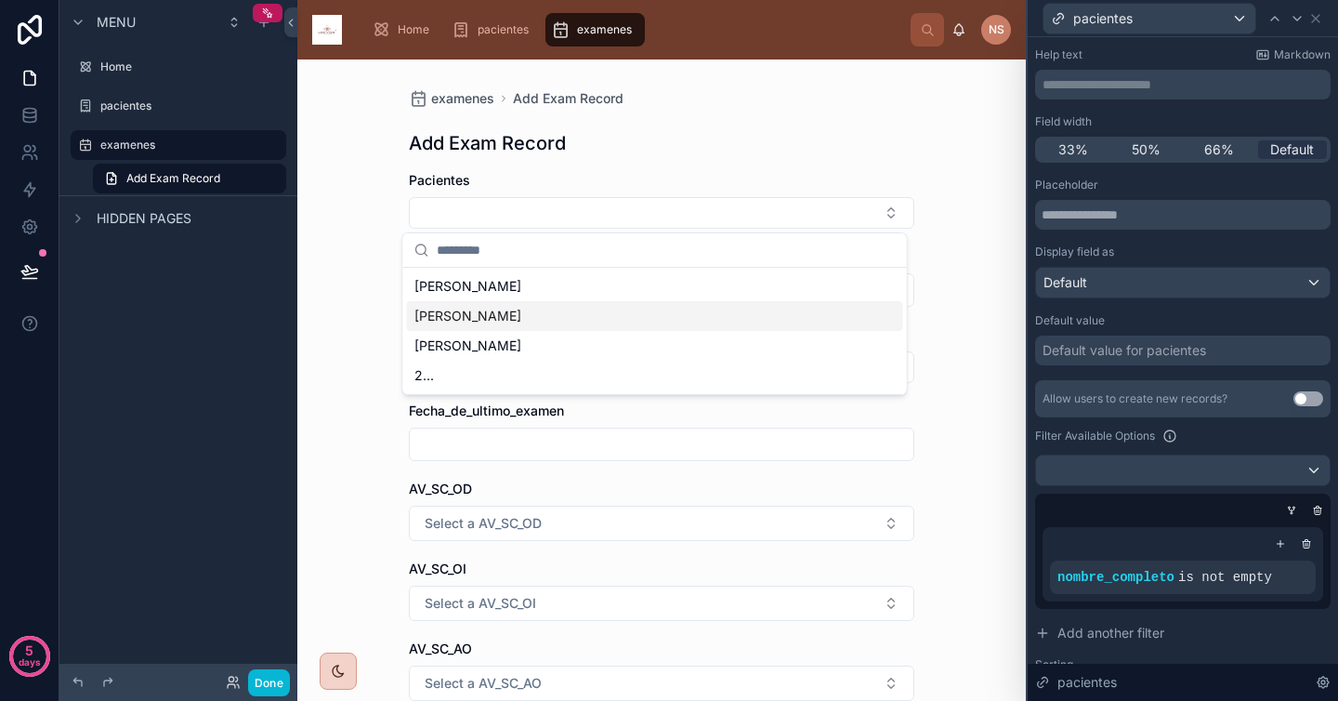
click at [1253, 512] on div at bounding box center [1178, 510] width 295 height 19
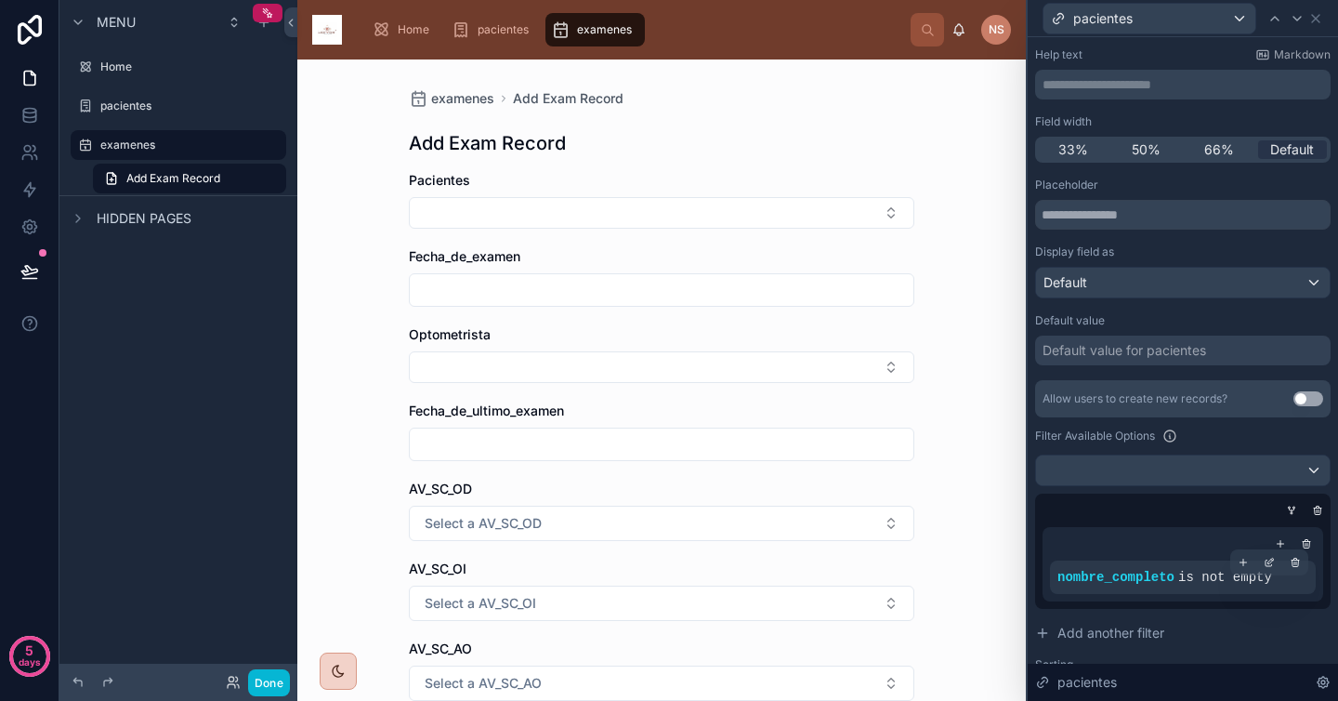
click at [1245, 583] on span "is not empty" at bounding box center [1225, 577] width 94 height 15
click at [1173, 505] on div at bounding box center [1178, 510] width 295 height 19
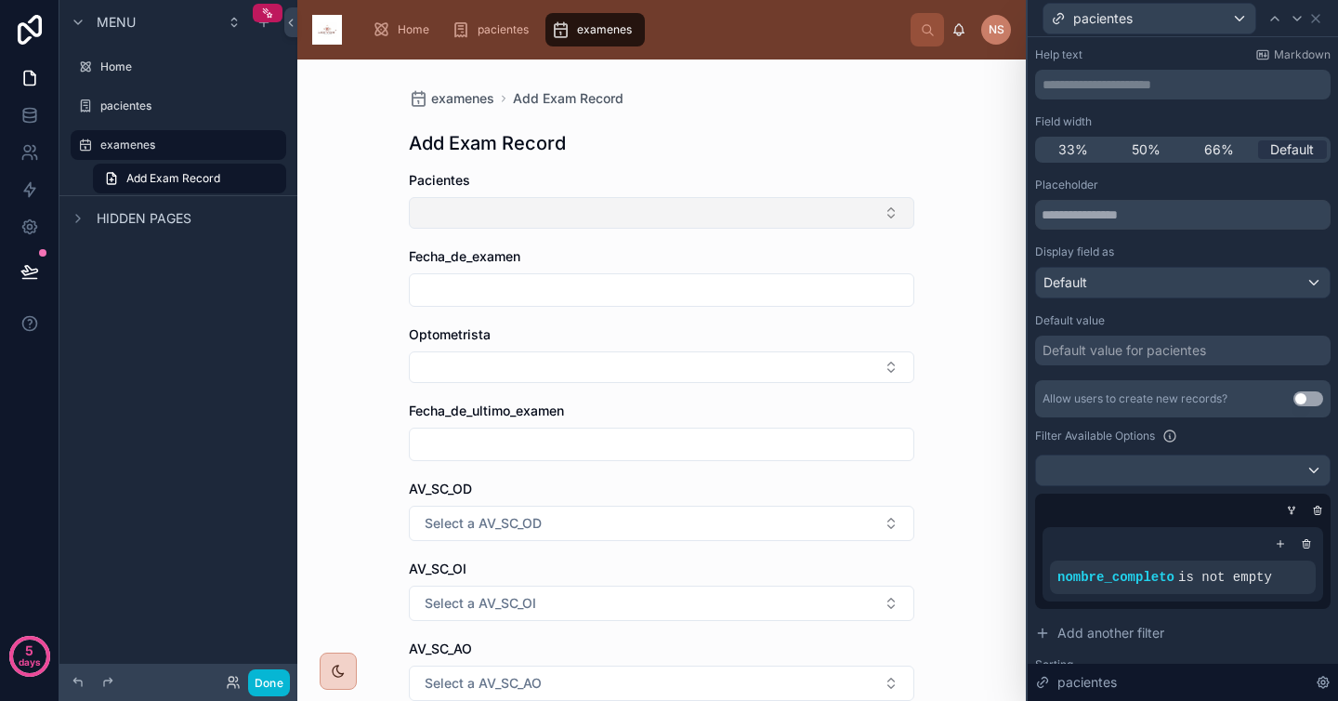
click at [780, 220] on button "Select Button" at bounding box center [661, 213] width 505 height 32
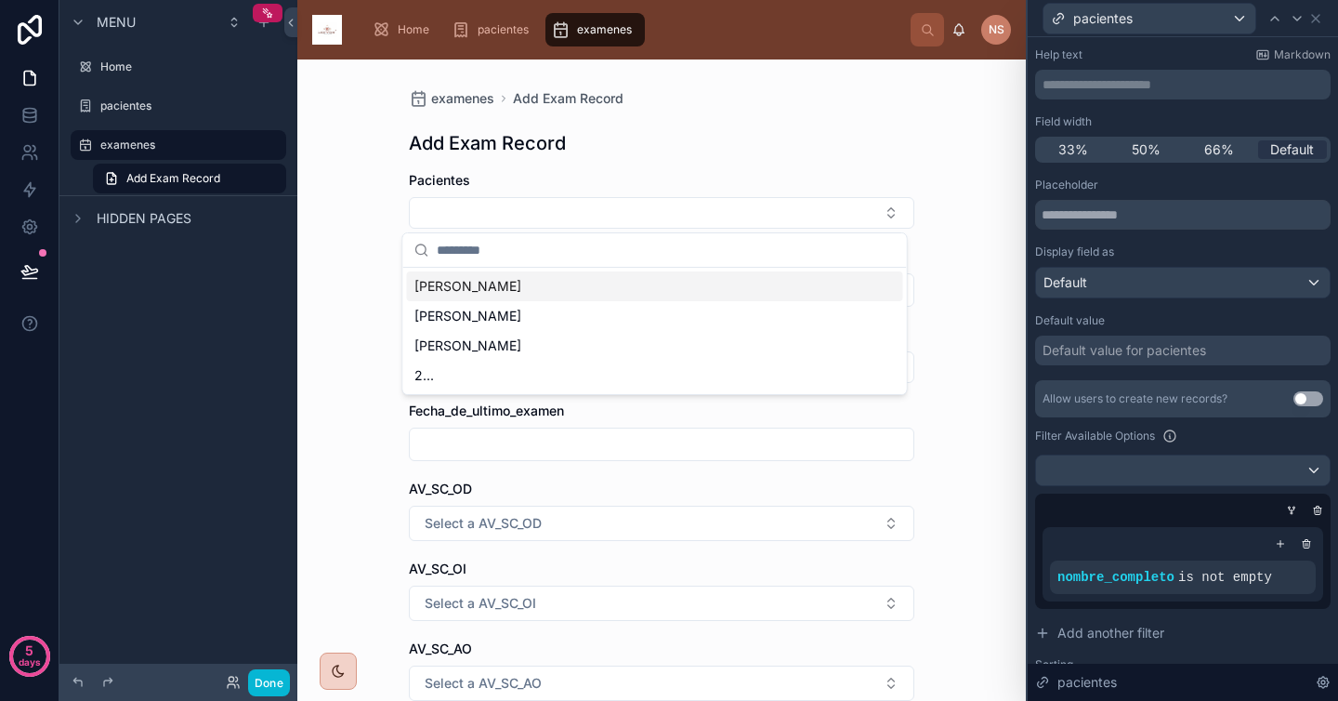
click at [977, 482] on div "examenes Add Exam Record Add Exam Record Pacientes Fecha_de_examen Optometrista…" at bounding box center [661, 379] width 728 height 641
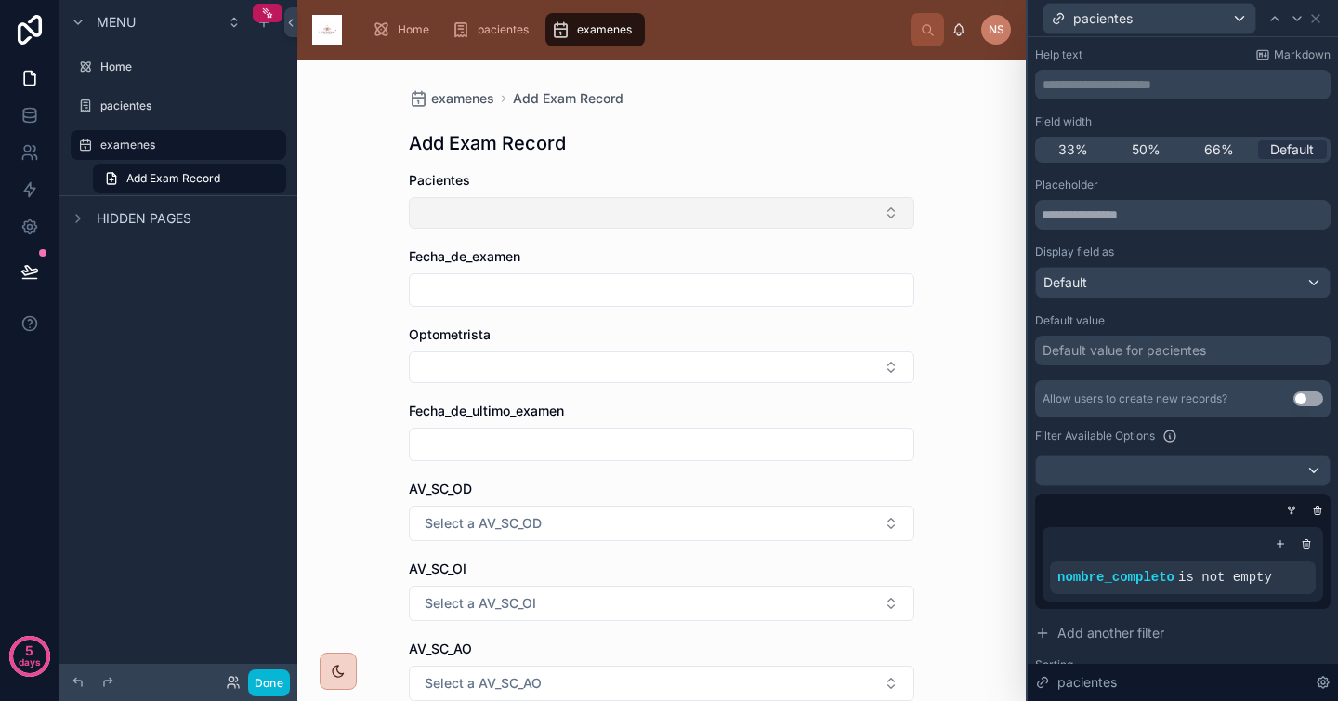
click at [825, 207] on button "Select Button" at bounding box center [661, 213] width 505 height 32
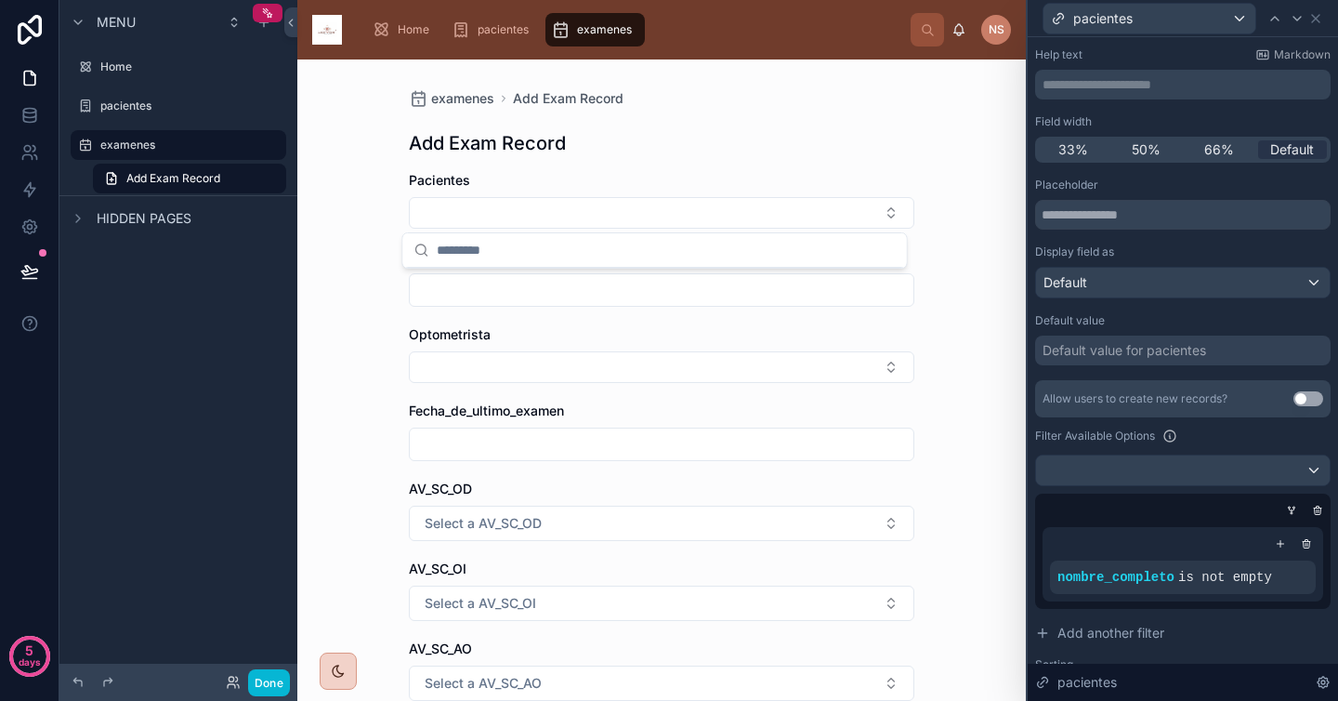
click at [967, 368] on div "examenes Add Exam Record Add Exam Record Pacientes Fecha_de_examen Optometrista…" at bounding box center [661, 379] width 728 height 641
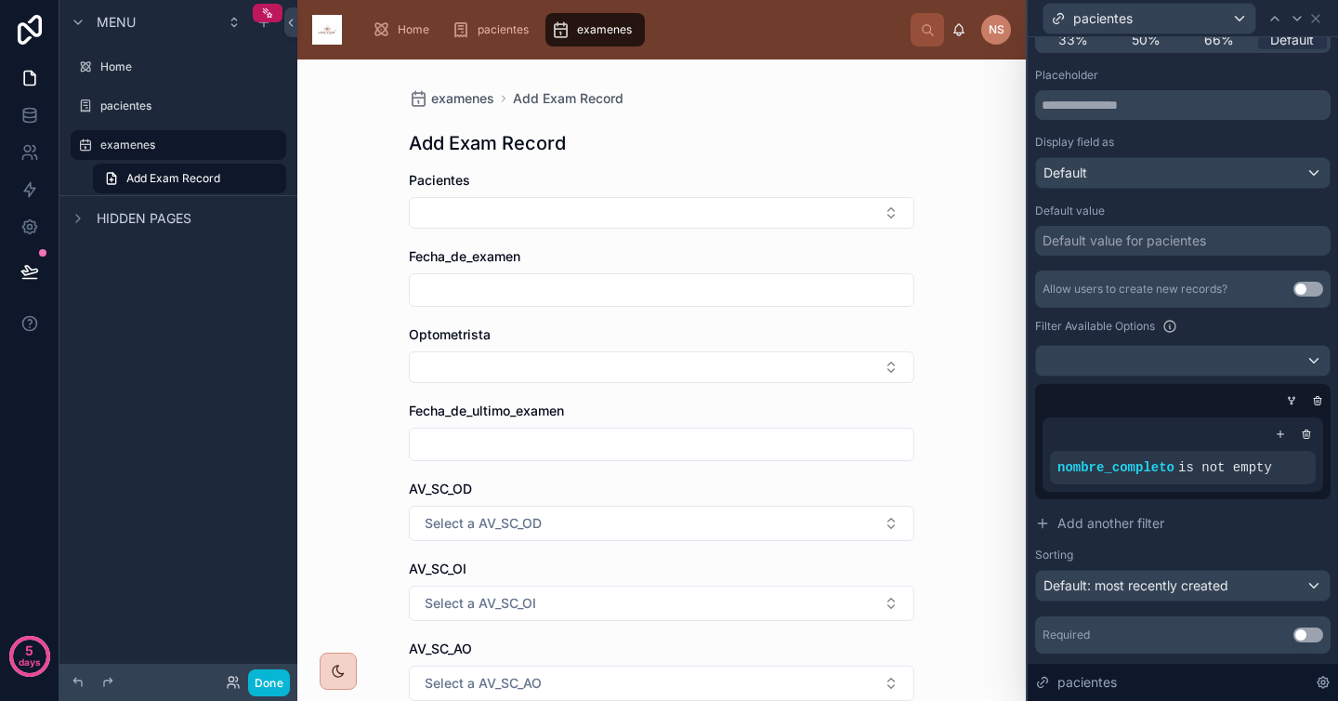
scroll to position [230, 0]
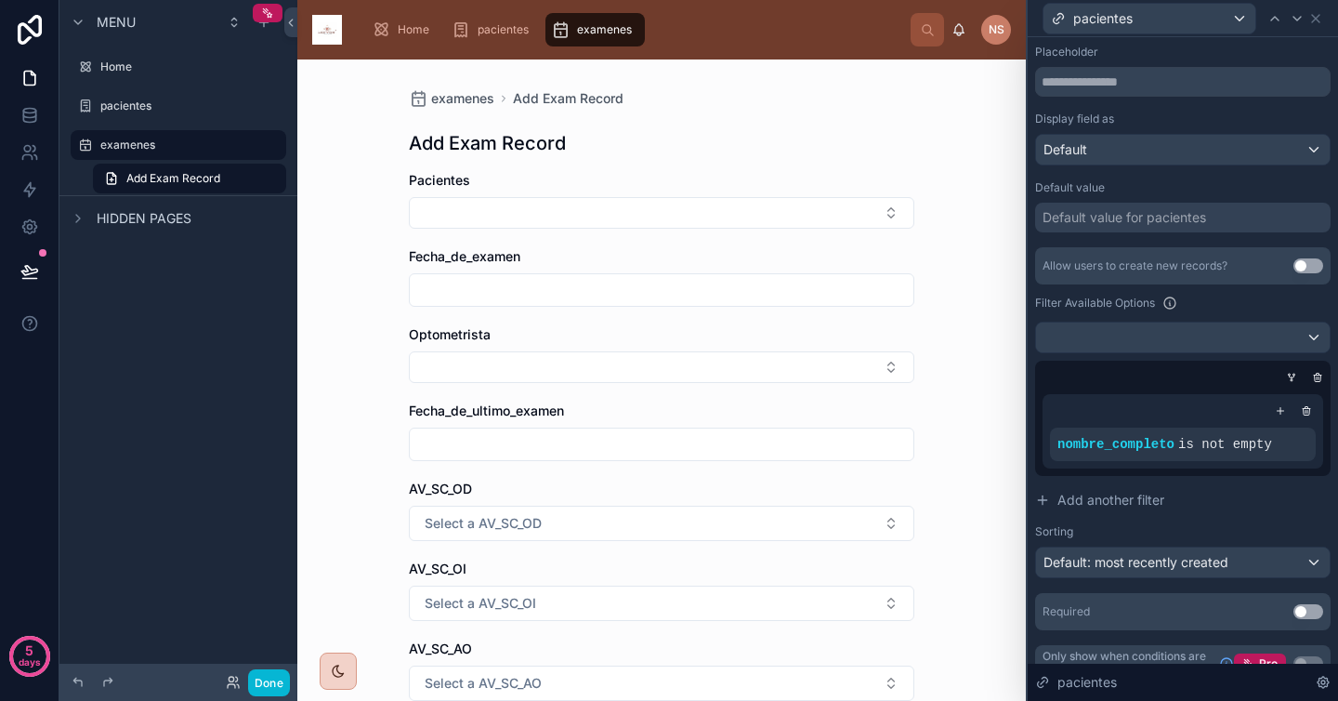
click at [1223, 528] on div "Sorting" at bounding box center [1182, 531] width 295 height 15
click at [1182, 443] on span "is not empty" at bounding box center [1225, 444] width 94 height 15
click at [1299, 410] on div at bounding box center [1306, 410] width 19 height 19
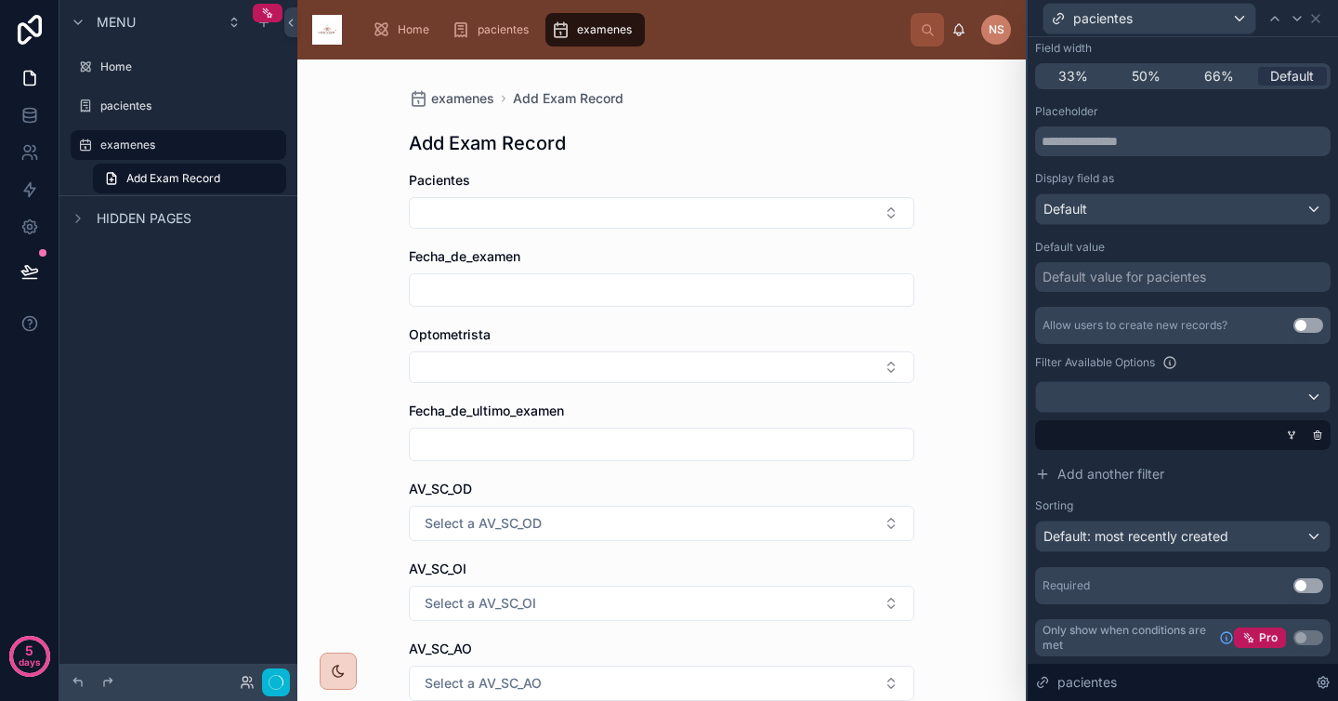
scroll to position [171, 0]
click at [1281, 357] on div "Filter Available Options" at bounding box center [1182, 362] width 295 height 22
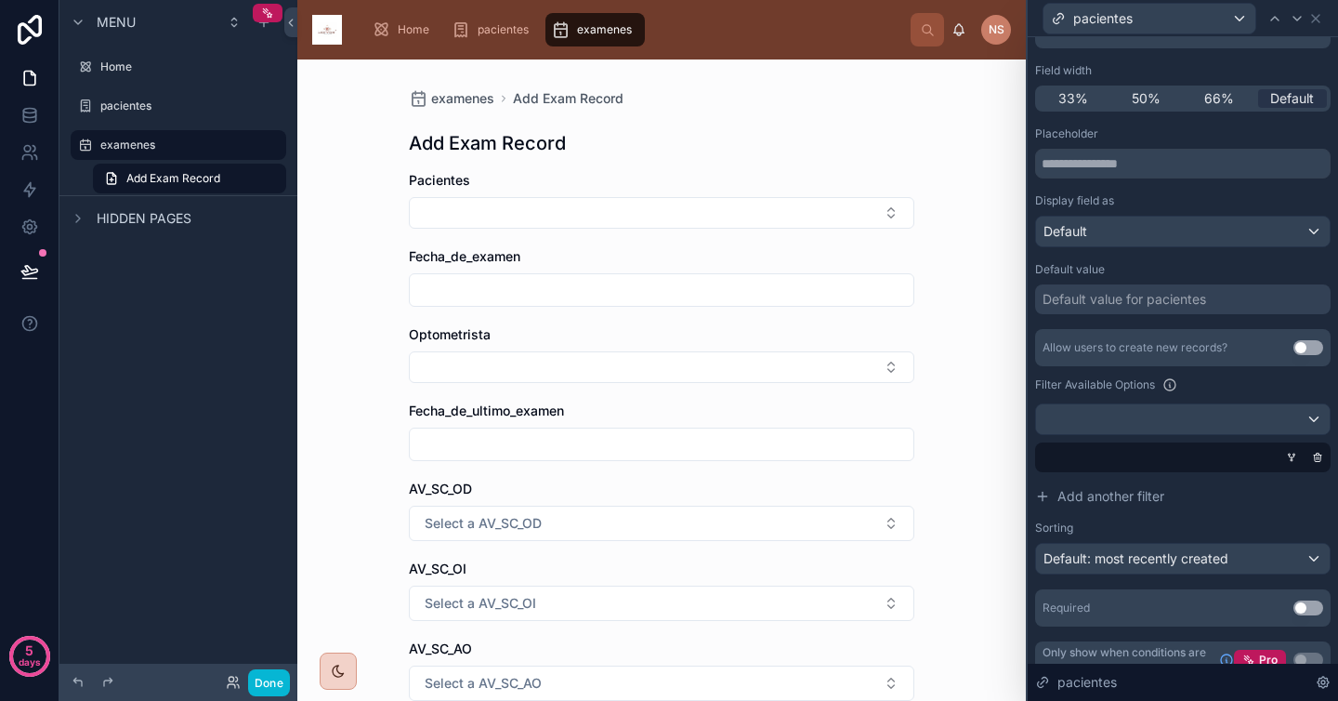
scroll to position [147, 0]
click at [1188, 233] on div "Default" at bounding box center [1183, 233] width 294 height 30
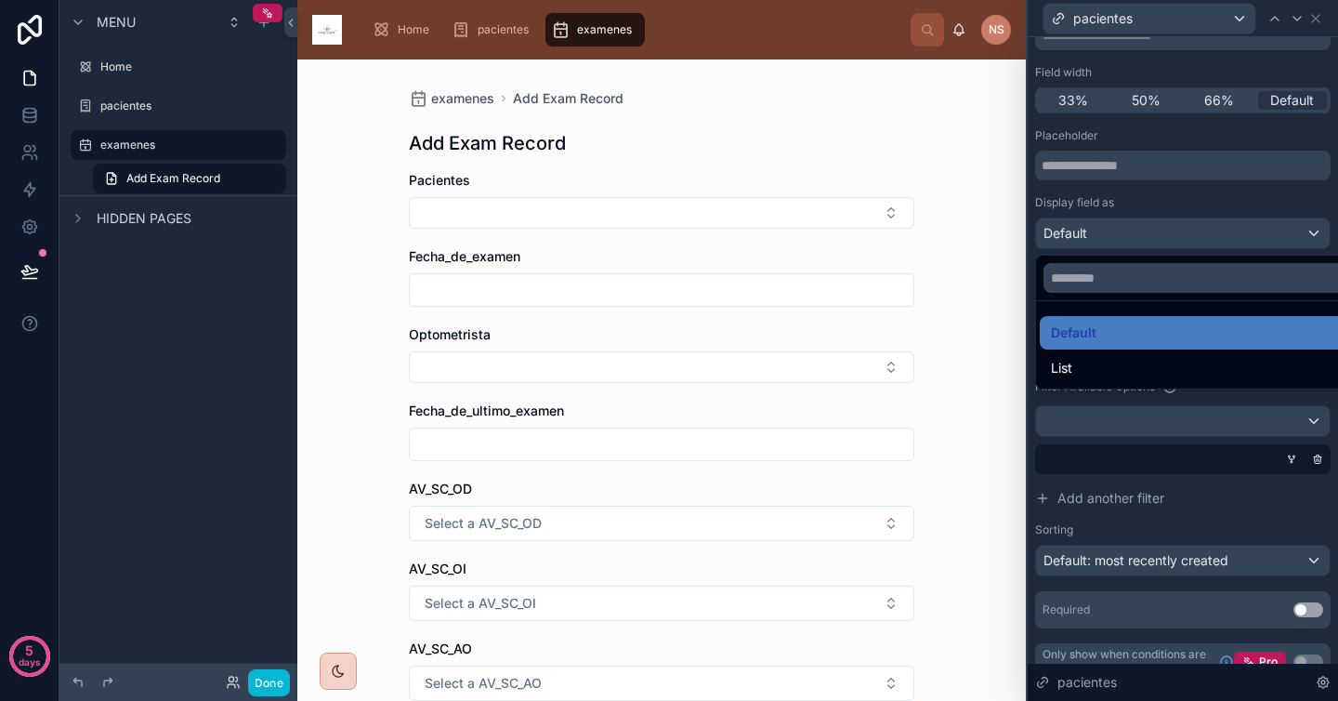
click at [1208, 206] on div at bounding box center [1183, 350] width 310 height 701
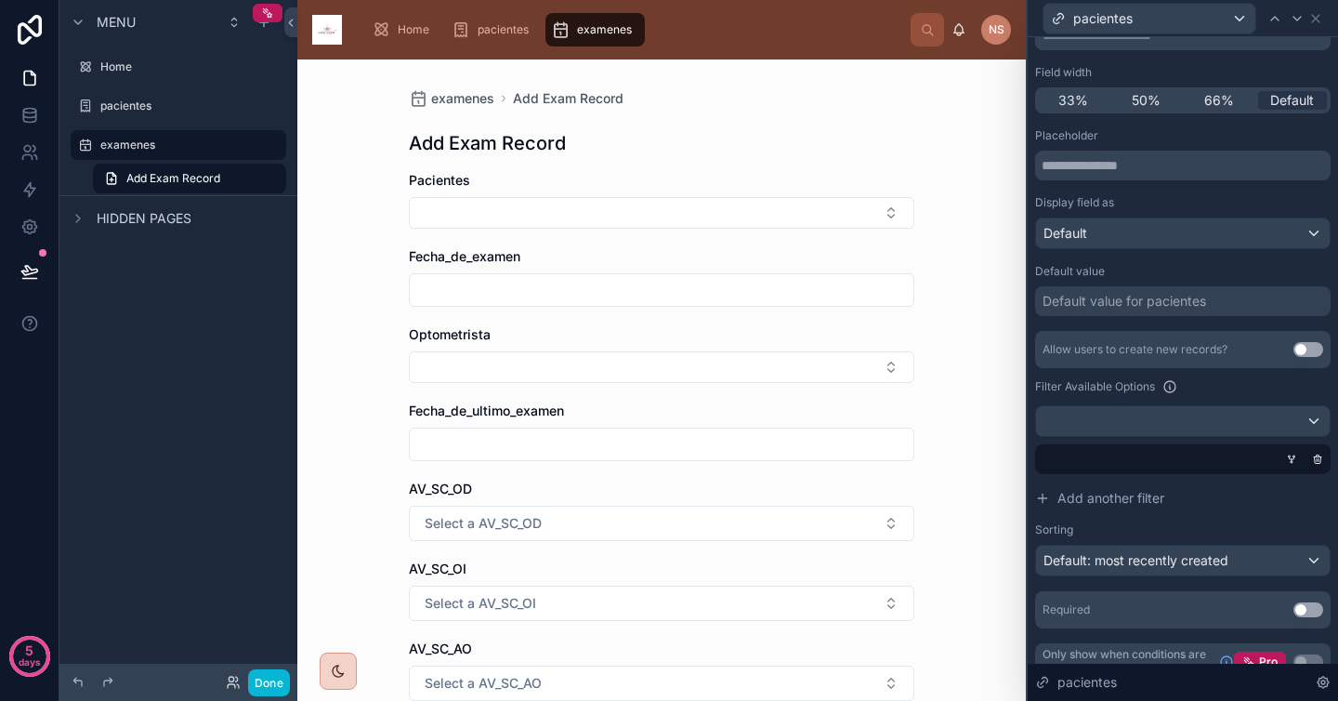
scroll to position [116, 0]
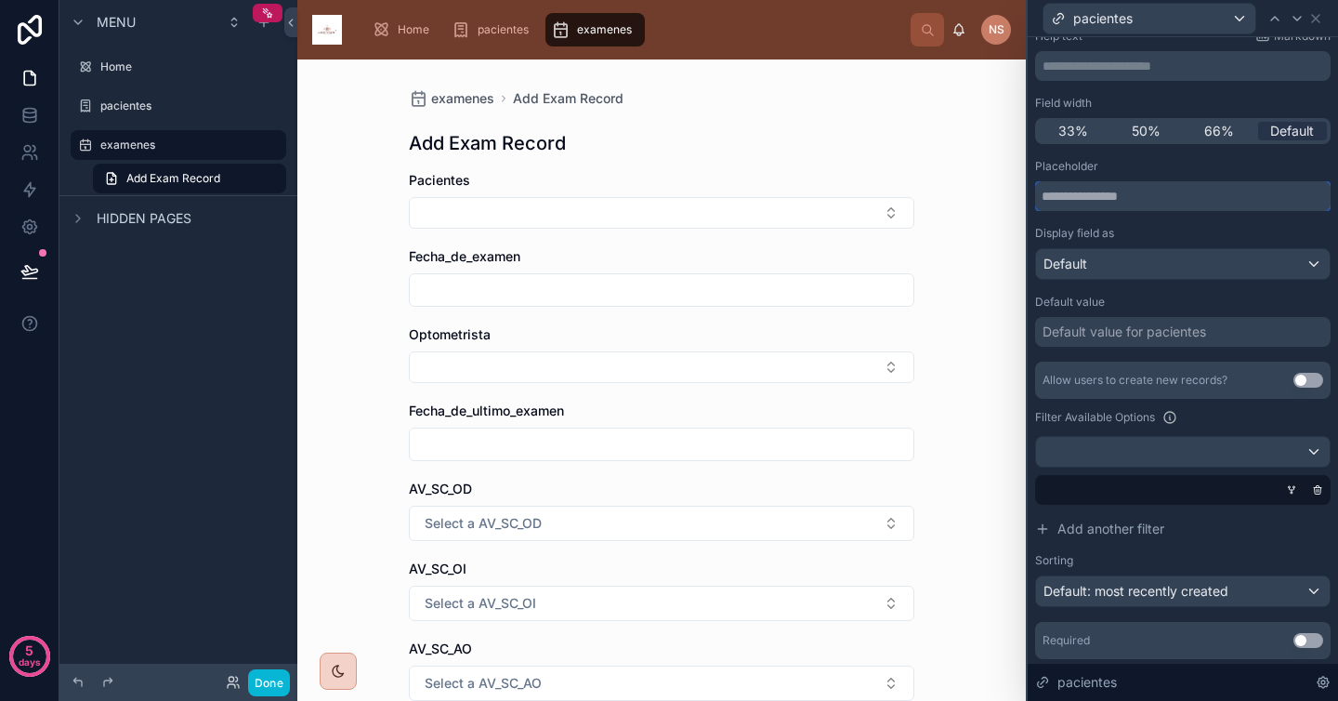
click at [1187, 201] on input "text" at bounding box center [1182, 196] width 295 height 30
click at [1188, 174] on div "Placeholder" at bounding box center [1182, 185] width 295 height 52
click at [1166, 330] on div "Default value for pacientes" at bounding box center [1124, 331] width 164 height 19
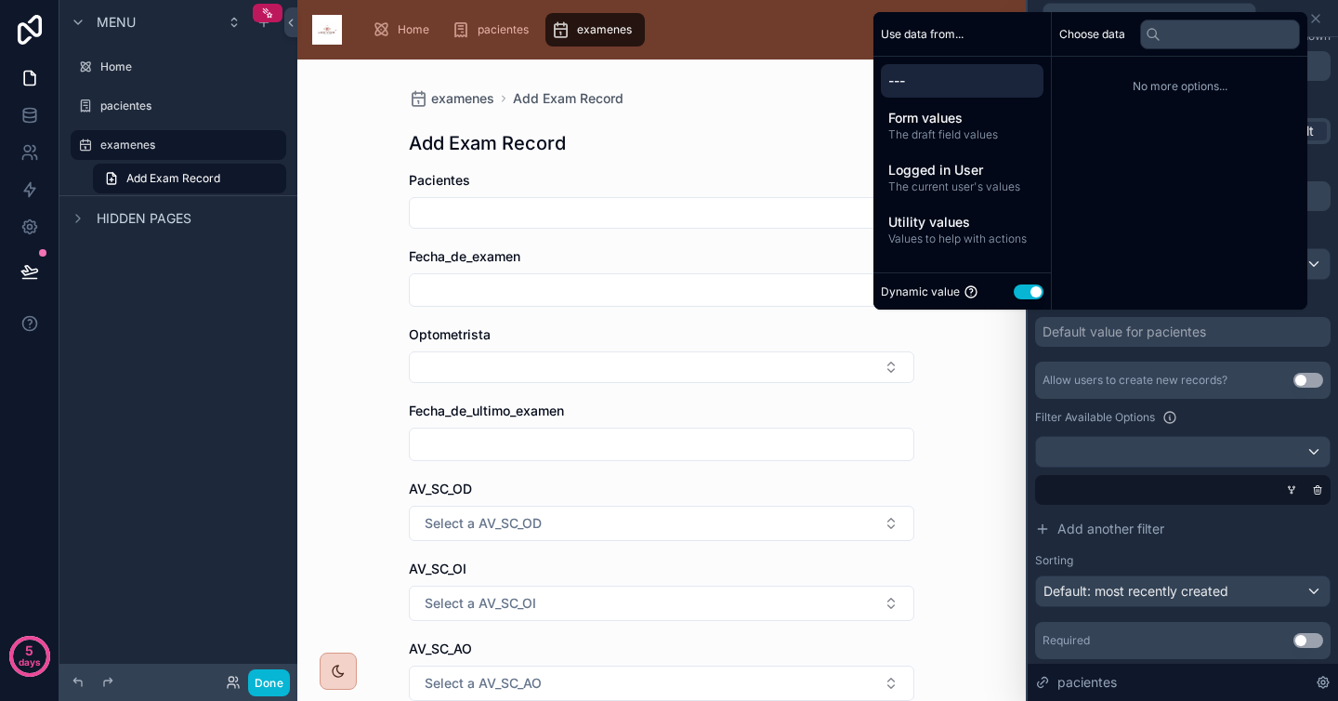
click at [1166, 331] on div "Default value for pacientes" at bounding box center [1124, 331] width 164 height 19
click at [1163, 355] on div "Placeholder Display field as Default Default value Default value for pacientes …" at bounding box center [1182, 409] width 295 height 500
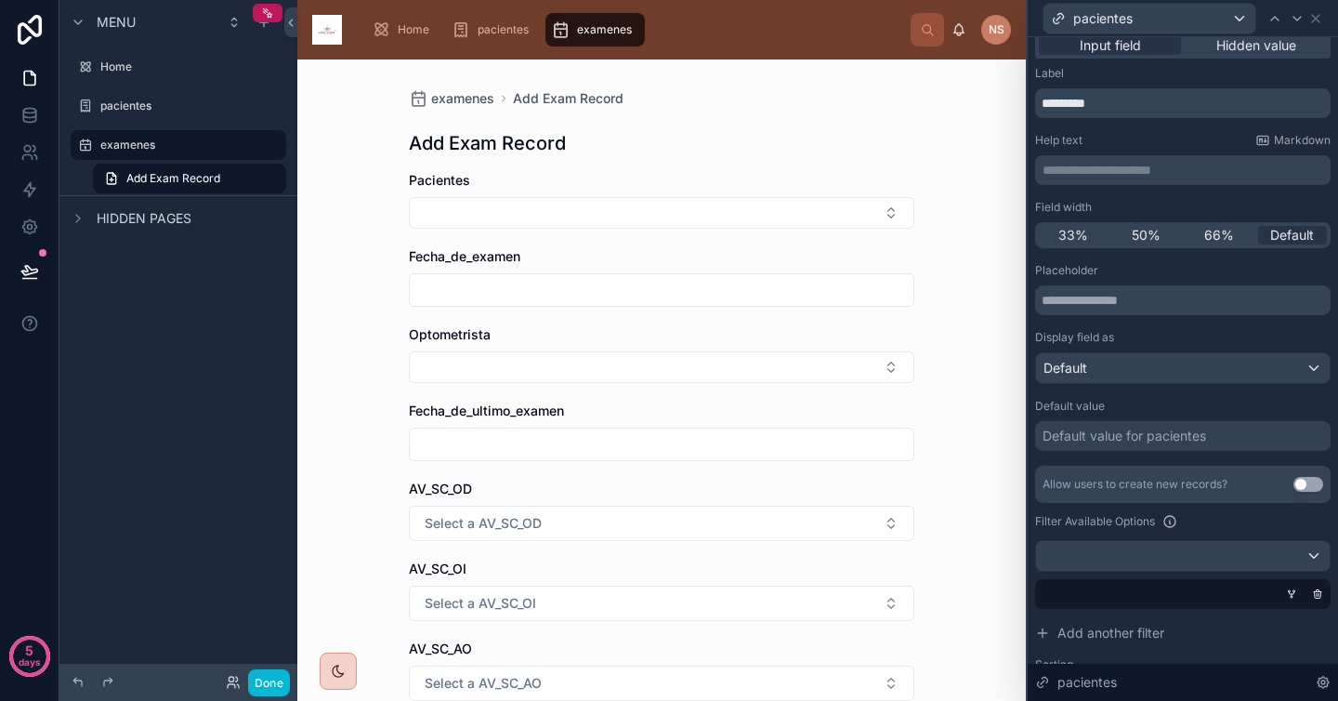
scroll to position [0, 0]
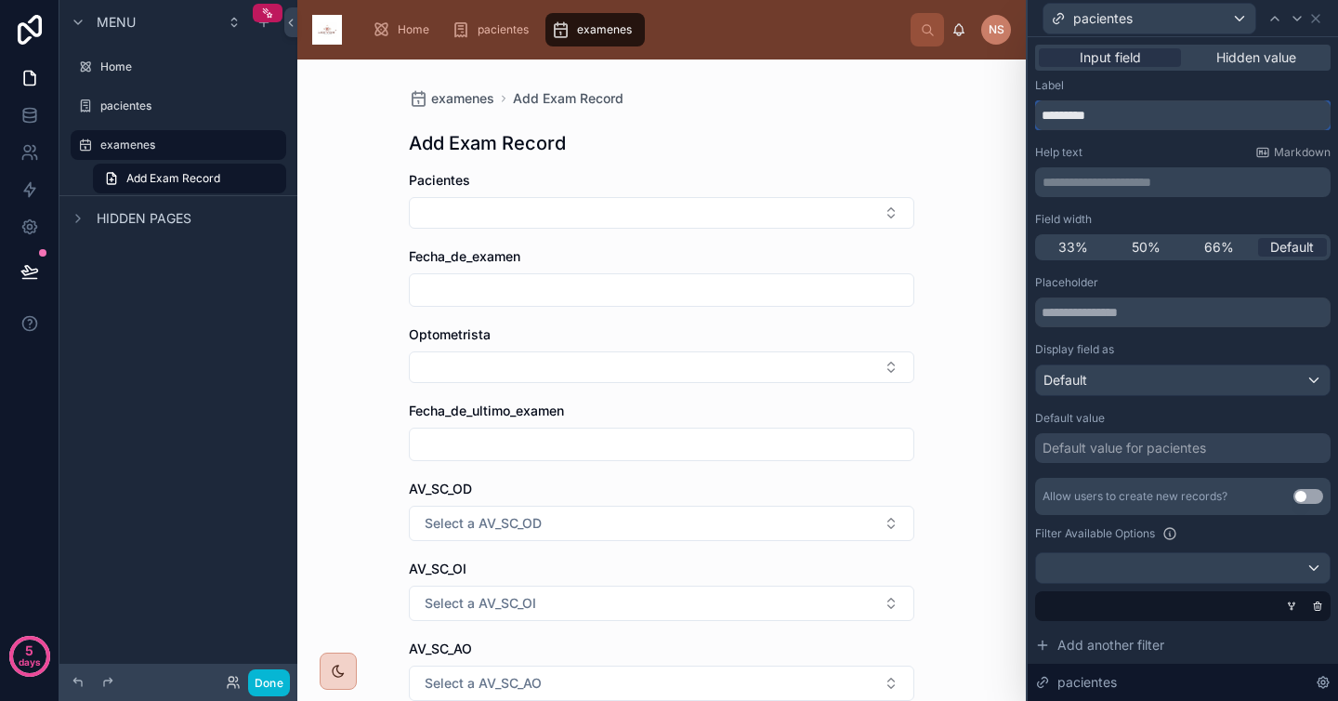
click at [1169, 124] on input "*********" at bounding box center [1182, 115] width 295 height 30
click at [1163, 148] on div "Help text Markdown" at bounding box center [1182, 152] width 295 height 15
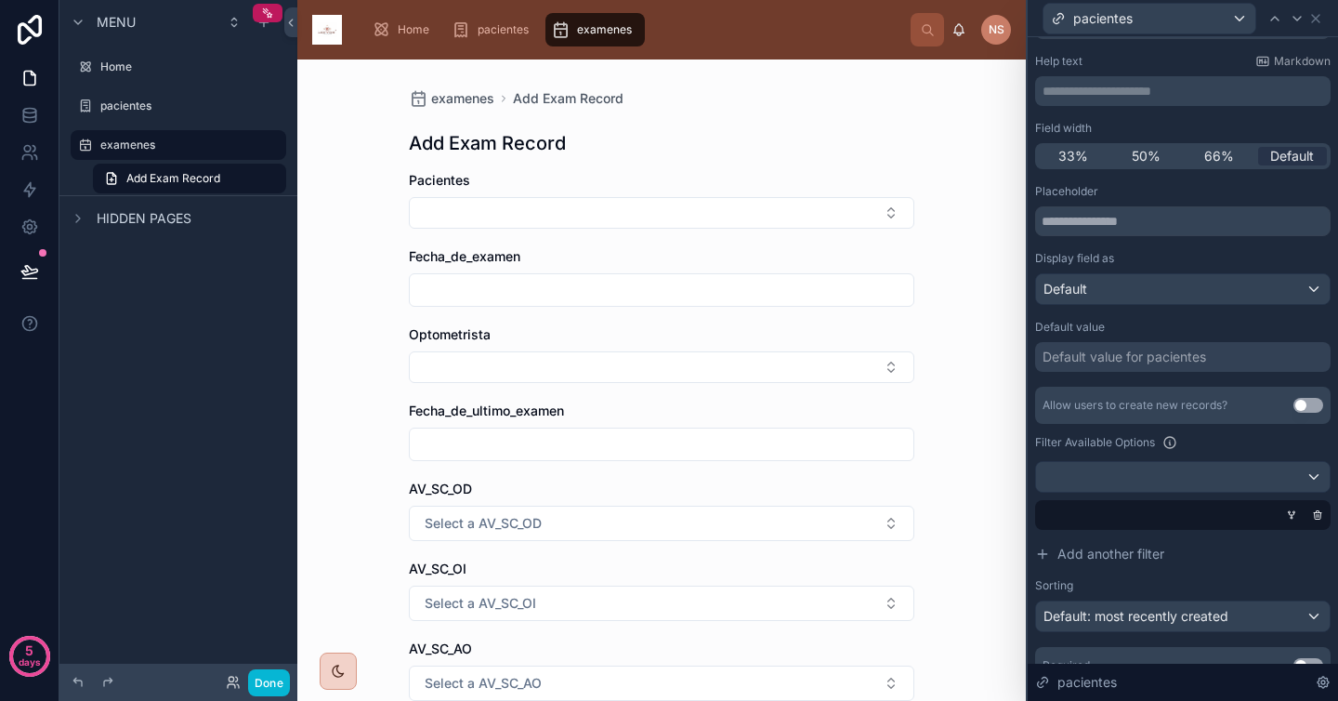
scroll to position [171, 0]
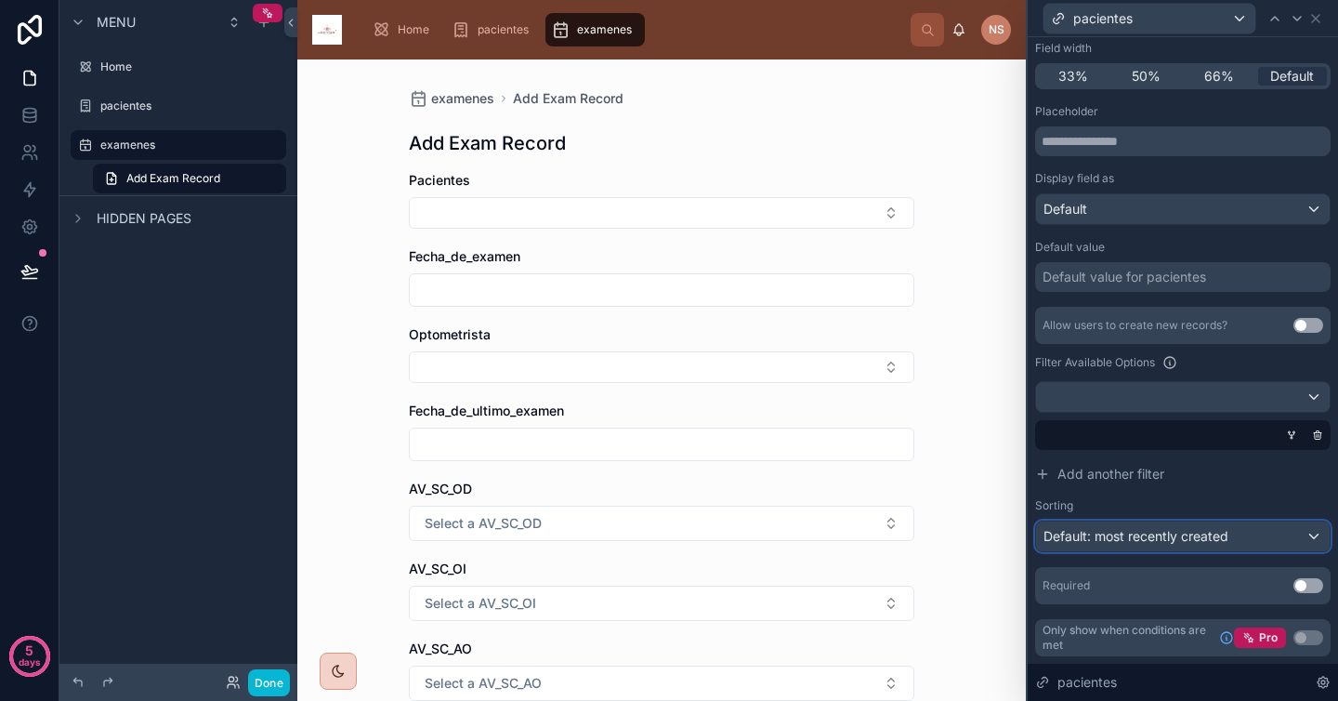
click at [1146, 535] on span "Default: most recently created" at bounding box center [1135, 536] width 185 height 16
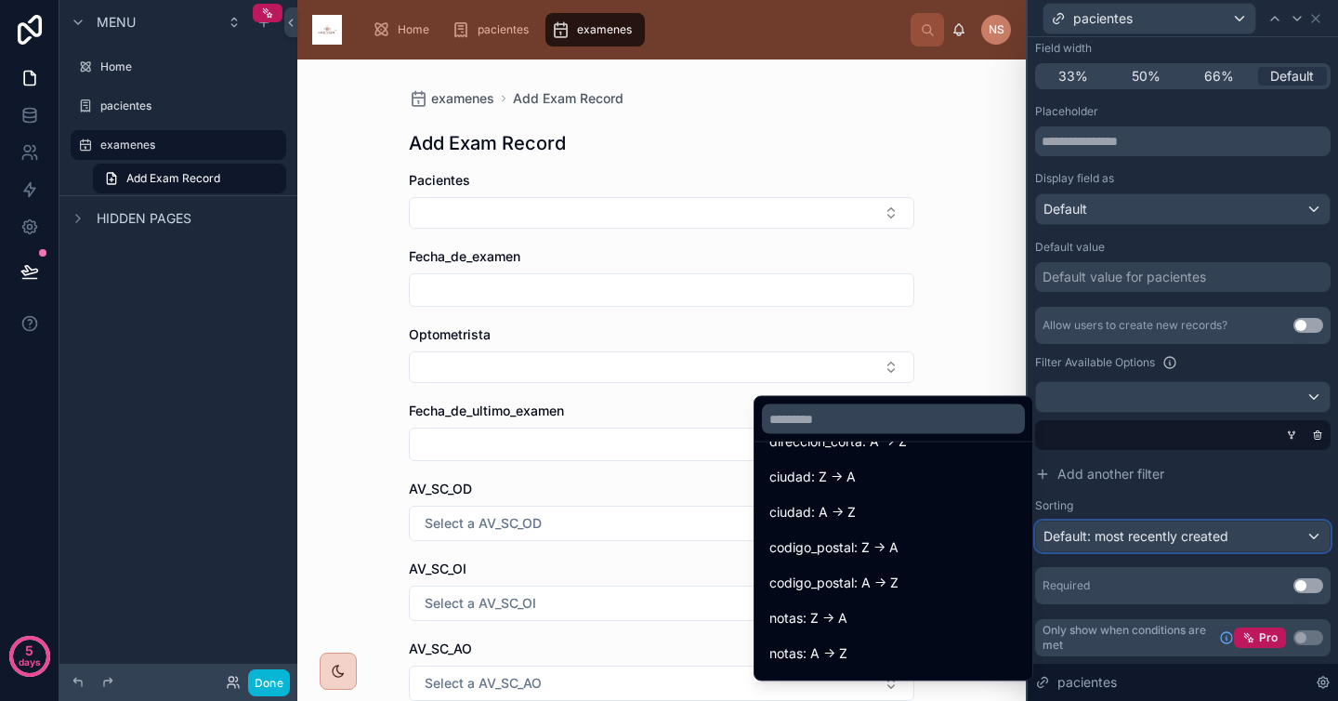
scroll to position [803, 0]
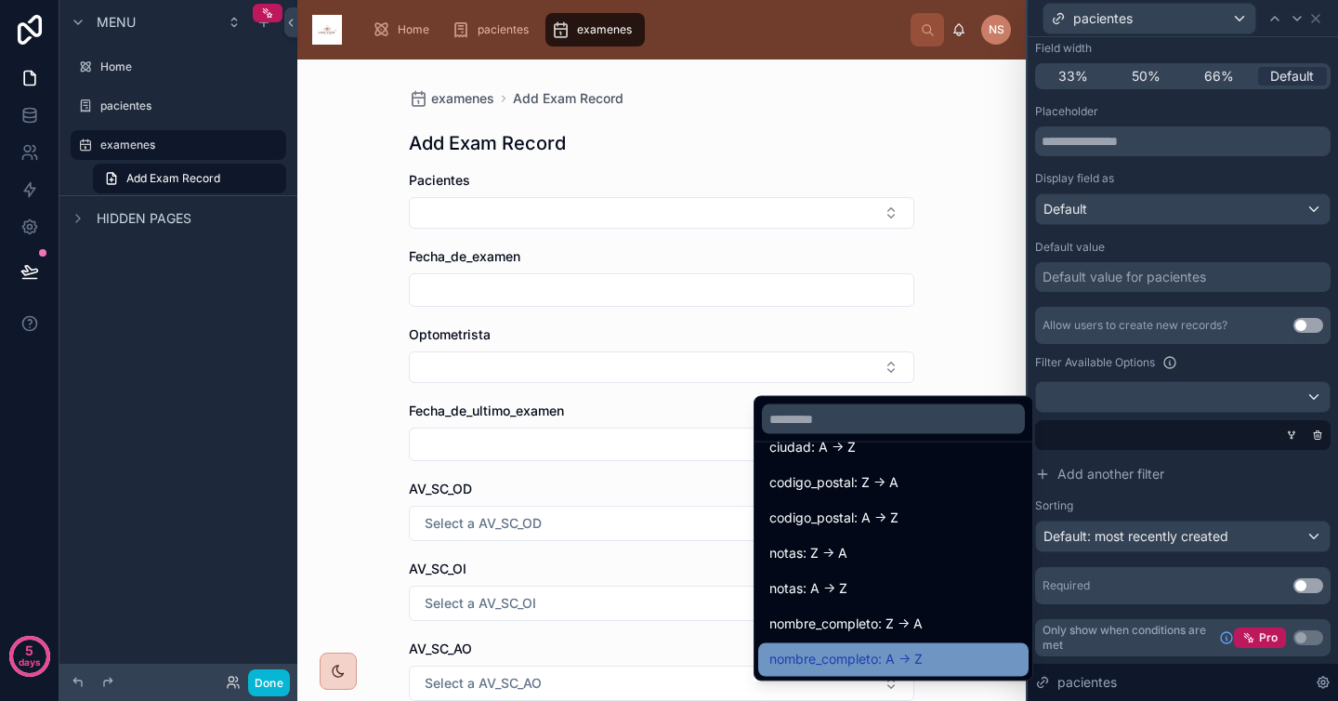
click at [934, 655] on div "nombre_completo: A -> Z" at bounding box center [893, 660] width 248 height 22
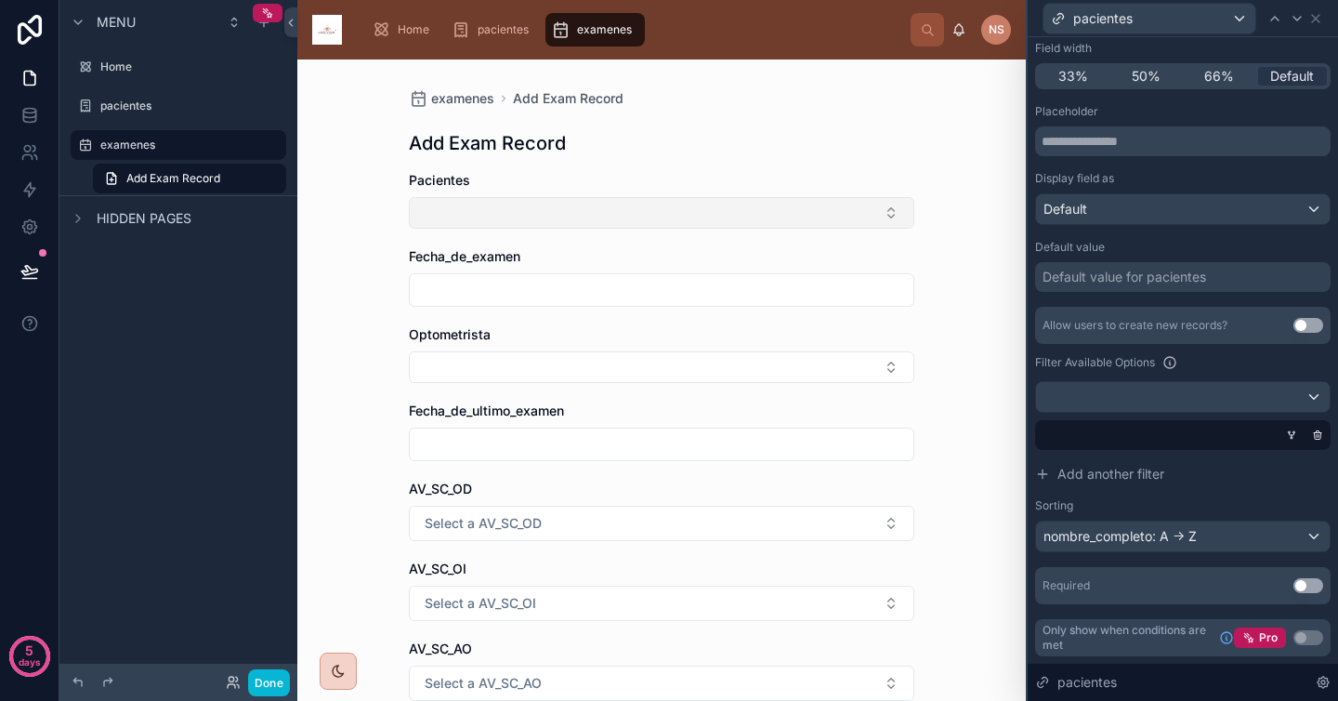
click at [757, 219] on button "Select Button" at bounding box center [661, 213] width 505 height 32
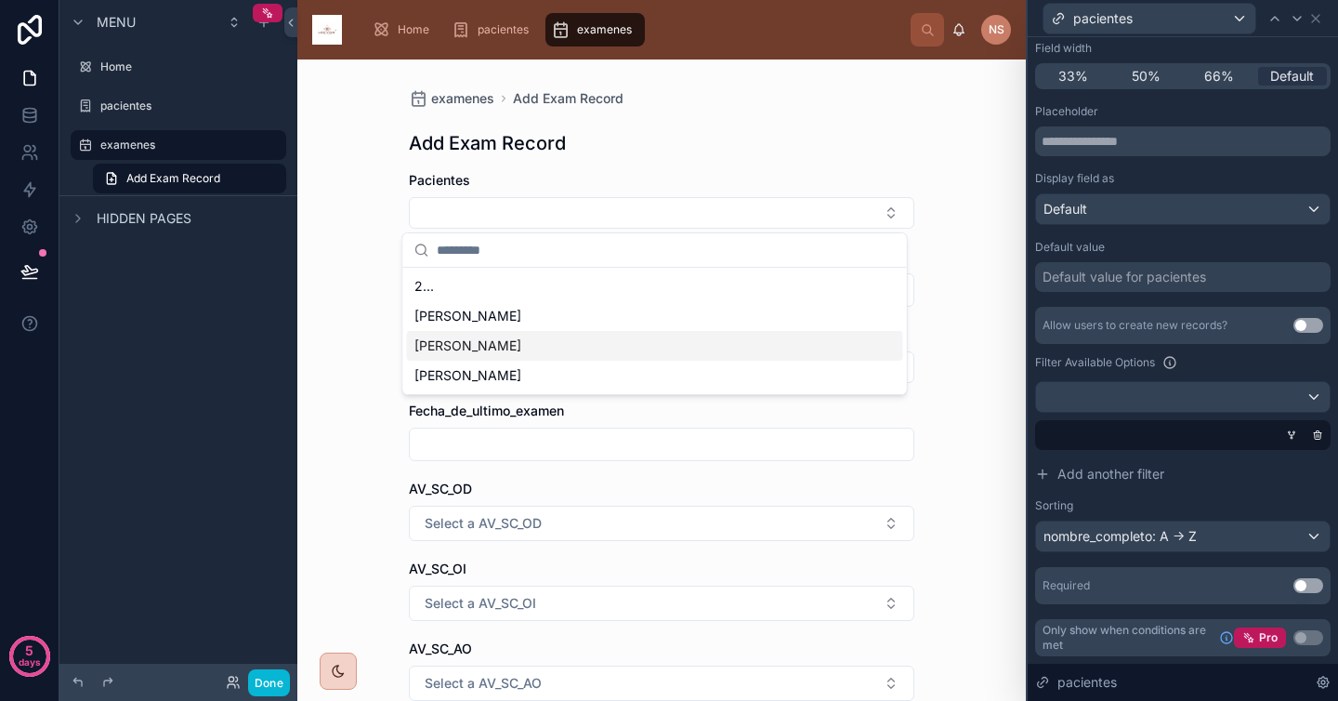
click at [959, 396] on div "examenes Add Exam Record Add Exam Record Pacientes Fecha_de_examen Optometrista…" at bounding box center [661, 379] width 728 height 641
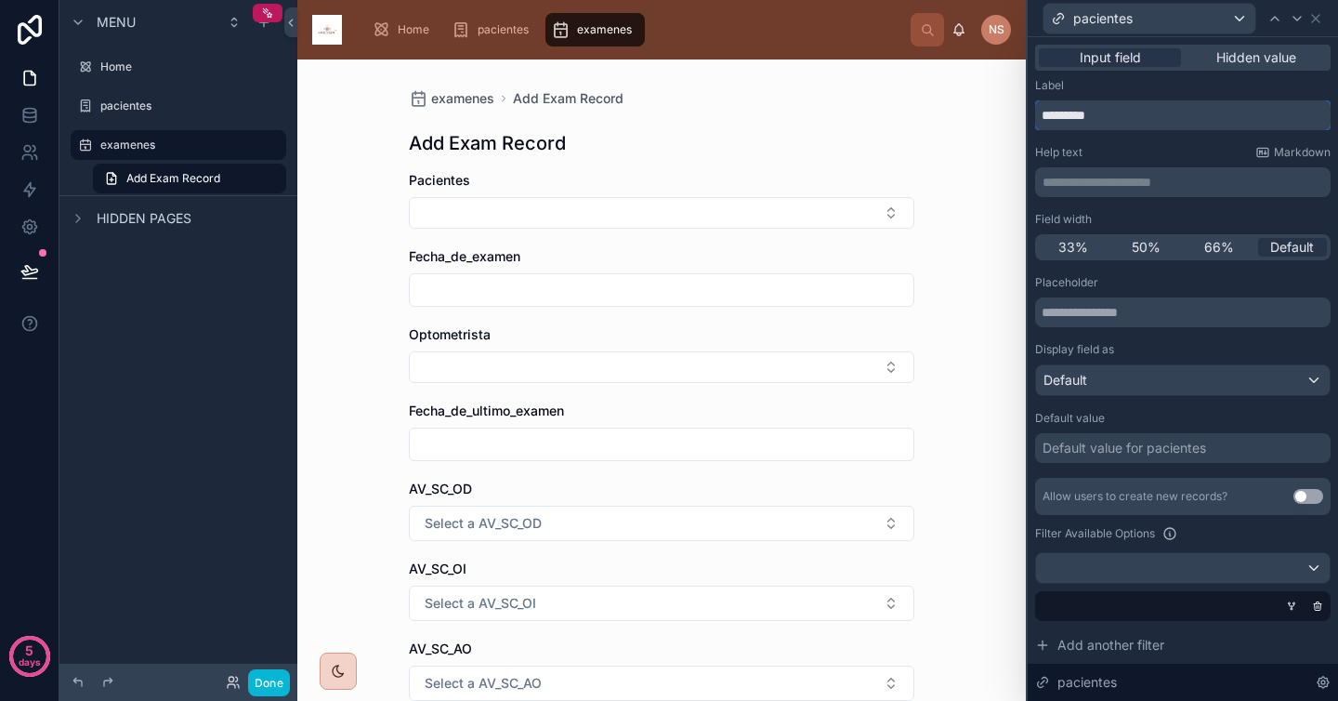
click at [1186, 129] on input "*********" at bounding box center [1182, 115] width 295 height 30
click at [1187, 150] on div "Help text Markdown" at bounding box center [1182, 152] width 295 height 15
